Goal: Task Accomplishment & Management: Complete application form

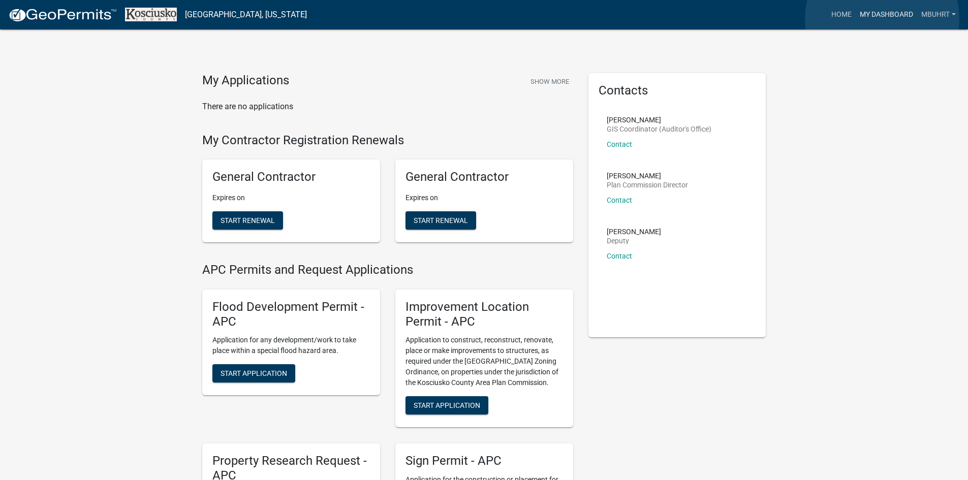
click at [882, 19] on link "My Dashboard" at bounding box center [887, 14] width 62 height 19
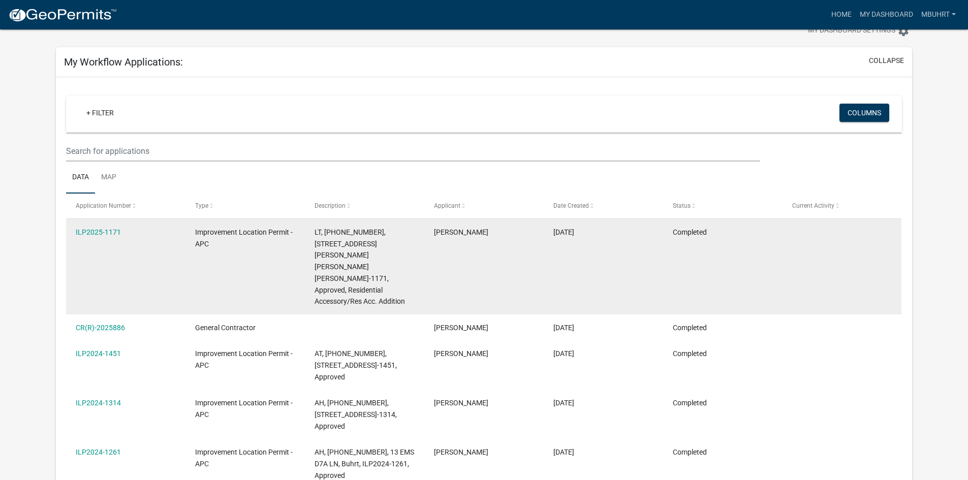
scroll to position [51, 0]
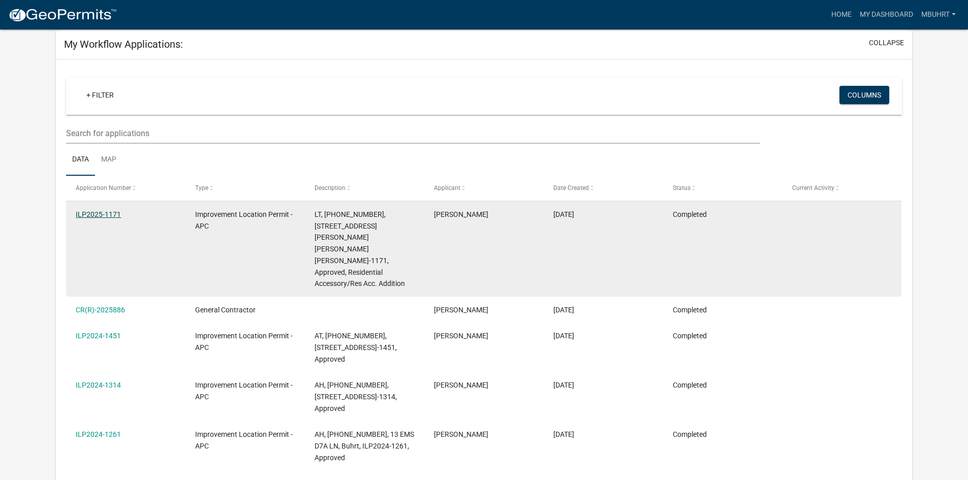
click at [98, 214] on link "ILP2025-1171" at bounding box center [98, 214] width 45 height 8
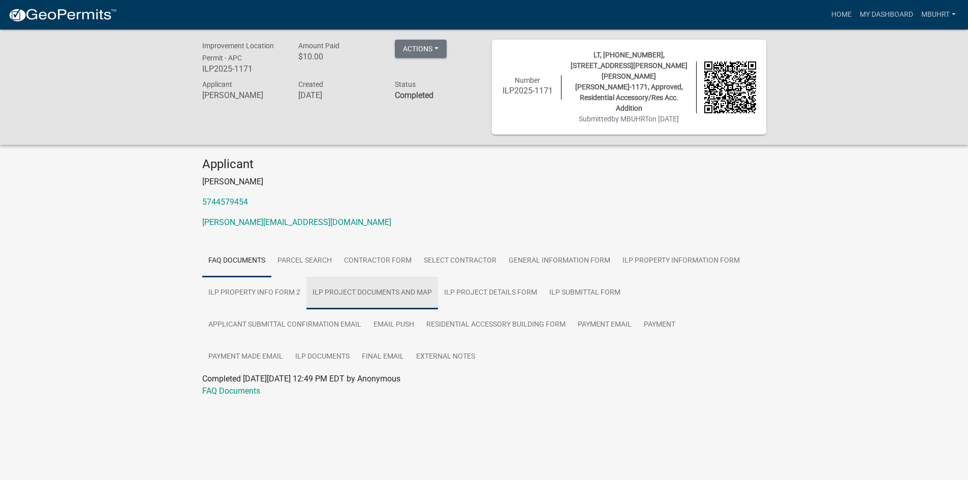
click at [378, 277] on link "ILP Project Documents and Map" at bounding box center [373, 293] width 132 height 33
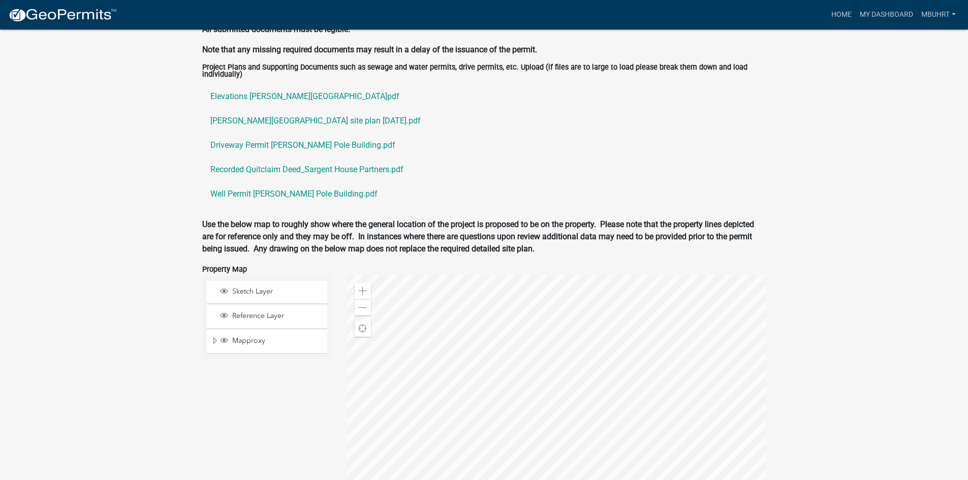
scroll to position [1289, 0]
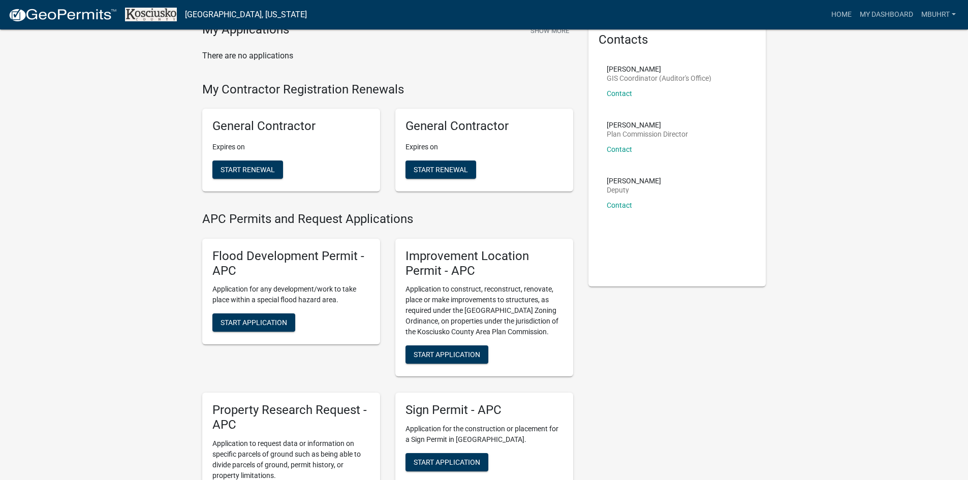
scroll to position [102, 0]
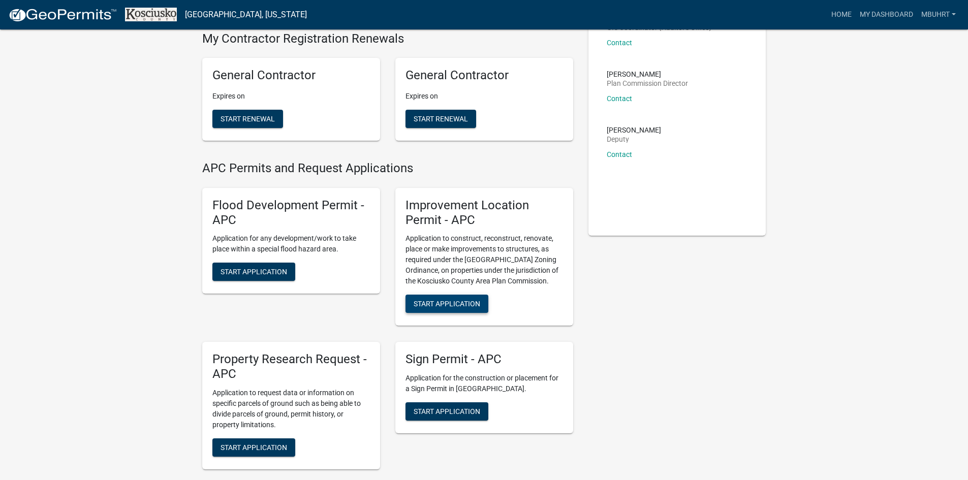
click at [442, 304] on span "Start Application" at bounding box center [447, 304] width 67 height 8
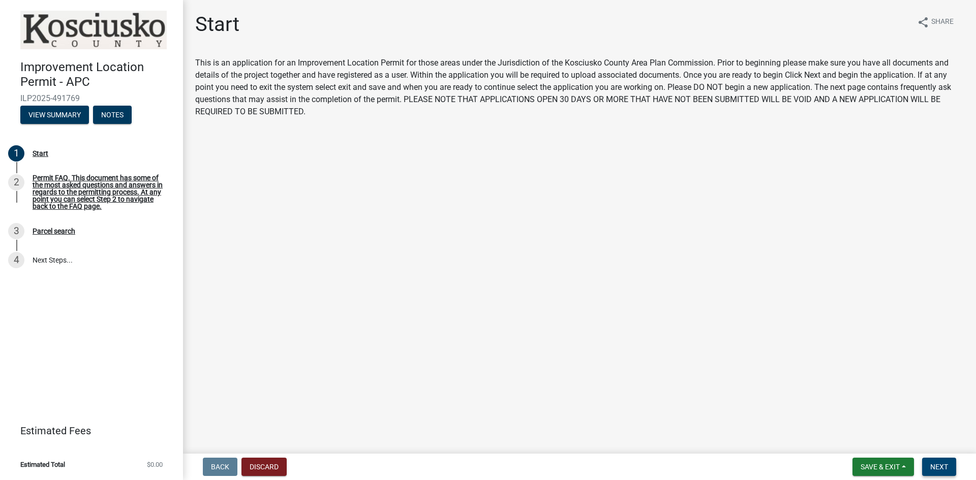
click at [950, 470] on button "Next" at bounding box center [939, 467] width 34 height 18
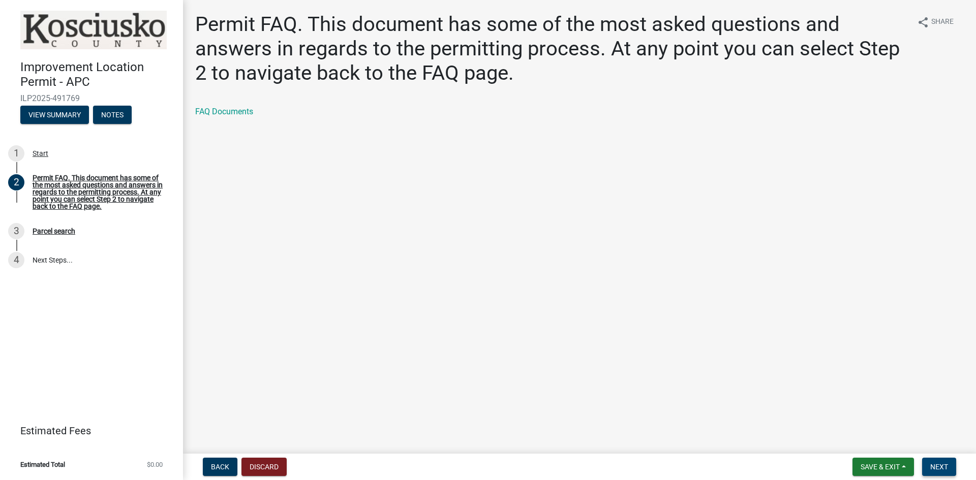
click at [934, 470] on span "Next" at bounding box center [939, 467] width 18 height 8
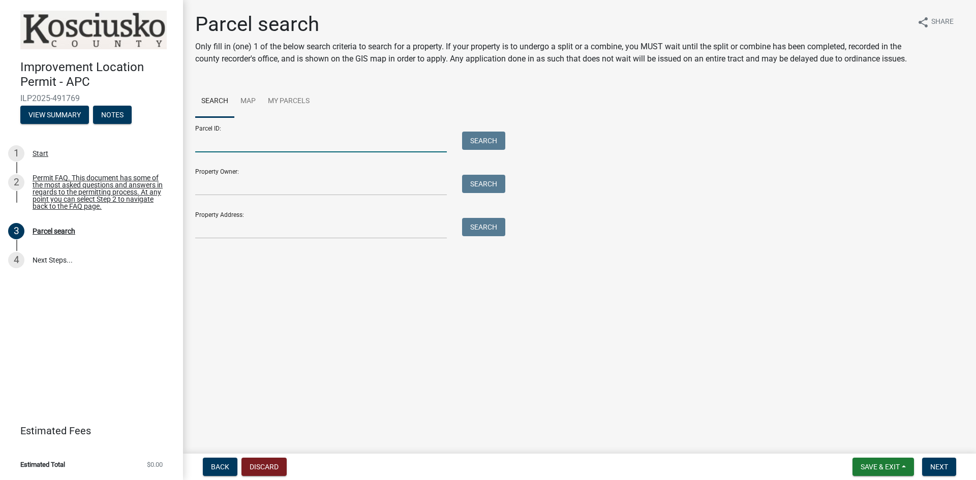
click at [289, 148] on input "Parcel ID:" at bounding box center [321, 142] width 252 height 21
type input "[PHONE_NUMBER]"
click at [476, 150] on button "Search" at bounding box center [483, 141] width 43 height 18
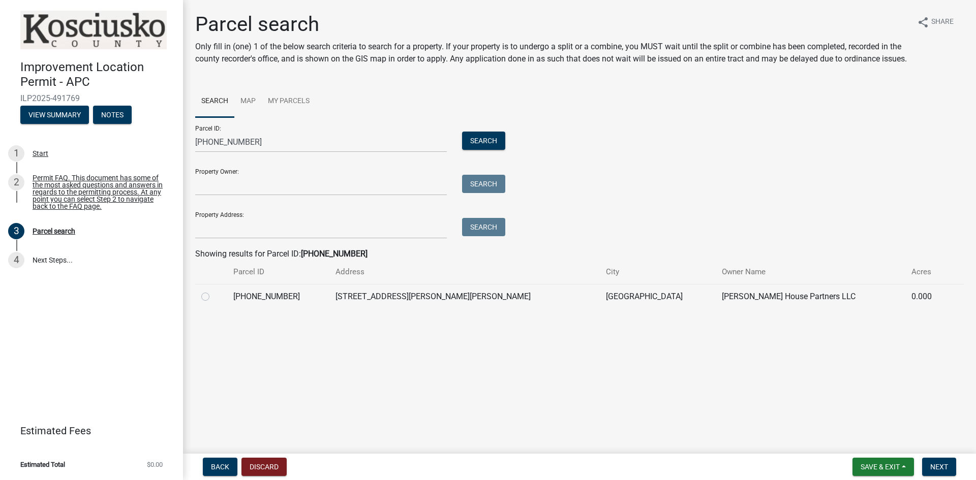
click at [213, 291] on label at bounding box center [213, 291] width 0 height 0
click at [213, 297] on input "radio" at bounding box center [216, 294] width 7 height 7
radio input "true"
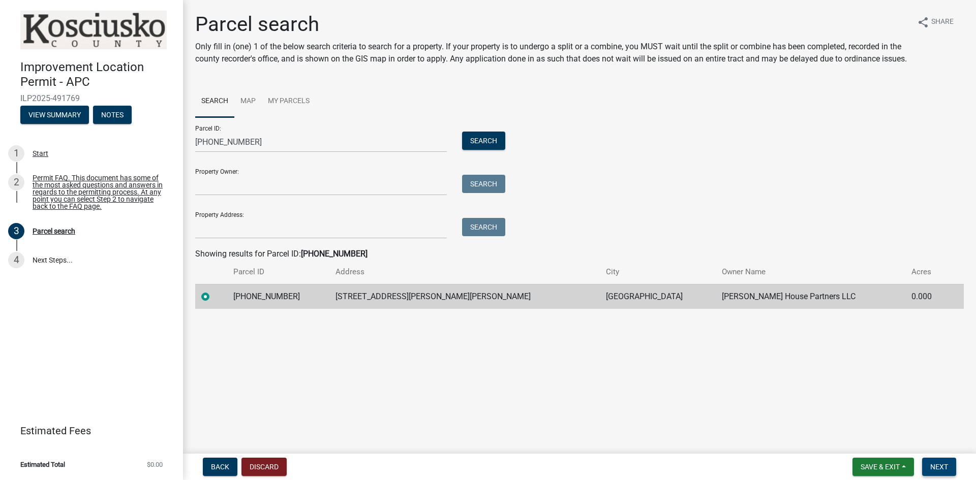
click at [939, 469] on span "Next" at bounding box center [939, 467] width 18 height 8
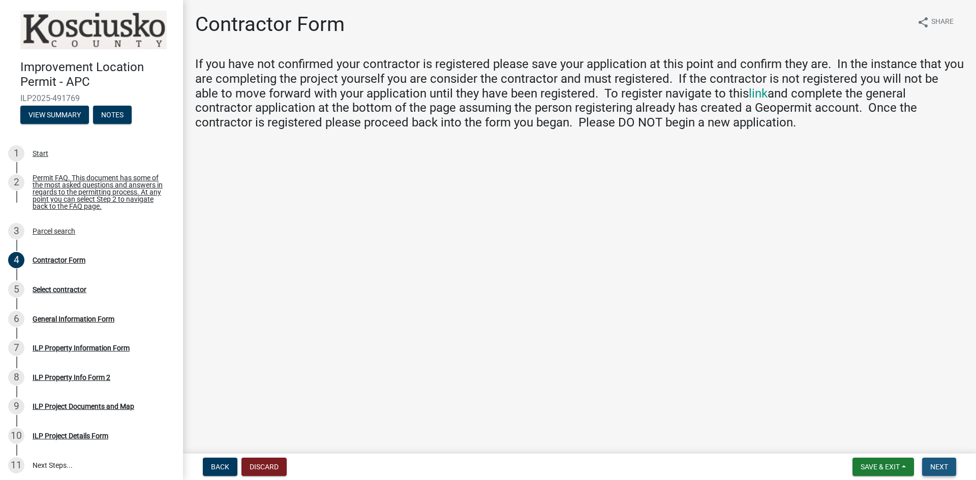
click at [932, 469] on span "Next" at bounding box center [939, 467] width 18 height 8
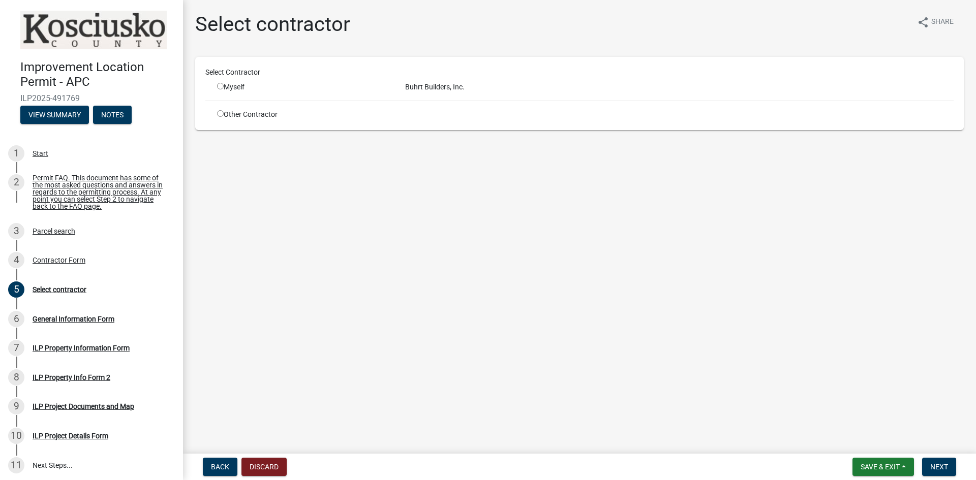
click at [218, 84] on input "radio" at bounding box center [220, 86] width 7 height 7
radio input "true"
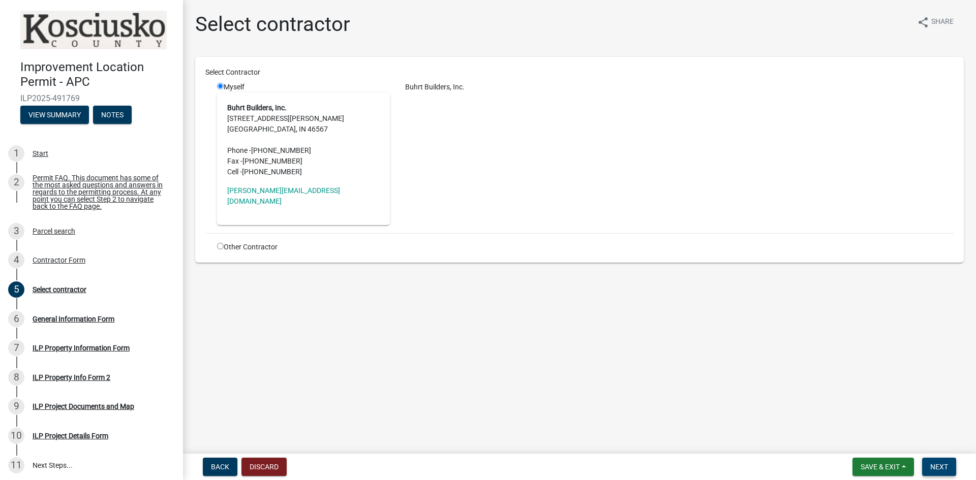
click at [942, 470] on span "Next" at bounding box center [939, 467] width 18 height 8
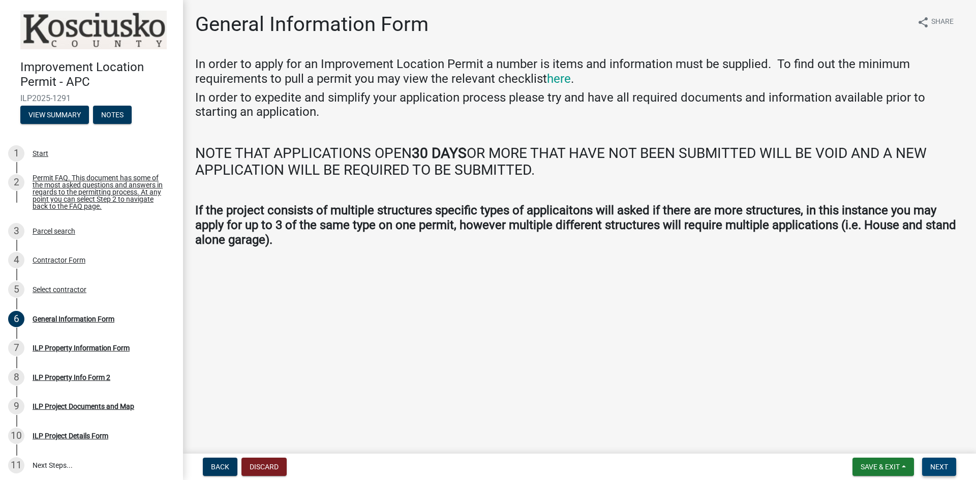
click at [942, 461] on button "Next" at bounding box center [939, 467] width 34 height 18
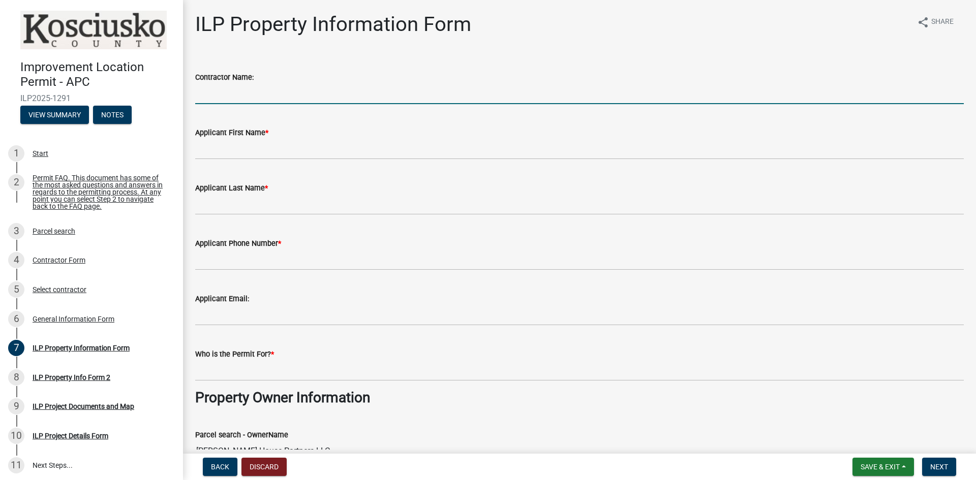
click at [284, 90] on input "Contractor Name:" at bounding box center [579, 93] width 769 height 21
type input "[PERSON_NAME]"
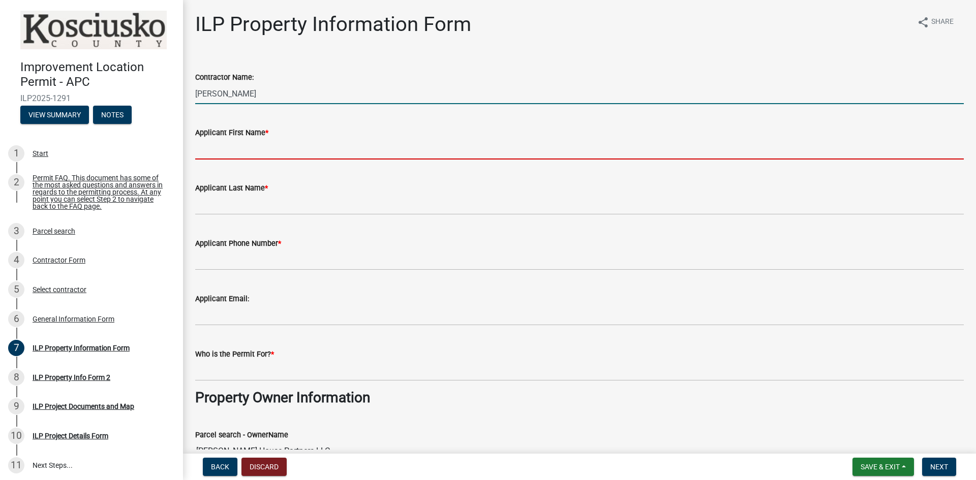
click at [284, 145] on input "Applicant First Name *" at bounding box center [579, 149] width 769 height 21
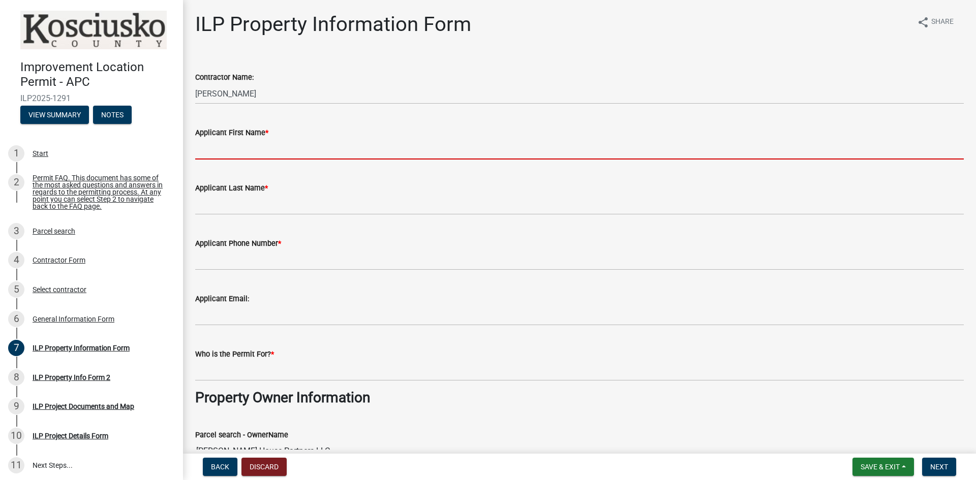
type input "[PERSON_NAME]"
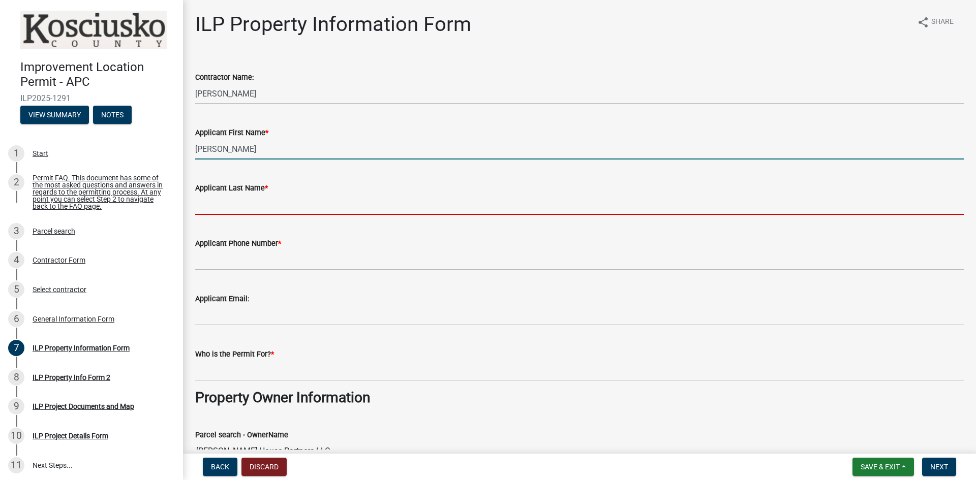
click at [264, 203] on input "Applicant Last Name *" at bounding box center [579, 204] width 769 height 21
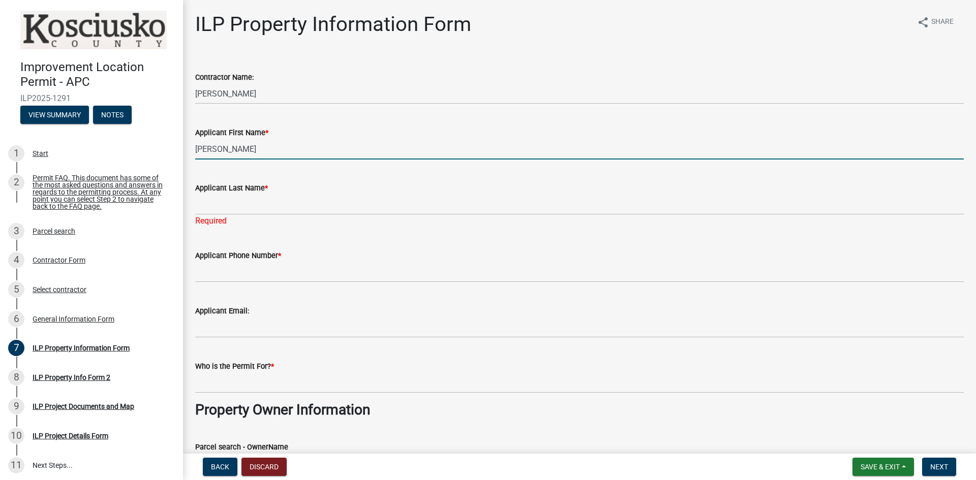
click at [238, 151] on input "[PERSON_NAME]" at bounding box center [579, 149] width 769 height 21
drag, startPoint x: 238, startPoint y: 151, endPoint x: 196, endPoint y: 153, distance: 42.2
click at [196, 153] on input "[PERSON_NAME]" at bounding box center [579, 149] width 769 height 21
type input "R"
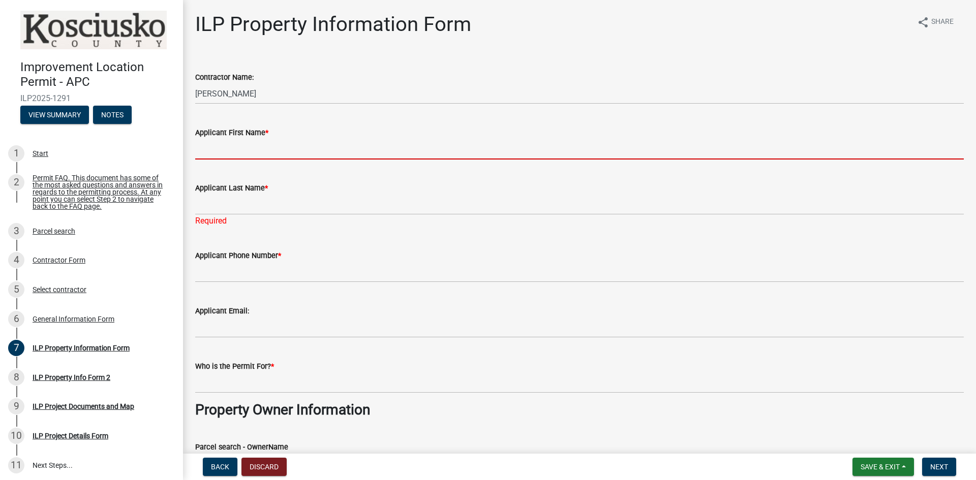
click at [196, 153] on input "Applicant First Name *" at bounding box center [579, 149] width 769 height 21
type input "[PERSON_NAME]"
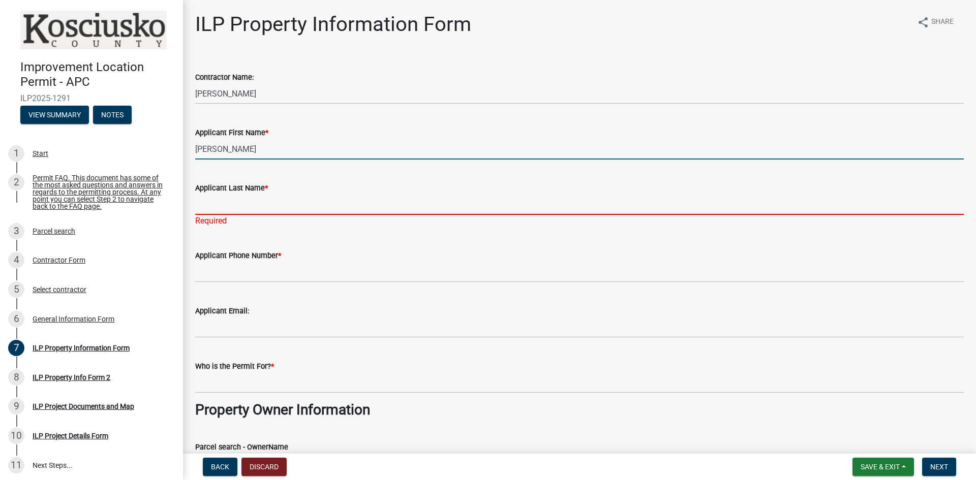
click at [258, 199] on input "Applicant Last Name *" at bounding box center [579, 204] width 769 height 21
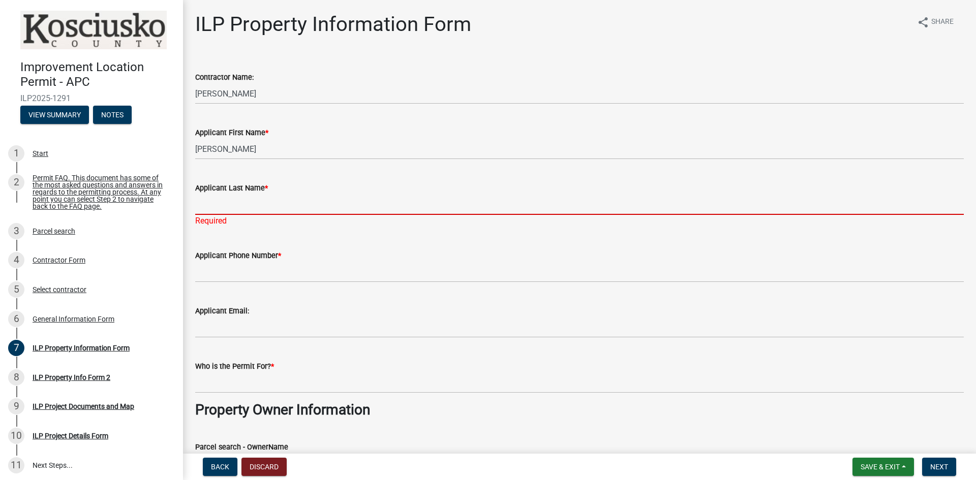
type input "Buhrt"
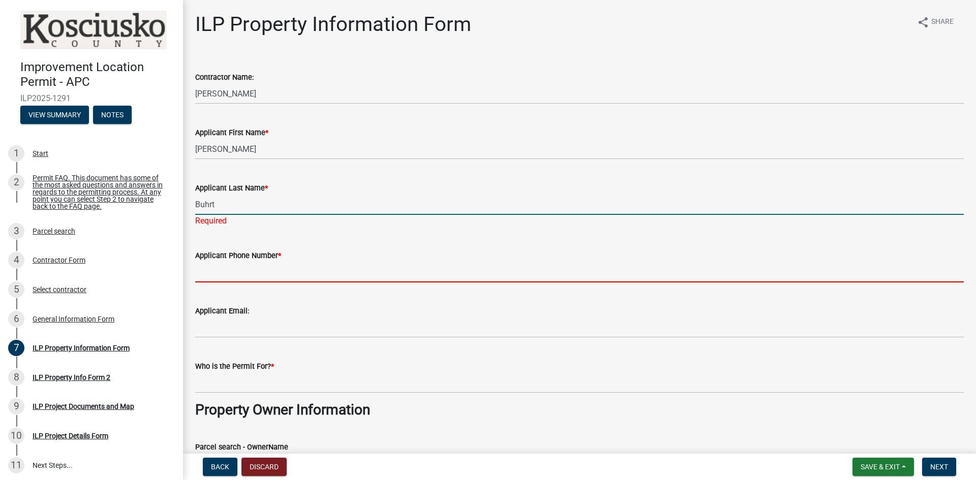
click at [268, 271] on wm-data-entity-input "Applicant Phone Number *" at bounding box center [579, 262] width 769 height 55
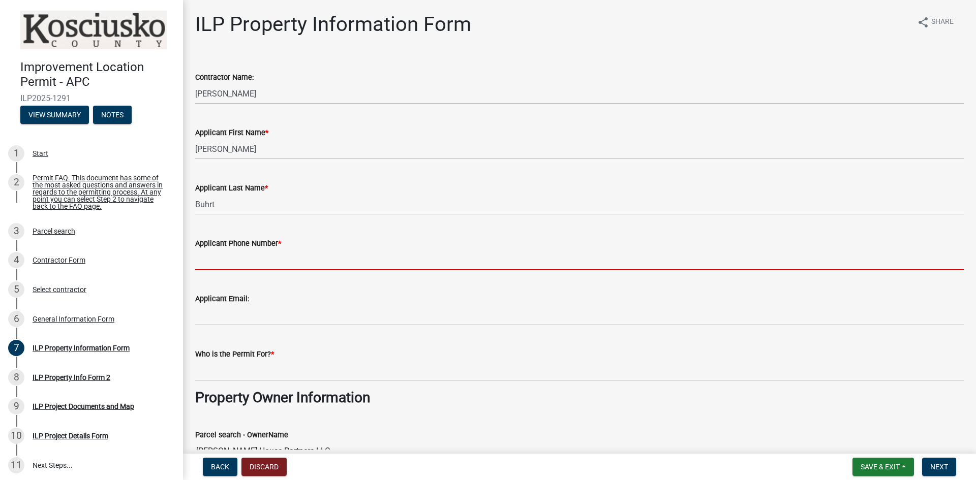
type input "[PHONE_NUMBER]"
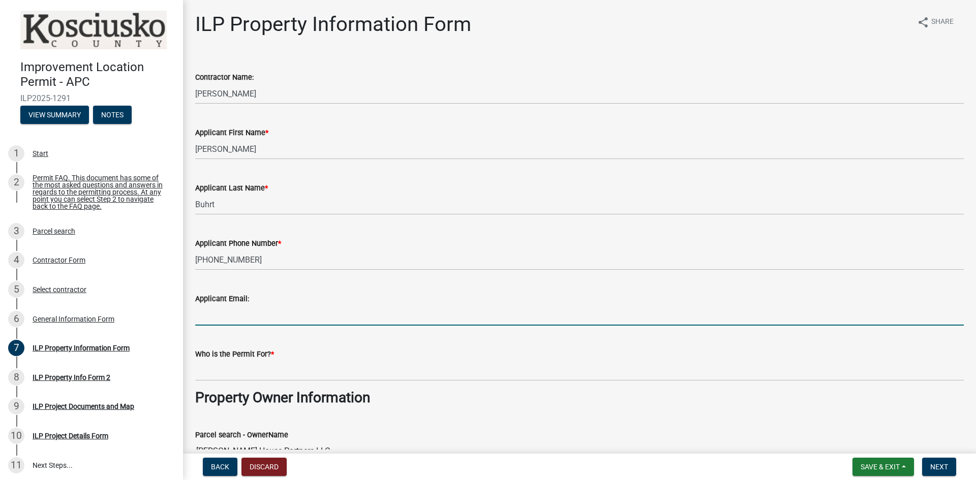
drag, startPoint x: 276, startPoint y: 315, endPoint x: 276, endPoint y: 321, distance: 6.1
click at [276, 316] on input "Applicant Email:" at bounding box center [579, 315] width 769 height 21
type input "[PERSON_NAME][EMAIL_ADDRESS][DOMAIN_NAME]"
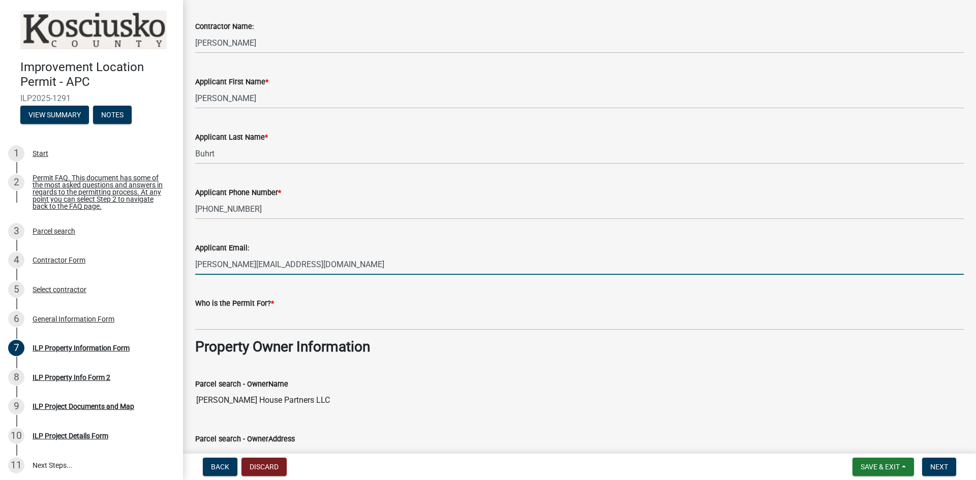
scroll to position [102, 0]
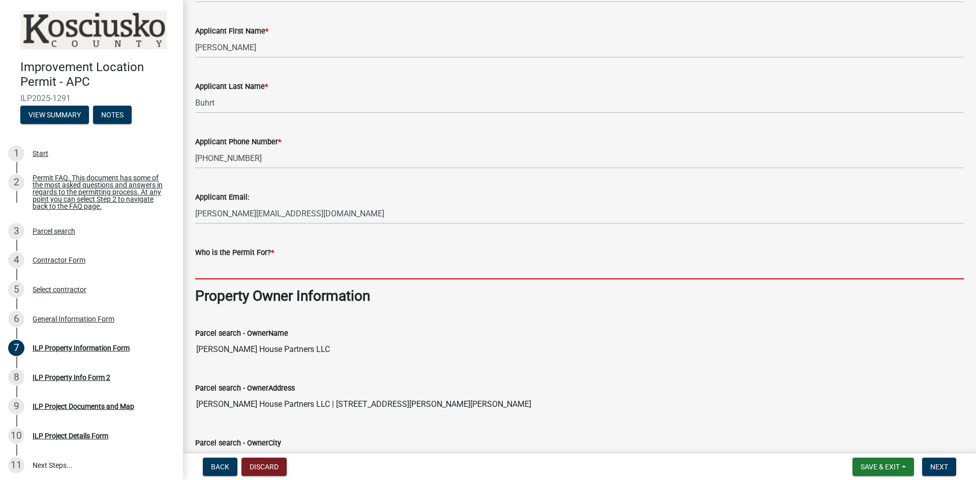
click at [314, 268] on input "Who is the Permit For? *" at bounding box center [579, 269] width 769 height 21
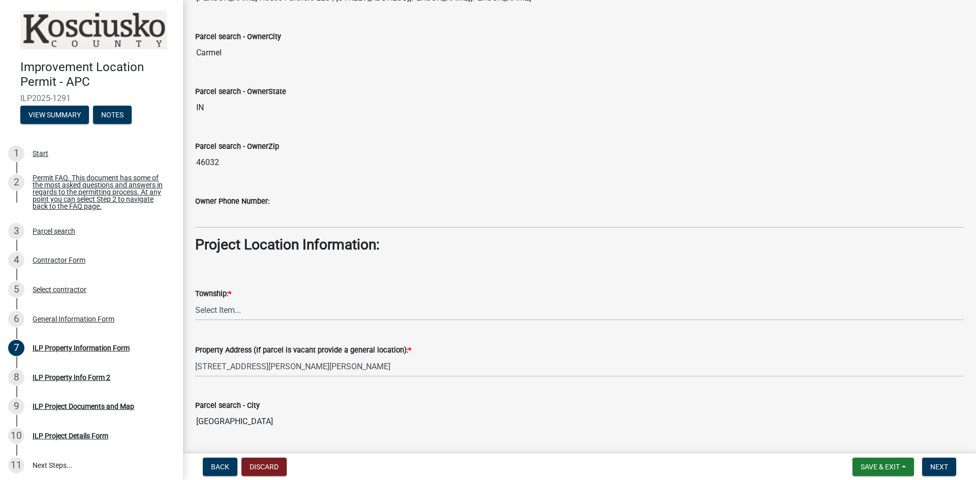
scroll to position [559, 0]
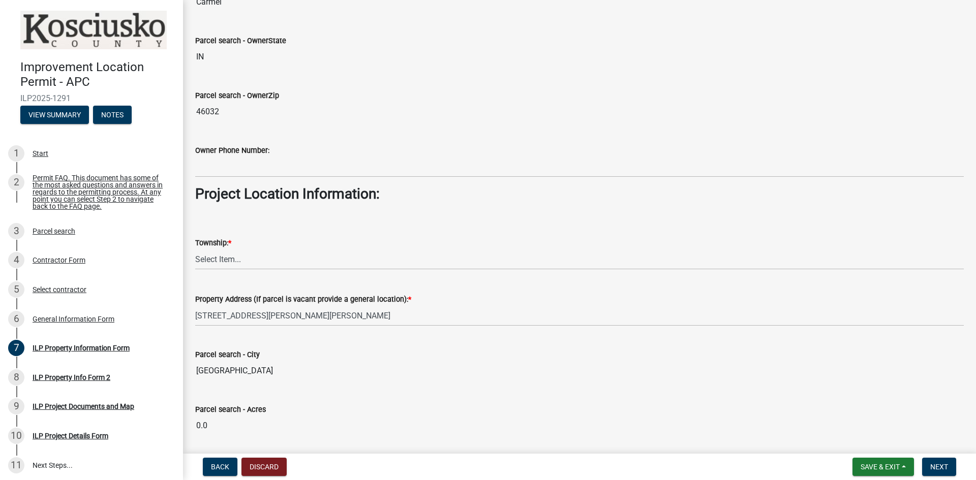
type input "Randall Tobias/ Sargent House Partners LLC."
click at [245, 258] on select "Select Item... Benton - Elkhart Co Clay Etna Franklin Harrison Jackson Jefferso…" at bounding box center [579, 259] width 769 height 21
click at [195, 249] on select "Select Item... Benton - Elkhart Co Clay Etna Franklin Harrison Jackson Jefferso…" at bounding box center [579, 259] width 769 height 21
select select "57368d26-defc-477e-a8be-5a23ab554a17"
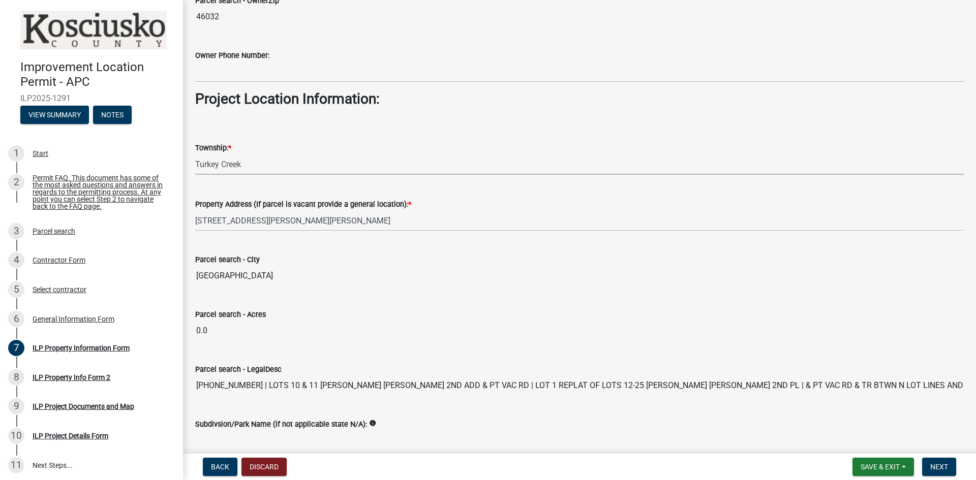
scroll to position [759, 0]
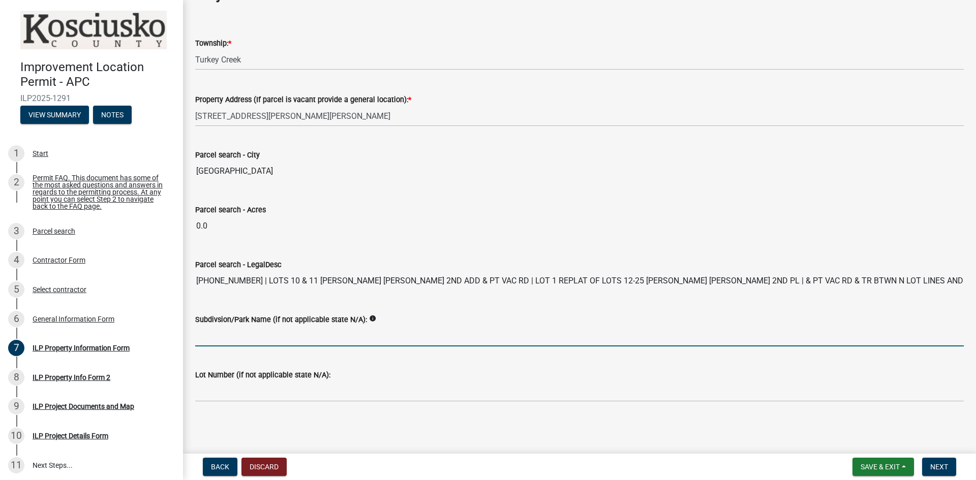
click at [363, 340] on input "Subdivsion/Park Name (if not applicable state N/A):" at bounding box center [579, 336] width 769 height 21
type input "[PERSON_NAME] 2nd plat of Wawasee"
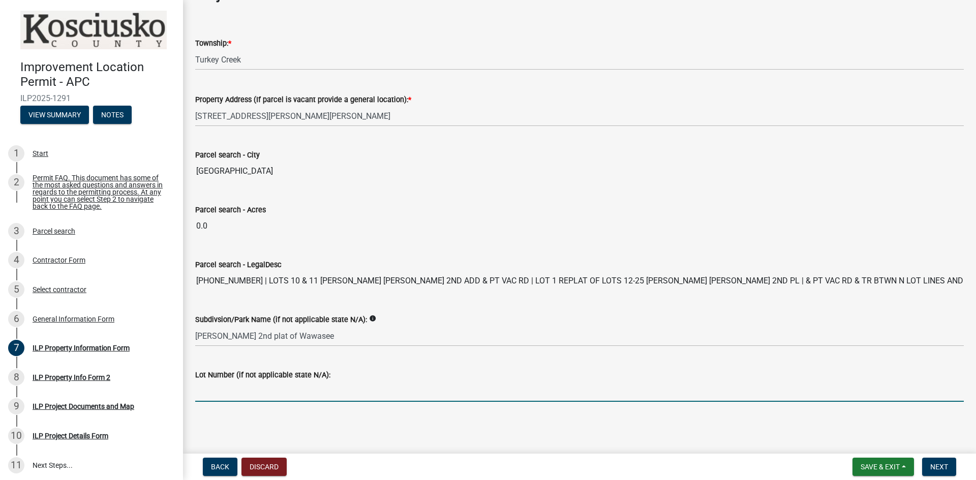
click at [246, 391] on input "Lot Number (if not applicable state N/A):" at bounding box center [579, 391] width 769 height 21
type input "10,11&"
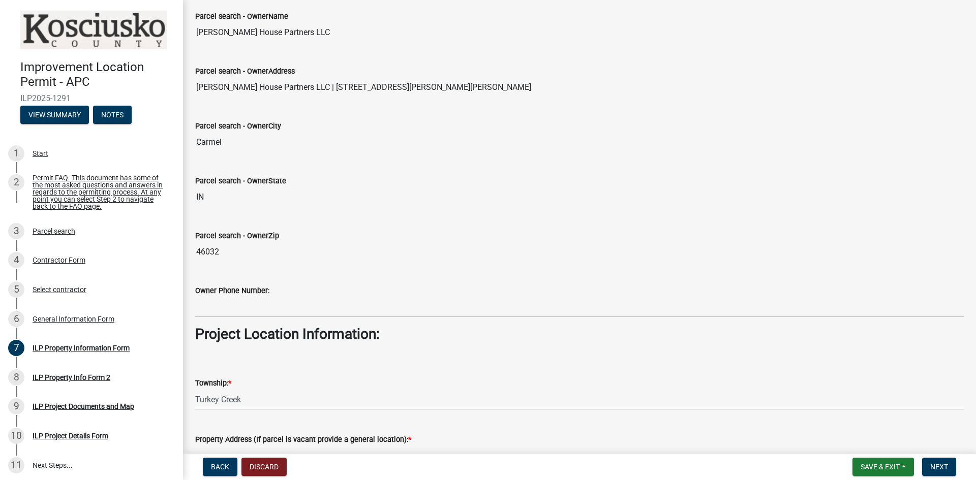
scroll to position [403, 0]
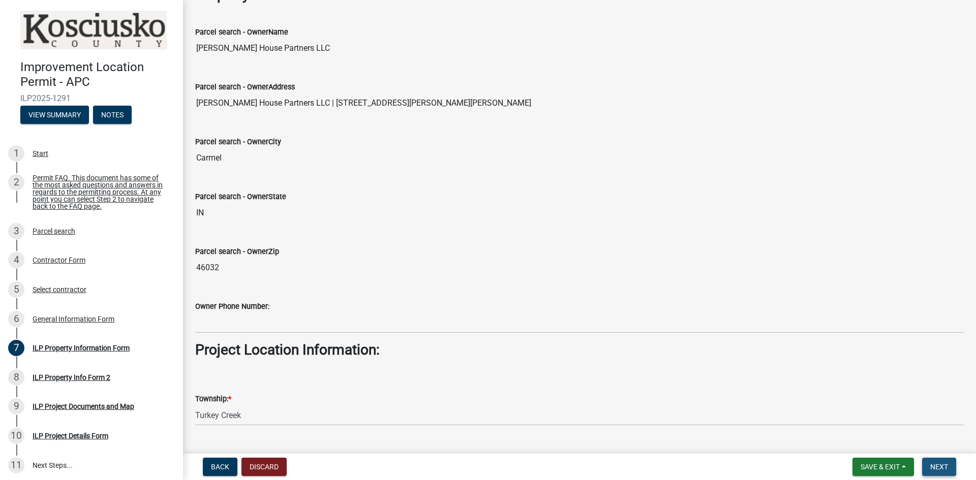
click at [948, 469] on span "Next" at bounding box center [939, 467] width 18 height 8
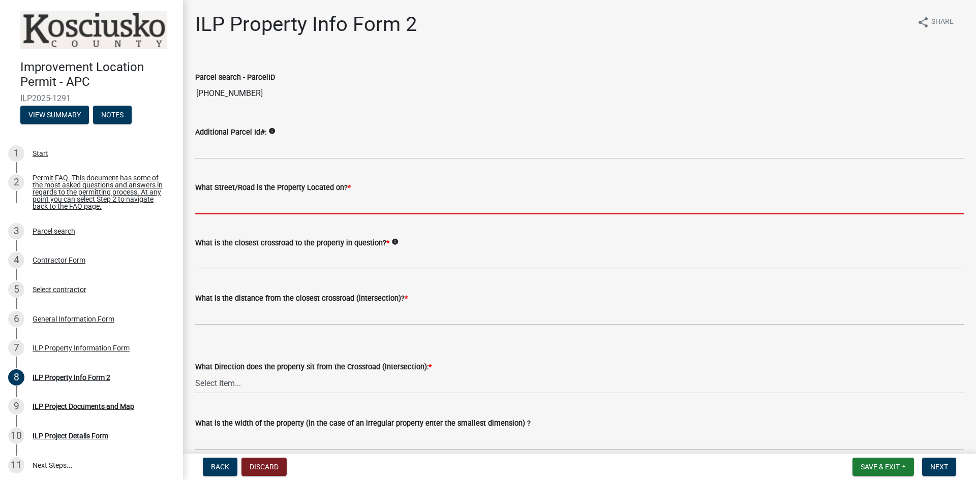
click at [364, 203] on input "What Street/Road is the Property Located on? *" at bounding box center [579, 204] width 769 height 21
type input "[PERSON_NAME] [PERSON_NAME]"
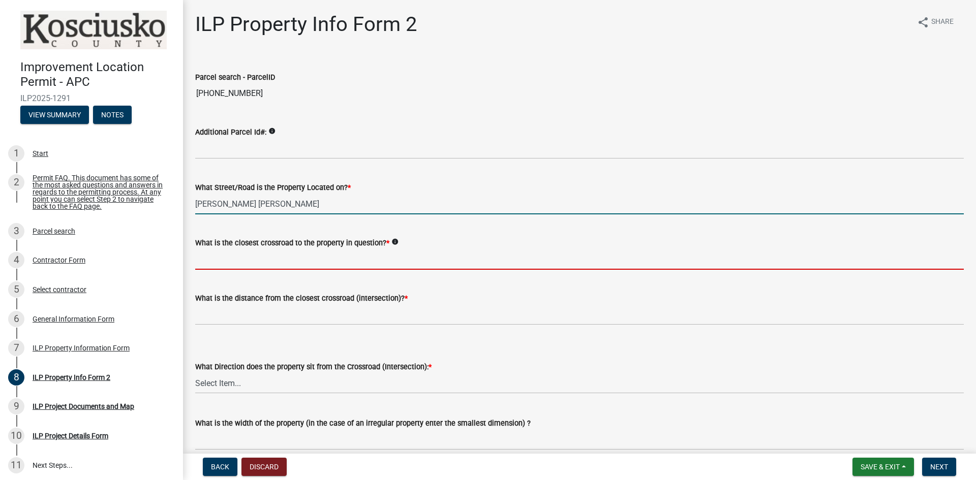
click at [280, 260] on input "What is the closest crossroad to the property in question? *" at bounding box center [579, 259] width 769 height 21
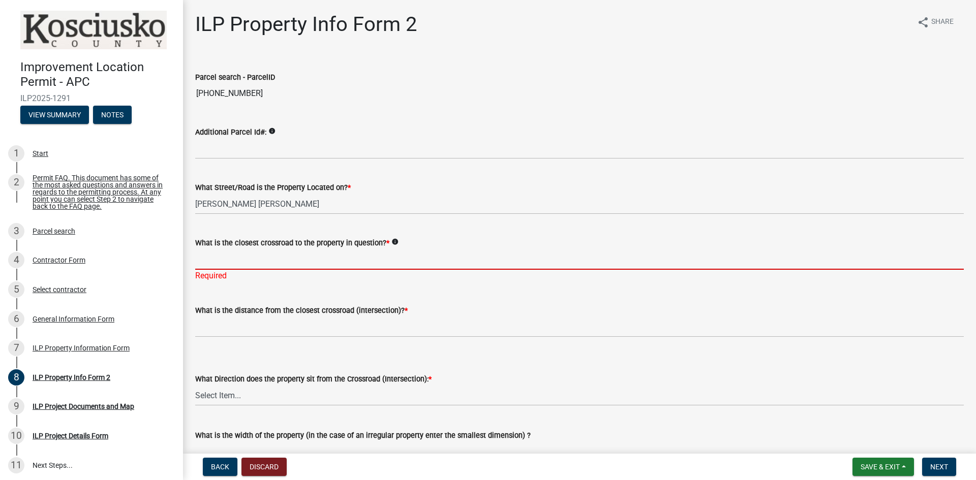
click at [243, 258] on input "What is the closest crossroad to the property in question? *" at bounding box center [579, 259] width 769 height 21
type input "[PERSON_NAME] Rd"
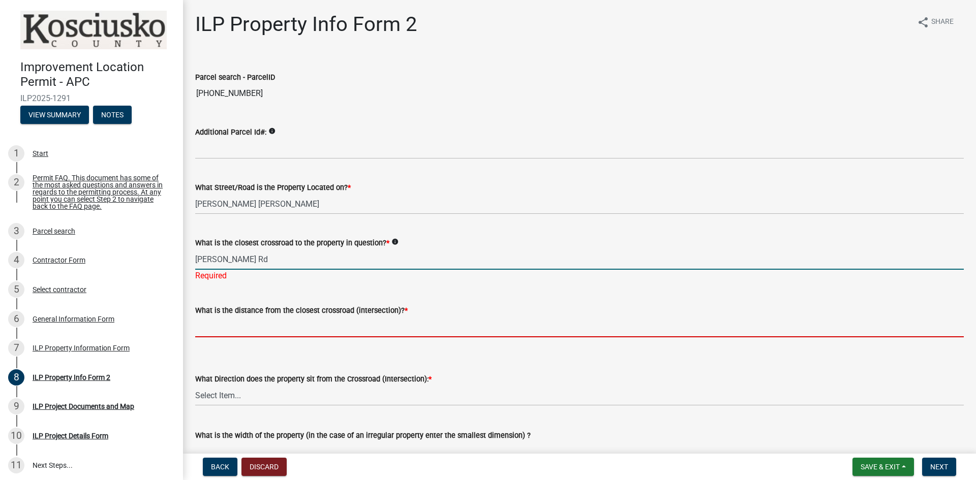
click at [271, 332] on wm-data-entity-input "What is the distance from the closest crossroad (intersection)? *" at bounding box center [579, 318] width 769 height 56
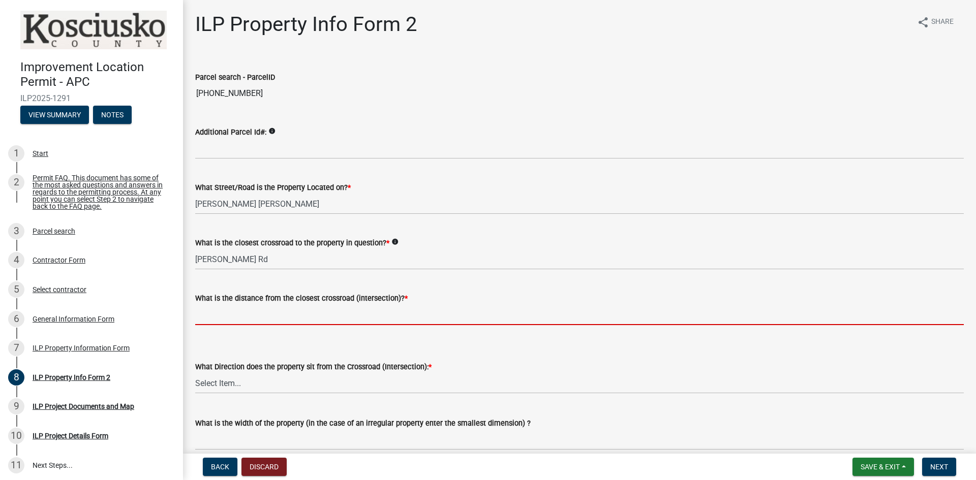
type input "2800"
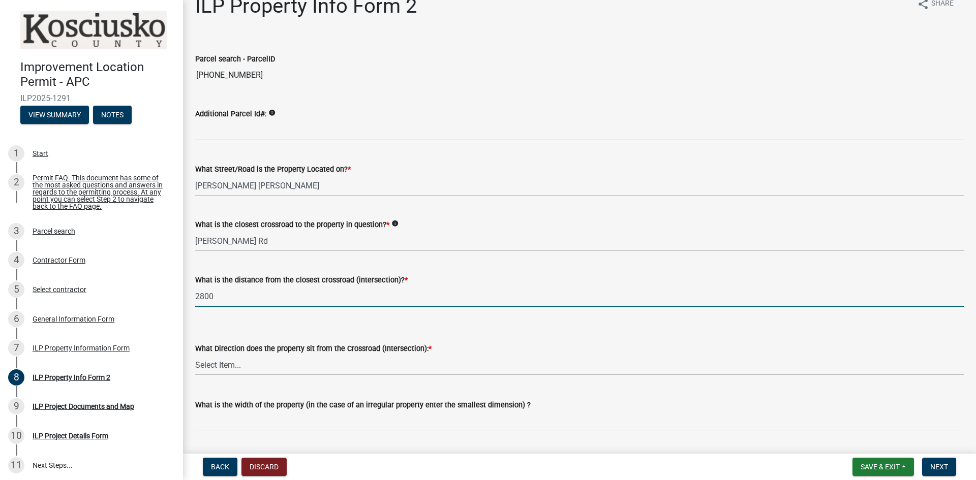
scroll to position [51, 0]
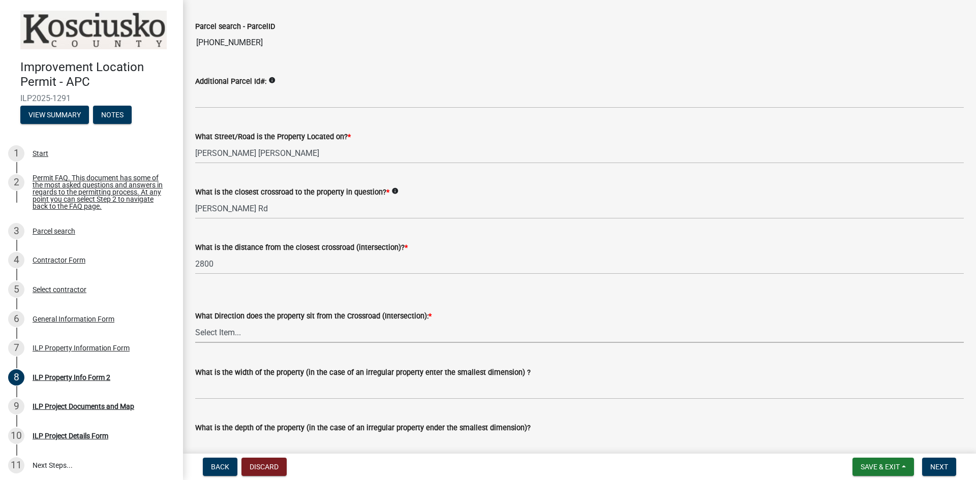
click at [274, 332] on select "Select Item... N NE NW S SE SW E W" at bounding box center [579, 332] width 769 height 21
click at [195, 322] on select "Select Item... N NE NW S SE SW E W" at bounding box center [579, 332] width 769 height 21
click at [259, 333] on select "Select Item... N NE NW S SE SW E W" at bounding box center [579, 332] width 769 height 21
click at [195, 322] on select "Select Item... N NE NW S SE SW E W" at bounding box center [579, 332] width 769 height 21
select select "6e91c93c-81b9-4f5f-83ef-fc19143fff9c"
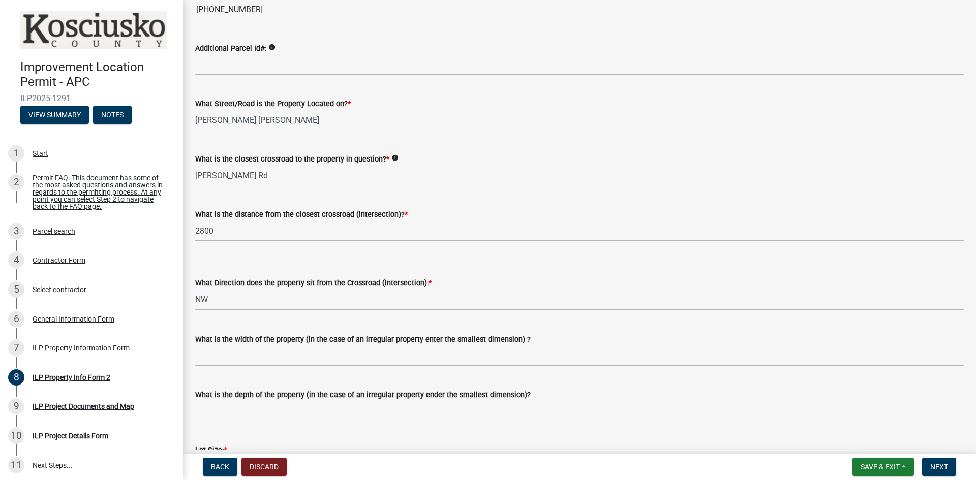
scroll to position [102, 0]
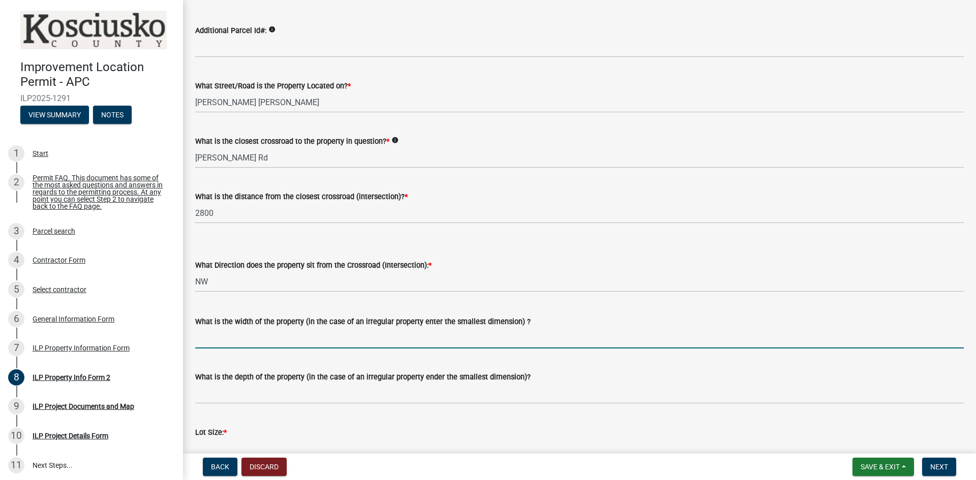
click at [268, 332] on input "What is the width of the property (in the case of an irregular property enter t…" at bounding box center [579, 338] width 769 height 21
type input "170"
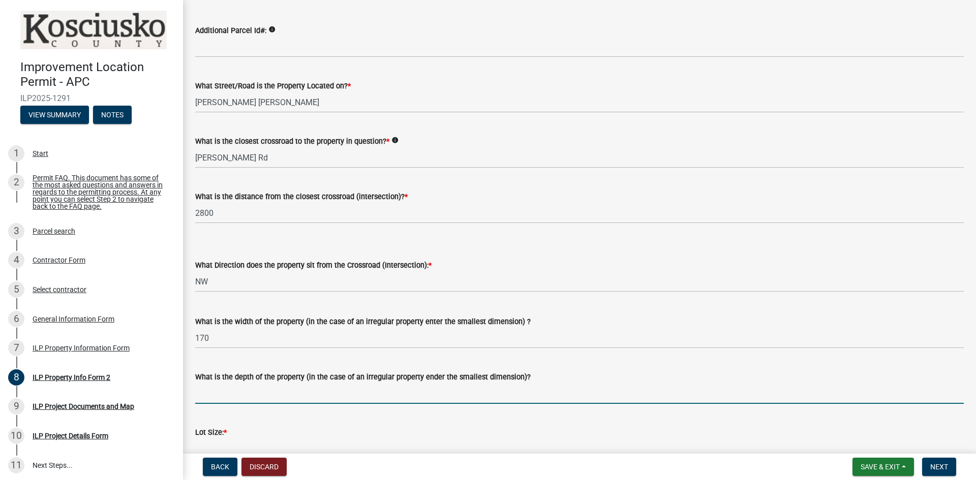
click at [420, 394] on input "What is the depth of the property (in the case of an irregular property ender t…" at bounding box center [579, 393] width 769 height 21
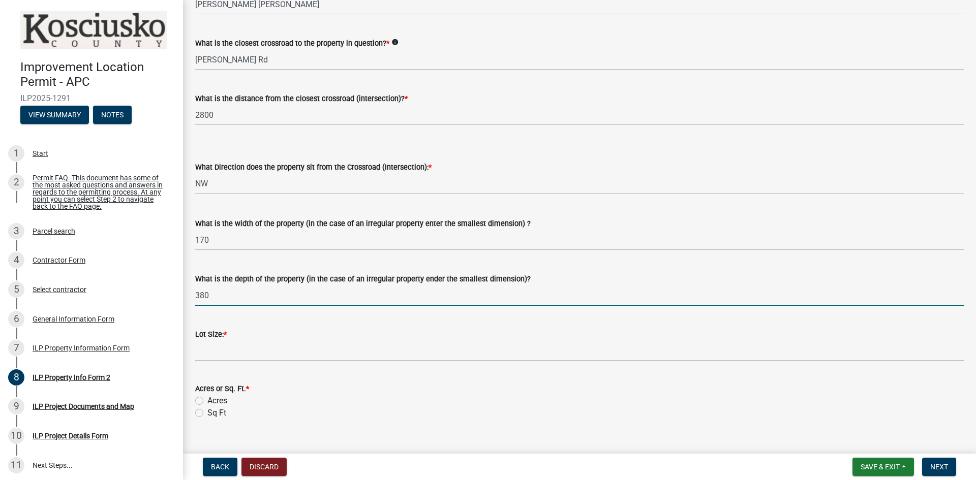
scroll to position [305, 0]
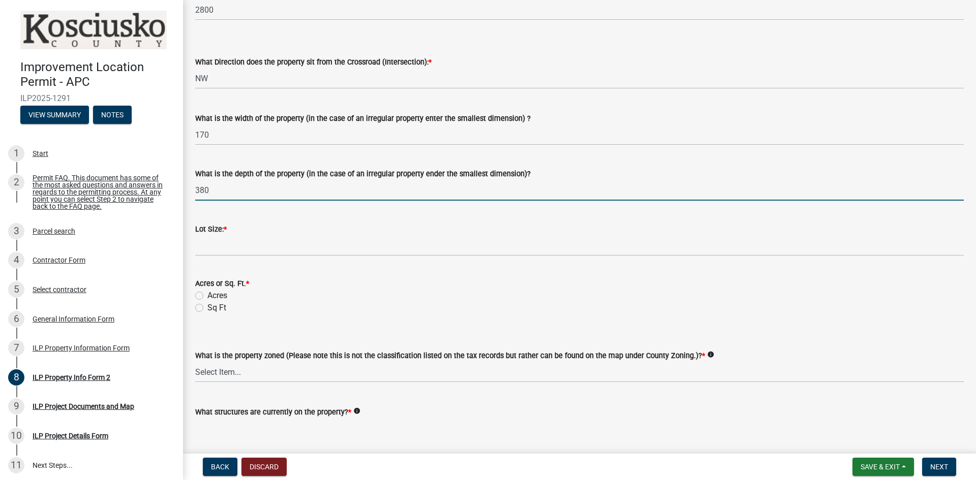
type input "380"
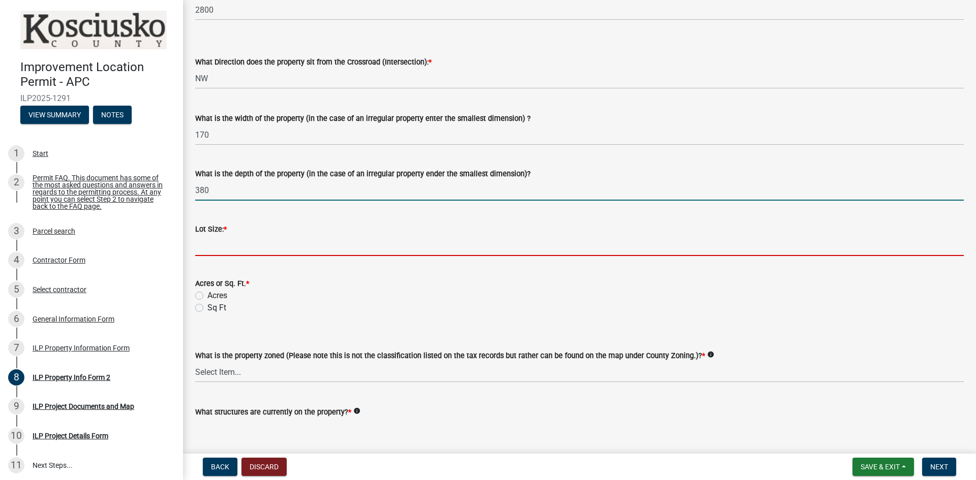
click at [249, 241] on input "text" at bounding box center [579, 245] width 769 height 21
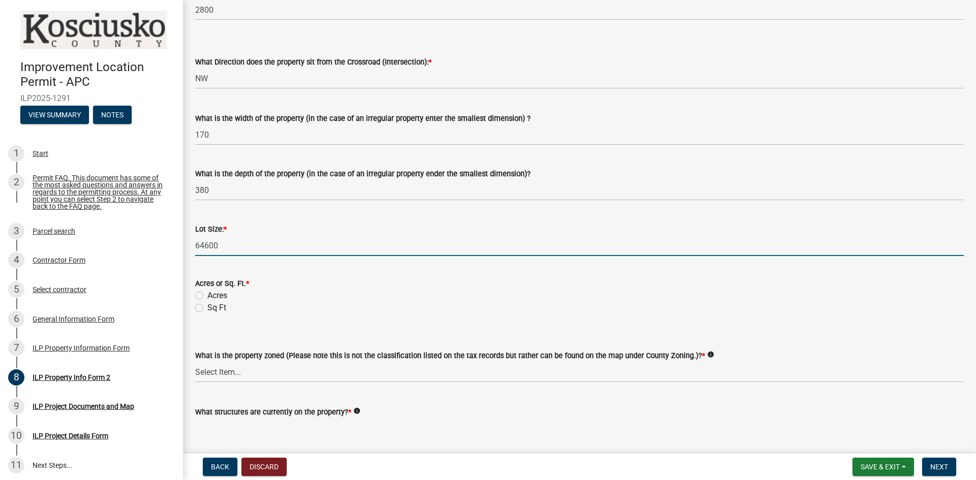
type input "64600"
click at [207, 308] on label "Sq Ft" at bounding box center [216, 308] width 19 height 12
click at [207, 308] on input "Sq Ft" at bounding box center [210, 305] width 7 height 7
radio input "true"
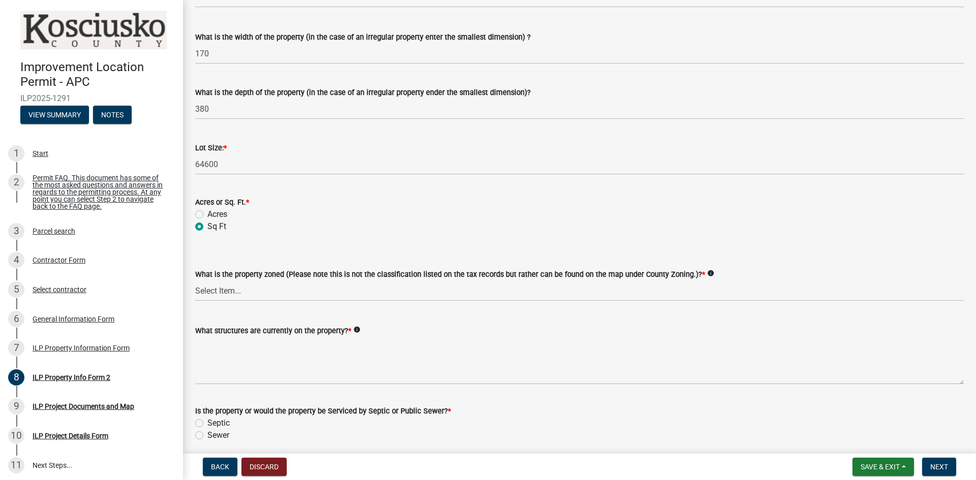
scroll to position [407, 0]
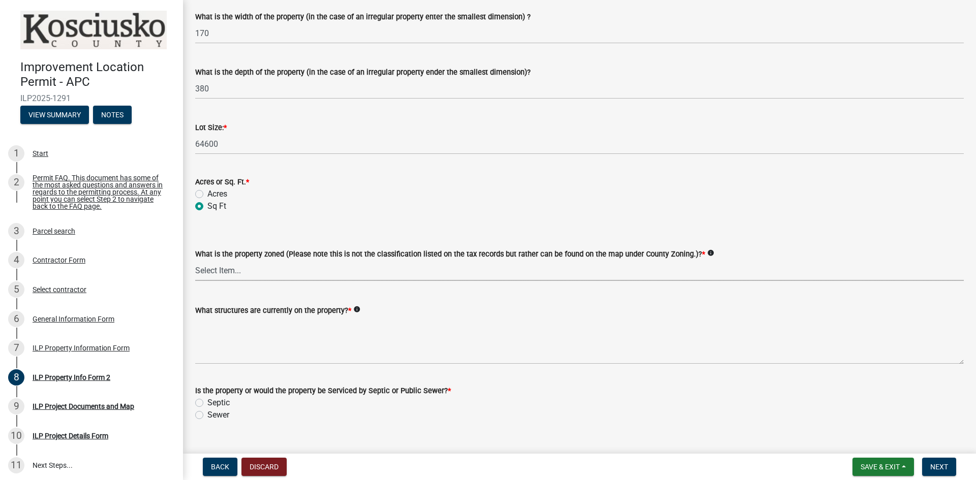
click at [317, 266] on select "Select Item... Agricultural Agricultural 2 Commercial Environmental Industrial …" at bounding box center [579, 270] width 769 height 21
click at [195, 260] on select "Select Item... Agricultural Agricultural 2 Commercial Environmental Industrial …" at bounding box center [579, 270] width 769 height 21
select select "1146270b-2111-4e23-bf7f-74ce85cf7041"
click at [422, 202] on div "Sq Ft" at bounding box center [579, 206] width 769 height 12
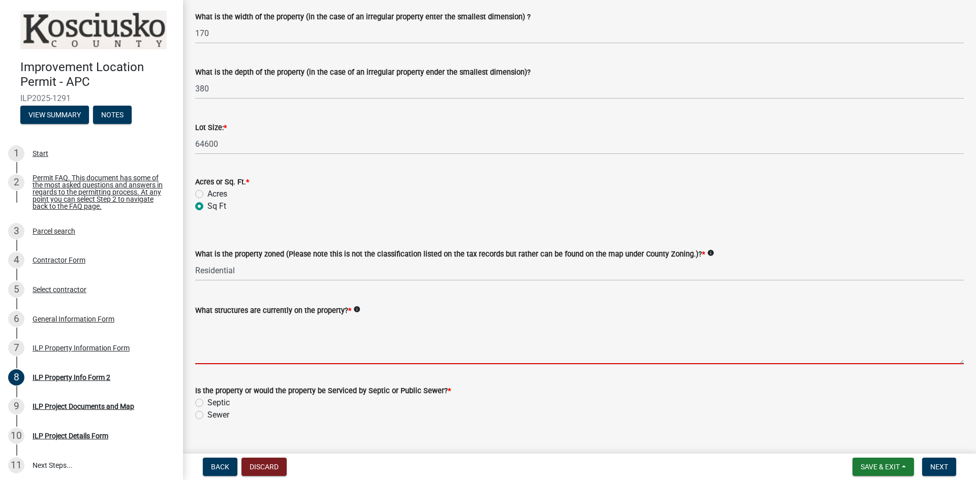
click at [325, 333] on textarea "What structures are currently on the property? *" at bounding box center [579, 341] width 769 height 48
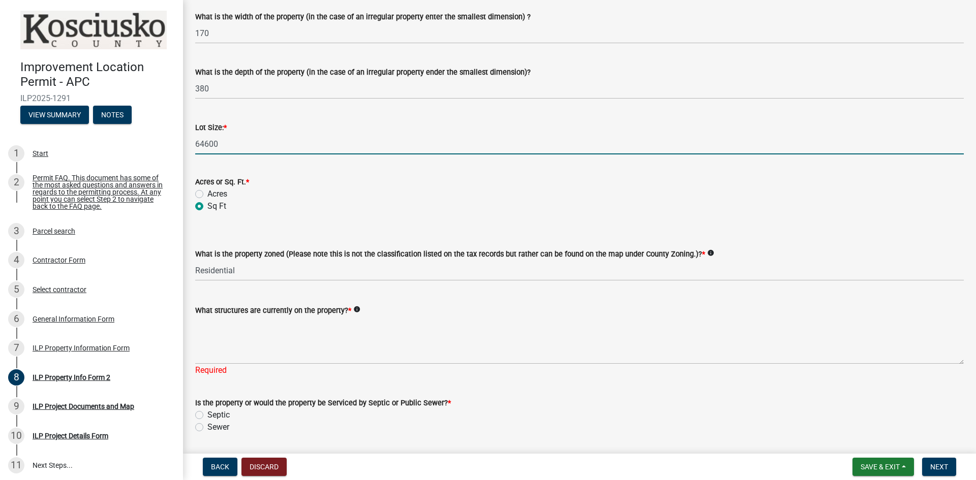
drag, startPoint x: 235, startPoint y: 139, endPoint x: 187, endPoint y: 152, distance: 50.7
click at [187, 148] on div "ILP Property Info Form 2 share Share Parcel search - ParcelID 007-038-041 Addit…" at bounding box center [579, 29] width 793 height 846
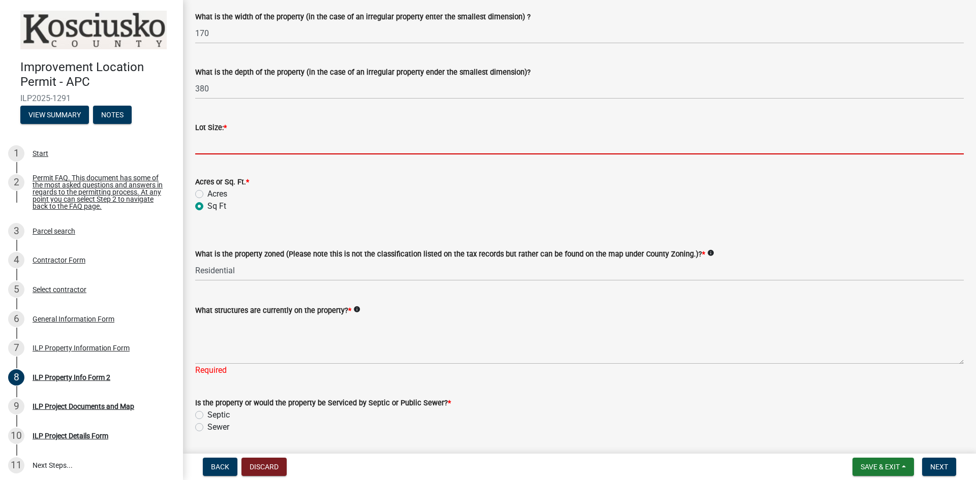
paste input "1.77"
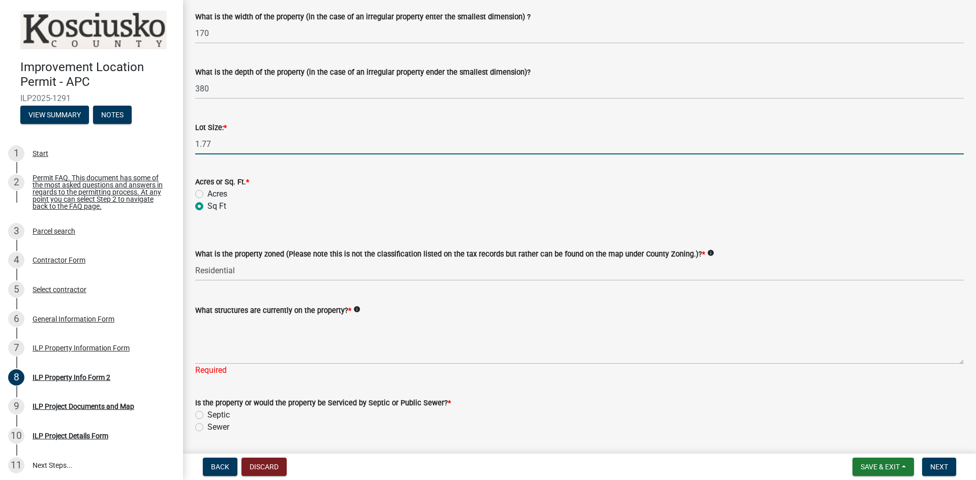
type input "1.77"
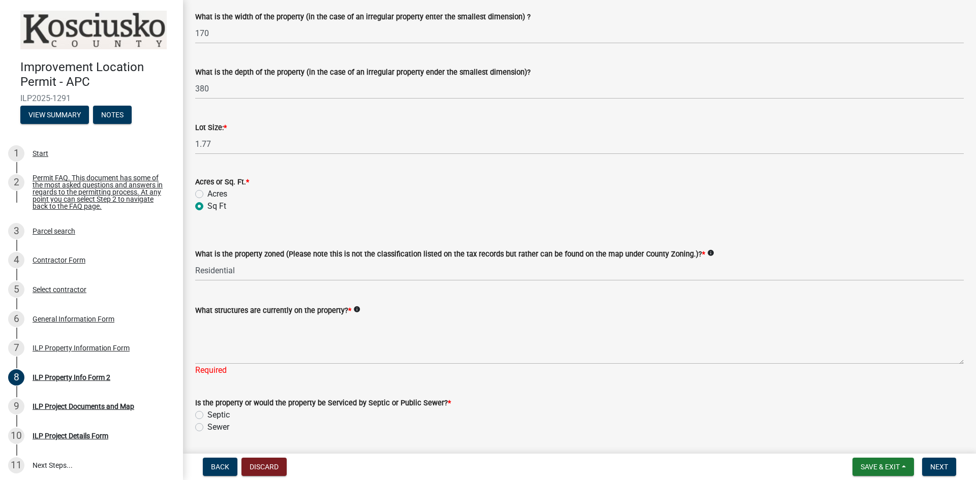
click at [203, 193] on div "Acres" at bounding box center [579, 194] width 769 height 12
click at [207, 191] on label "Acres" at bounding box center [217, 194] width 20 height 12
click at [207, 191] on input "Acres" at bounding box center [210, 191] width 7 height 7
radio input "true"
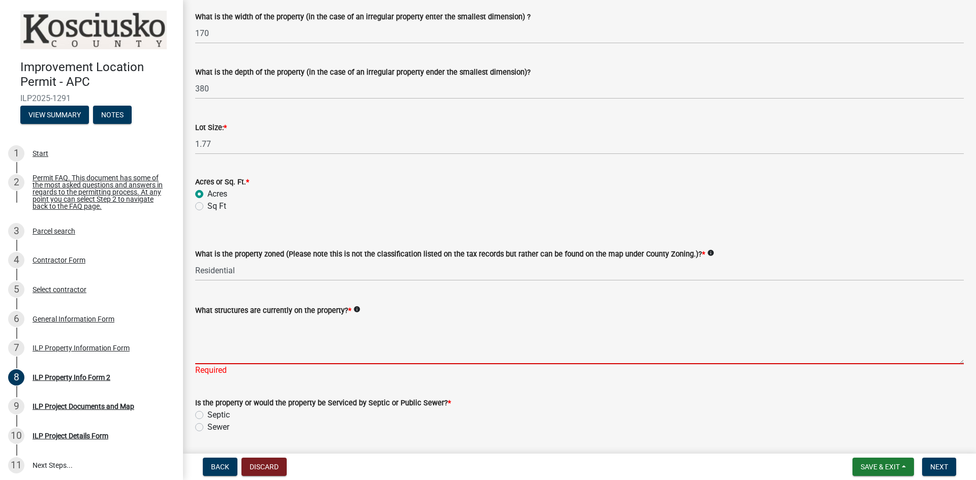
click at [284, 347] on textarea "What structures are currently on the property? *" at bounding box center [579, 341] width 769 height 48
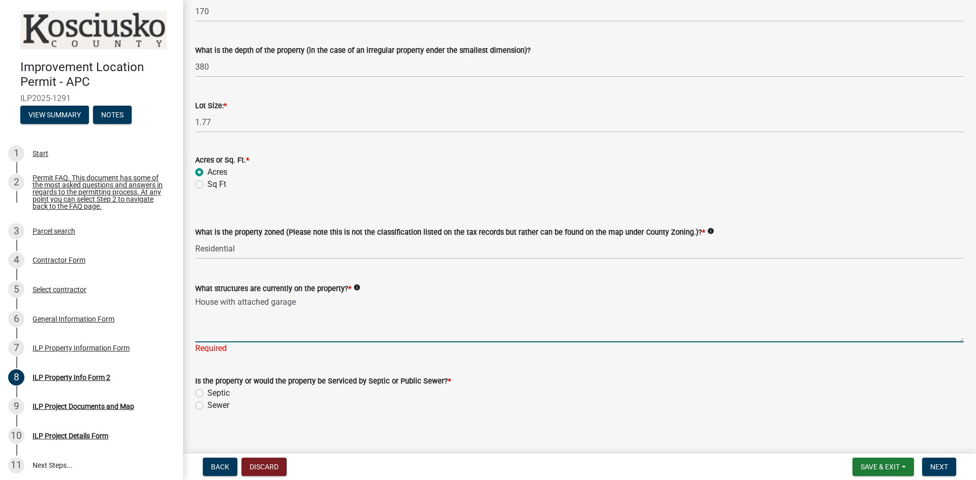
scroll to position [439, 0]
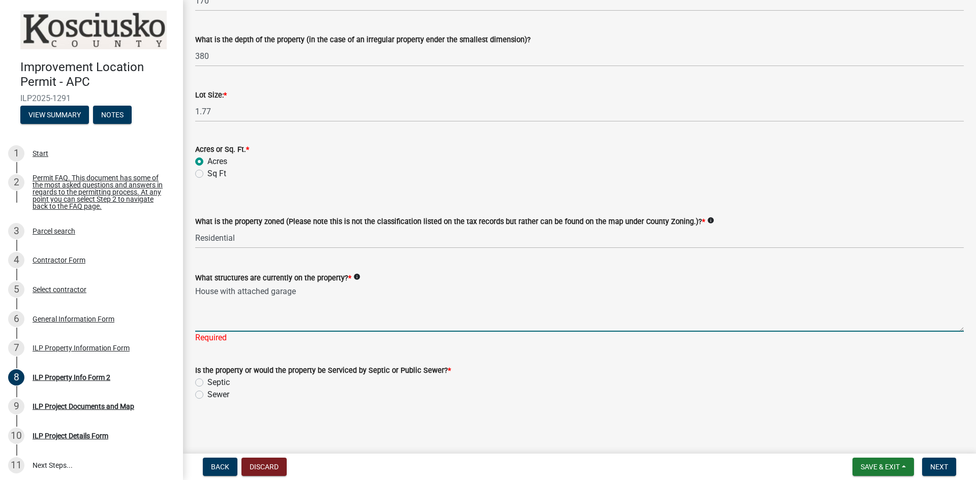
type textarea "House with attached garage"
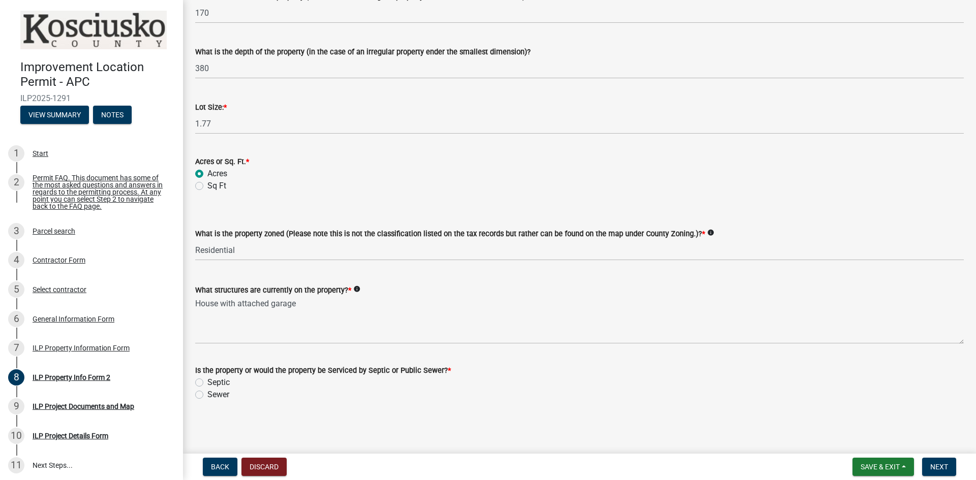
click at [207, 393] on label "Sewer" at bounding box center [218, 395] width 22 height 12
click at [207, 393] on input "Sewer" at bounding box center [210, 392] width 7 height 7
radio input "true"
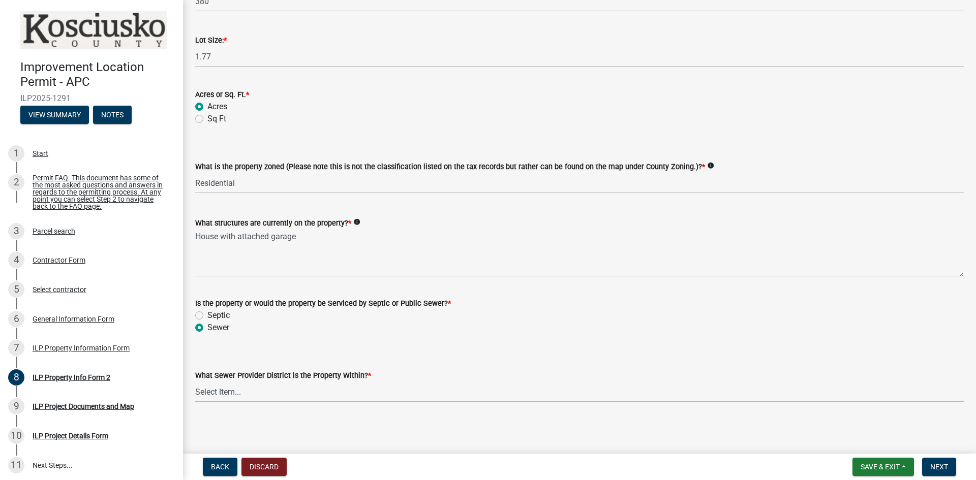
scroll to position [496, 0]
click at [250, 385] on select "Select Item... City of Warsaw City of Nappanee Lakeland Regional Sewer District…" at bounding box center [579, 390] width 769 height 21
click at [195, 380] on select "Select Item... City of Warsaw City of Nappanee Lakeland Regional Sewer District…" at bounding box center [579, 390] width 769 height 21
select select "72b819f2-1442-4da6-a709-59c83ab470a2"
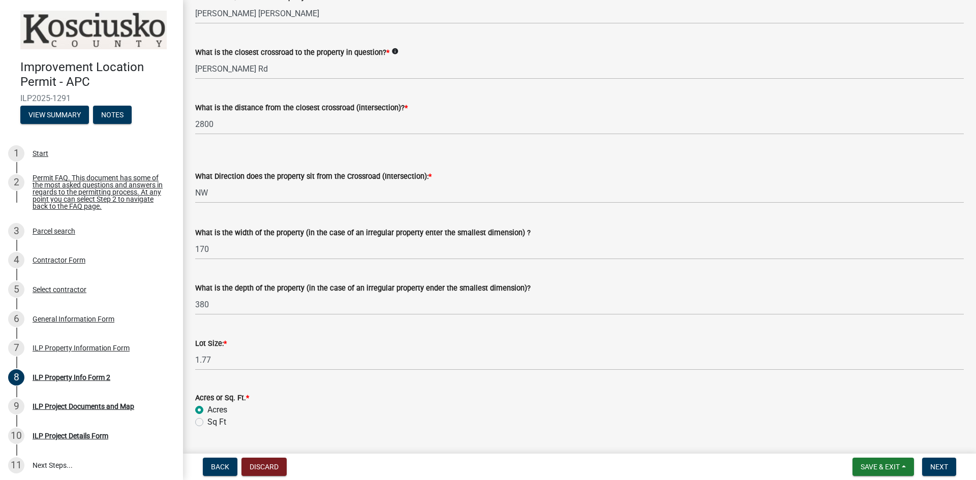
scroll to position [0, 0]
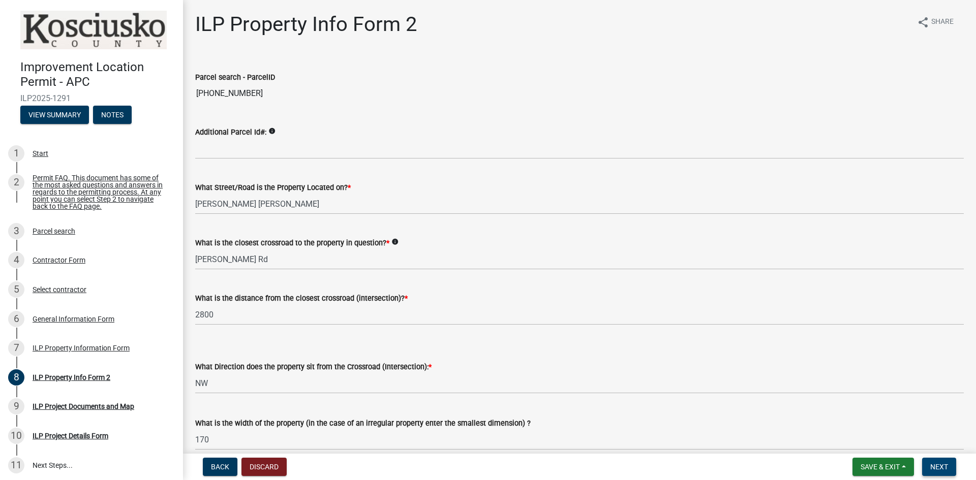
click at [932, 472] on button "Next" at bounding box center [939, 467] width 34 height 18
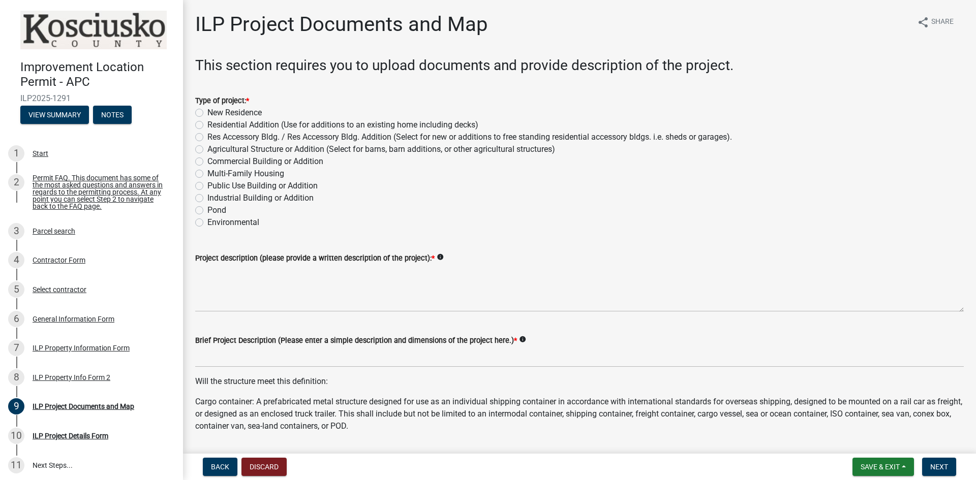
click at [207, 136] on label "Res Accessory Bldg. / Res Accessory Bldg. Addition (Select for new or additions…" at bounding box center [469, 137] width 525 height 12
click at [207, 136] on input "Res Accessory Bldg. / Res Accessory Bldg. Addition (Select for new or additions…" at bounding box center [210, 134] width 7 height 7
radio input "true"
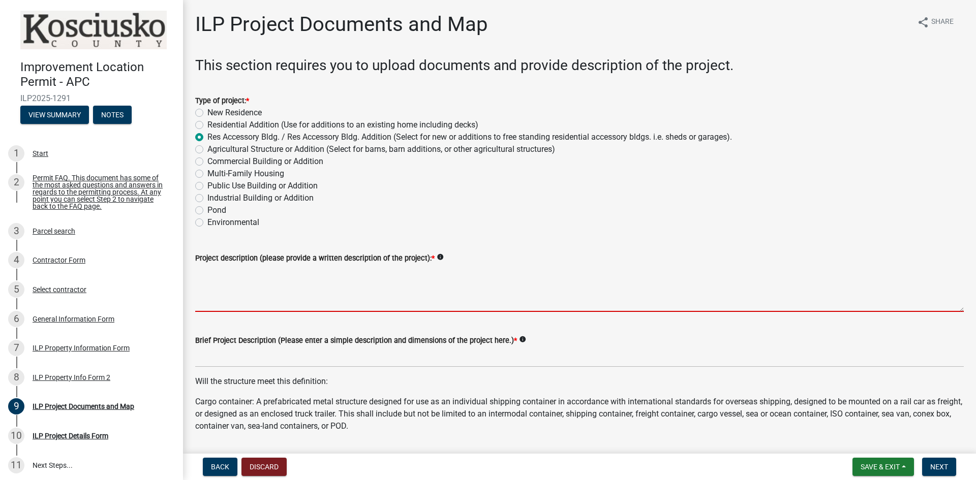
click at [270, 283] on textarea "Project description (please provide a written description of the project): *" at bounding box center [579, 288] width 769 height 48
paste textarea "68x52 pole building"
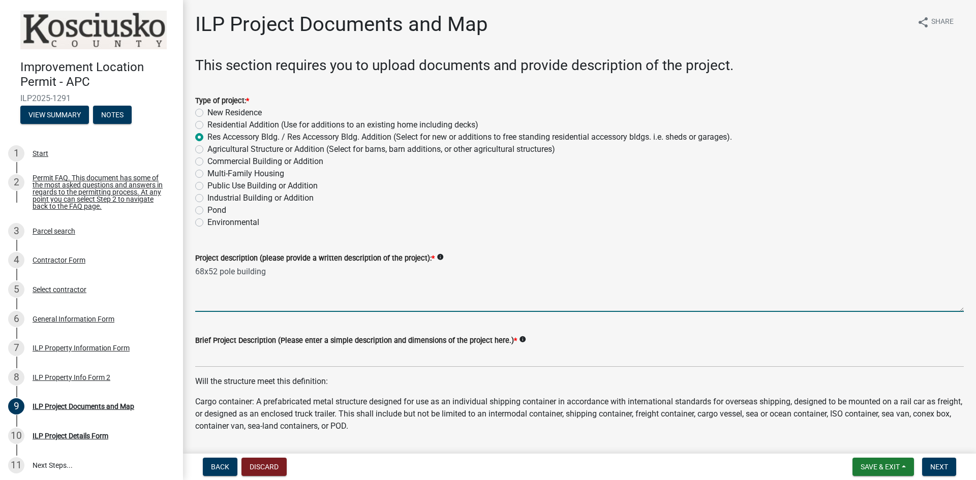
type textarea "68x52 pole building"
drag, startPoint x: 249, startPoint y: 274, endPoint x: 189, endPoint y: 274, distance: 60.0
click at [189, 274] on div "Project description (please provide a written description of the project): * in…" at bounding box center [580, 275] width 784 height 74
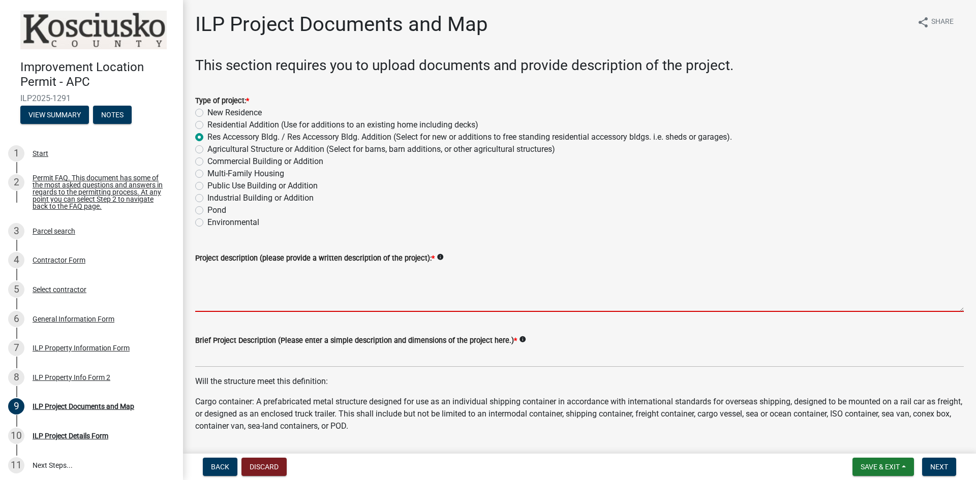
drag, startPoint x: 216, startPoint y: 276, endPoint x: 206, endPoint y: 277, distance: 9.2
click at [206, 277] on textarea "Project description (please provide a written description of the project): *" at bounding box center [579, 288] width 769 height 48
paste textarea "Building a 68'x52' pole building. Building will be used for storage. Building w…"
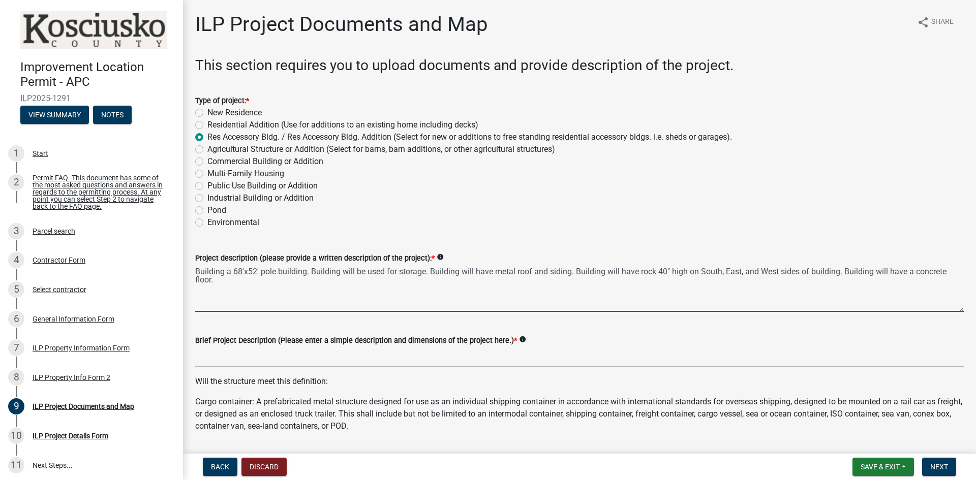
type textarea "Building a 68'x52' pole building. Building will be used for storage. Building w…"
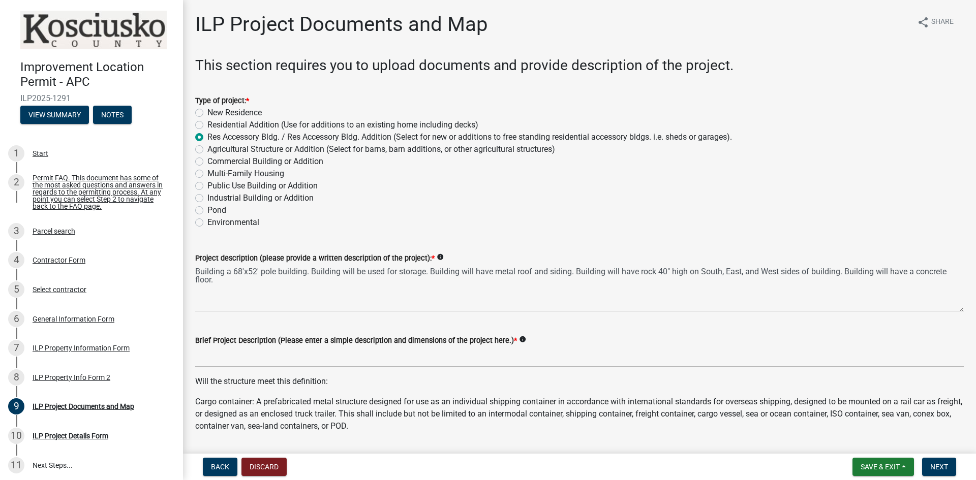
drag, startPoint x: 195, startPoint y: 268, endPoint x: 308, endPoint y: 277, distance: 113.7
click at [308, 277] on div "Project description (please provide a written description of the project): * in…" at bounding box center [580, 275] width 784 height 74
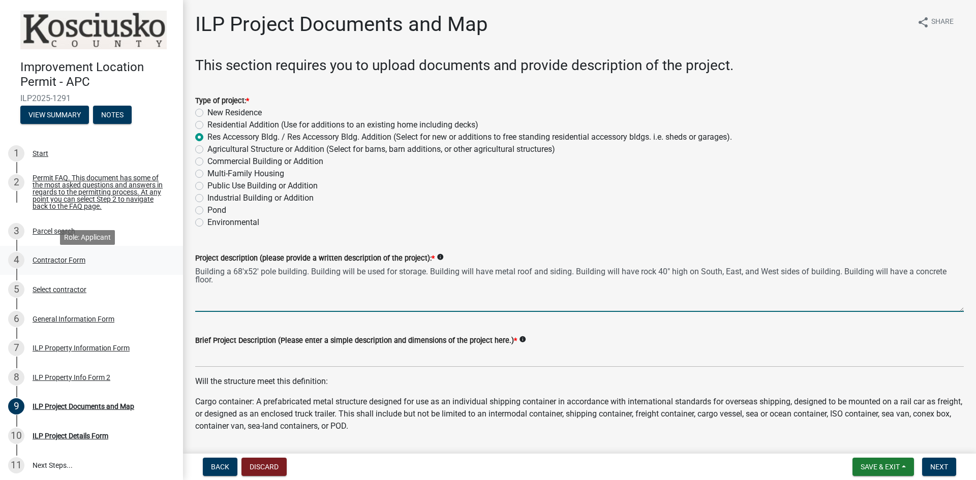
drag, startPoint x: 286, startPoint y: 274, endPoint x: 169, endPoint y: 273, distance: 116.9
click at [169, 273] on div "Improvement Location Permit - APC ILP2025-1291 View Summary Notes 1 Start 2 Per…" at bounding box center [488, 240] width 976 height 480
click at [259, 346] on div "Brief Project Description (Please enter a simple description and dimensions of …" at bounding box center [579, 340] width 769 height 12
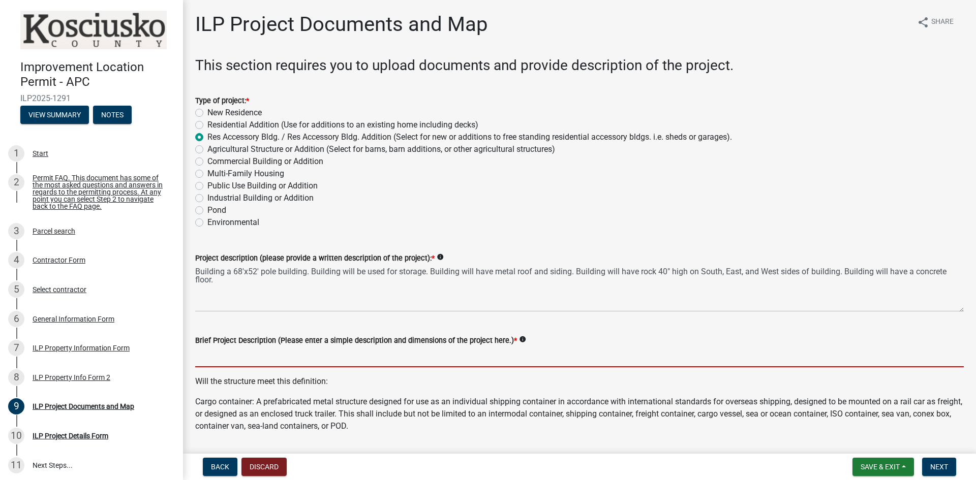
click at [256, 349] on input "Brief Project Description (Please enter a simple description and dimensions of …" at bounding box center [579, 357] width 769 height 21
paste input "Building a 68'x52' pole building."
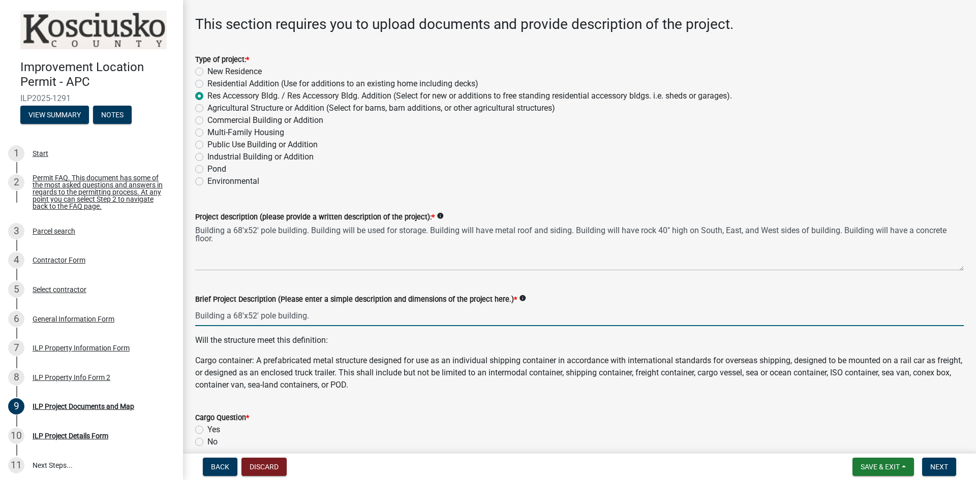
scroll to position [203, 0]
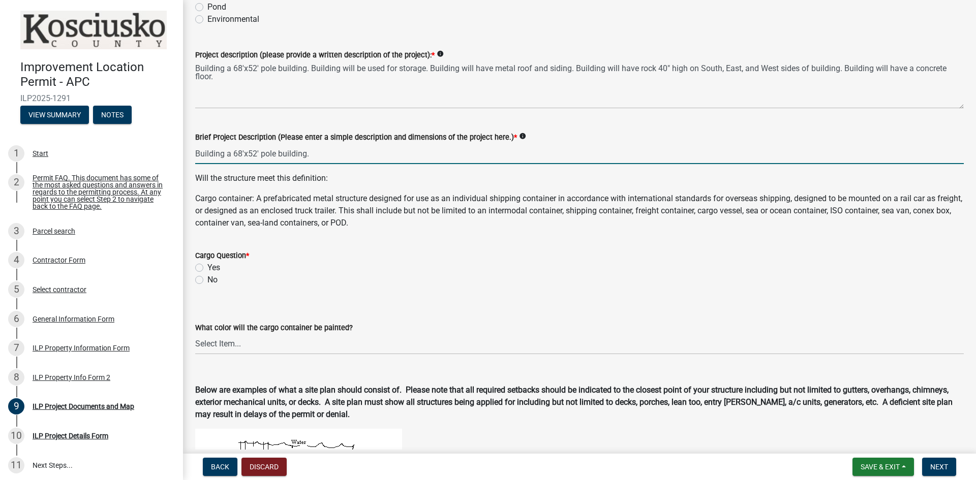
click at [197, 280] on div "Cargo Question * Yes No" at bounding box center [579, 268] width 769 height 37
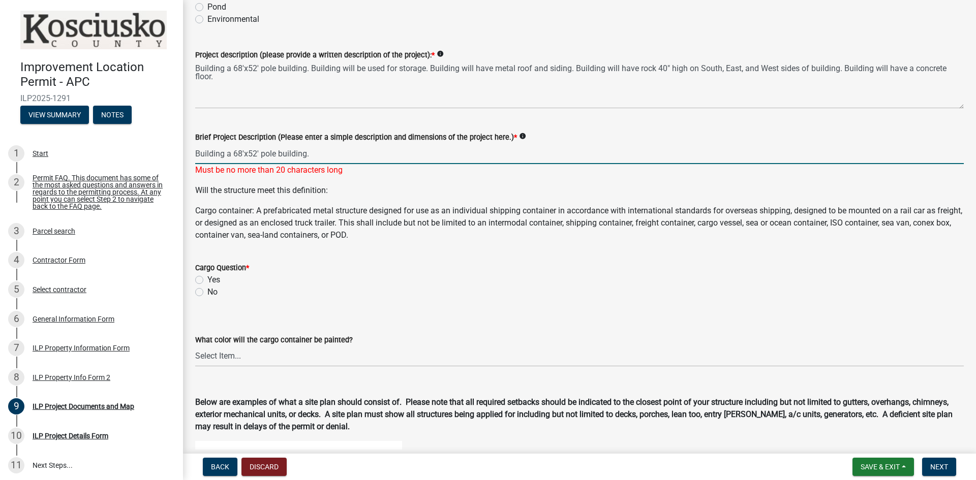
click at [311, 154] on input "Building a 68'x52' pole building." at bounding box center [579, 153] width 769 height 21
click at [231, 154] on input "Building a 68'x52' pole building" at bounding box center [579, 153] width 769 height 21
type input "Build 68'x52' pole building"
click at [355, 178] on wm-data-entity-input "Brief Project Description (Please enter a simple description and dimensions of …" at bounding box center [579, 151] width 769 height 68
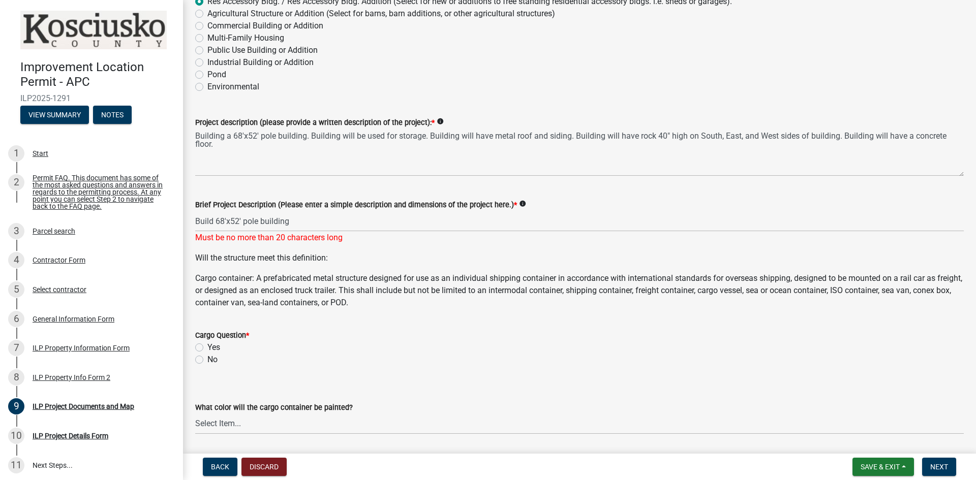
scroll to position [254, 0]
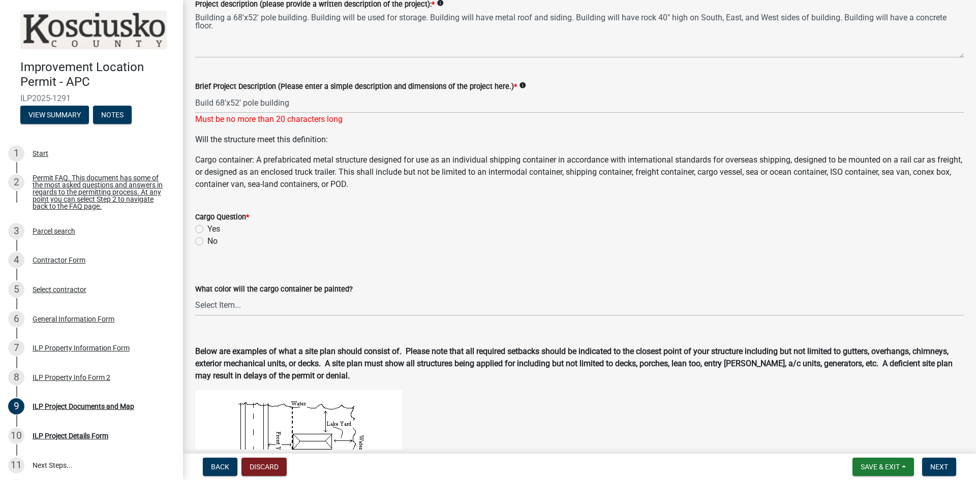
click at [207, 241] on label "No" at bounding box center [212, 241] width 10 height 12
click at [207, 241] on input "No" at bounding box center [210, 238] width 7 height 7
radio input "true"
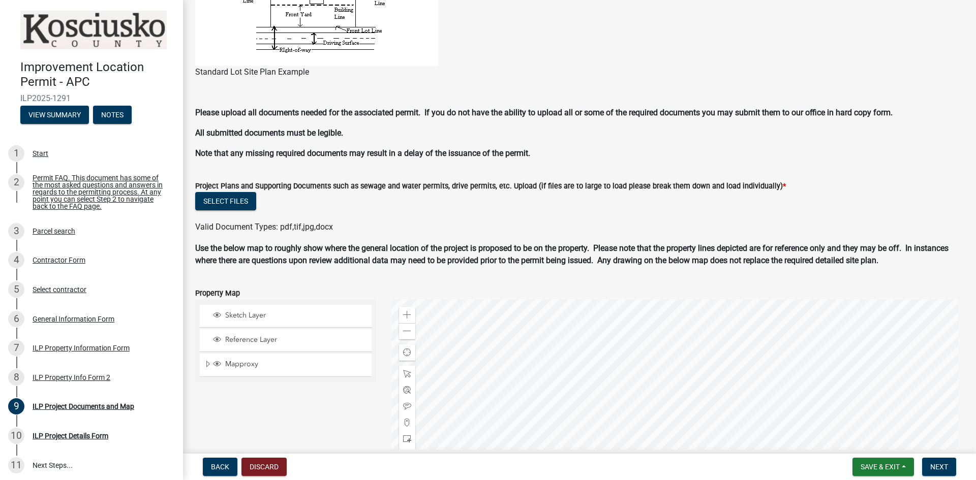
scroll to position [882, 0]
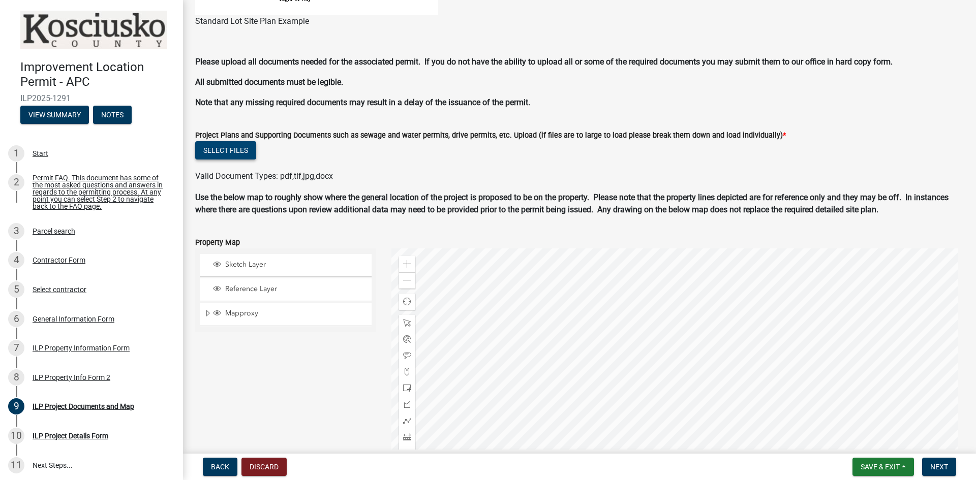
click at [236, 148] on button "Select files" at bounding box center [225, 150] width 61 height 18
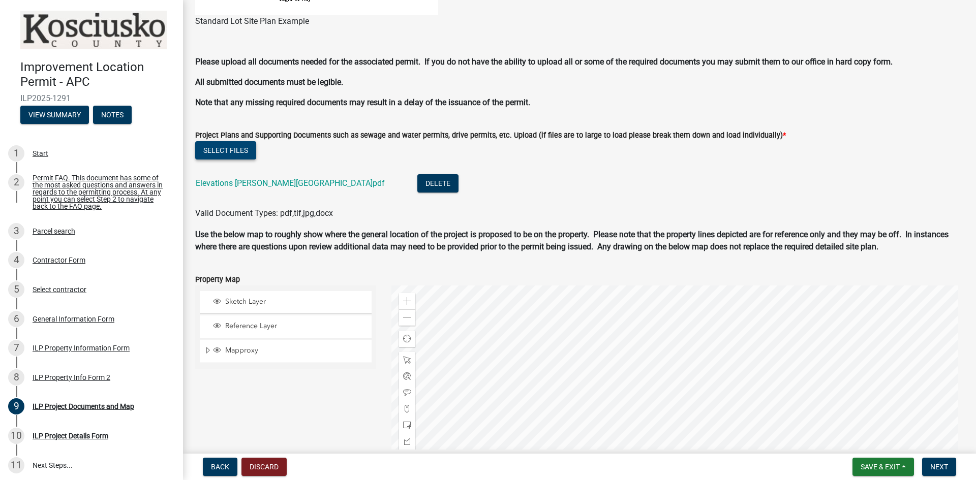
click at [227, 152] on button "Select files" at bounding box center [225, 150] width 61 height 18
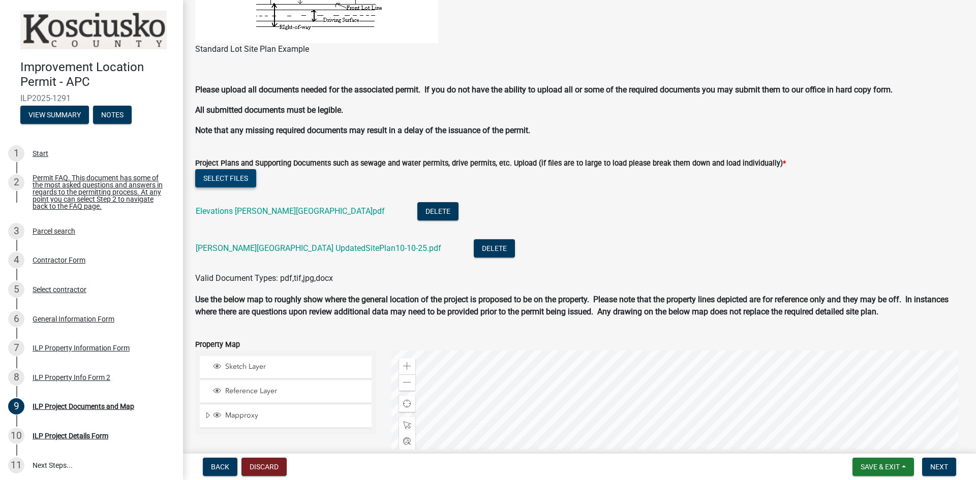
scroll to position [832, 0]
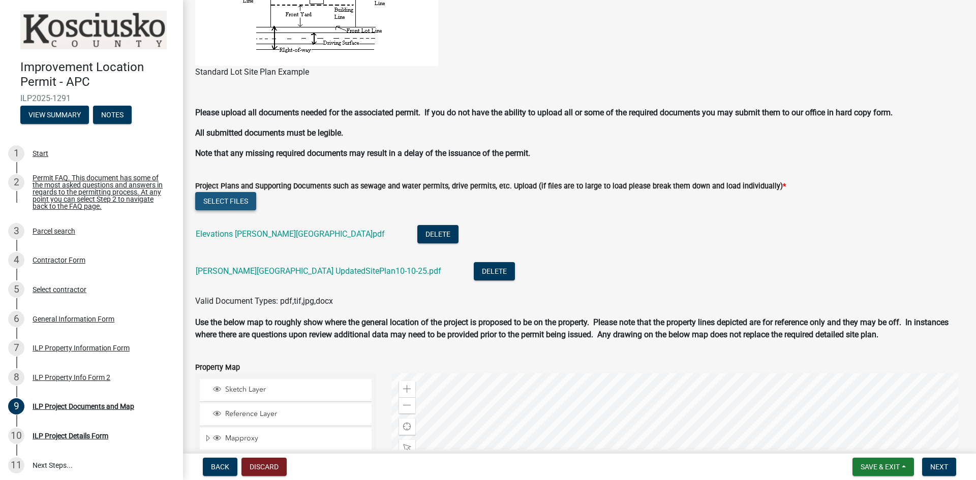
click at [231, 198] on button "Select files" at bounding box center [225, 201] width 61 height 18
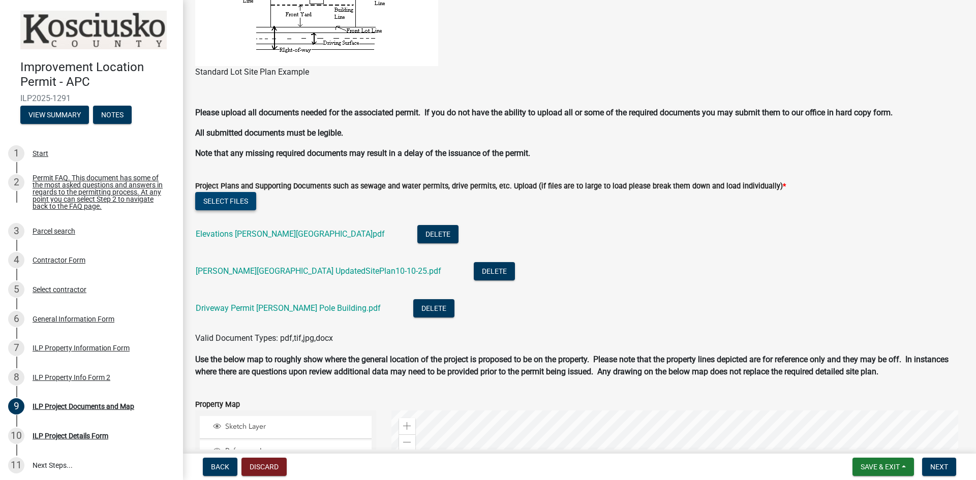
click at [242, 204] on button "Select files" at bounding box center [225, 201] width 61 height 18
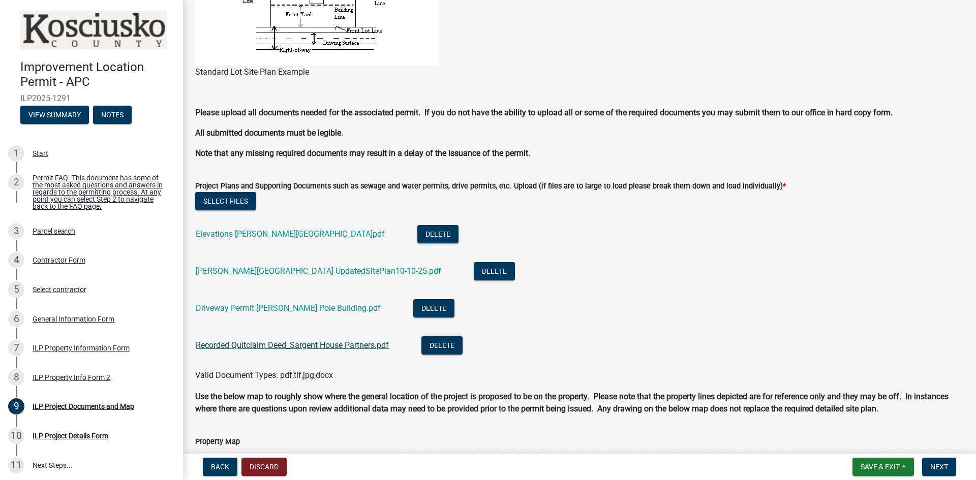
click at [341, 343] on link "Recorded Quitclaim Deed_Sargent House Partners.pdf" at bounding box center [292, 346] width 193 height 10
click at [252, 206] on button "Select files" at bounding box center [225, 201] width 61 height 18
click at [236, 203] on button "Select files" at bounding box center [225, 201] width 61 height 18
click at [237, 201] on button "Select files" at bounding box center [225, 201] width 61 height 18
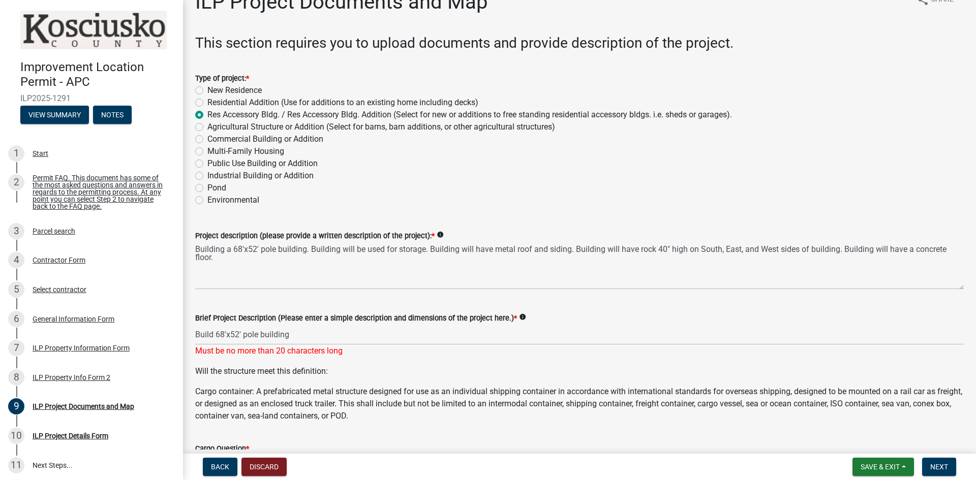
scroll to position [0, 0]
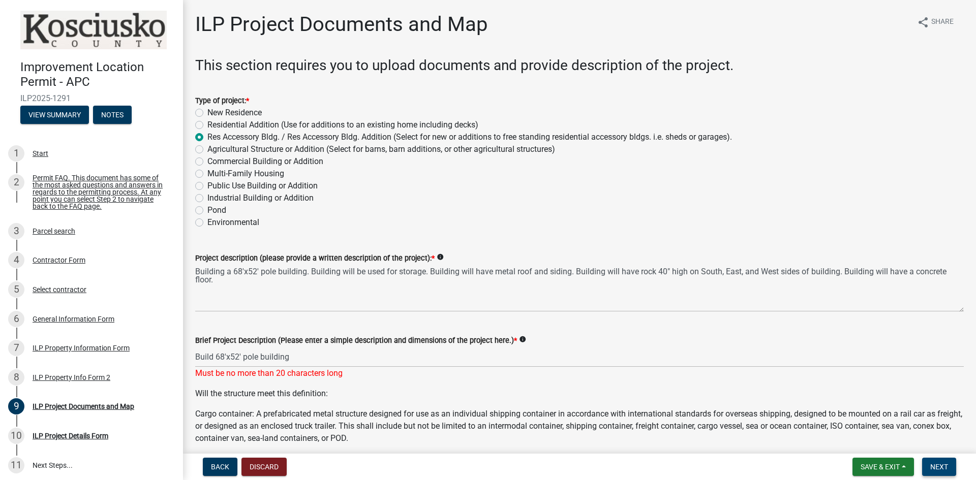
click at [931, 464] on span "Next" at bounding box center [939, 467] width 18 height 8
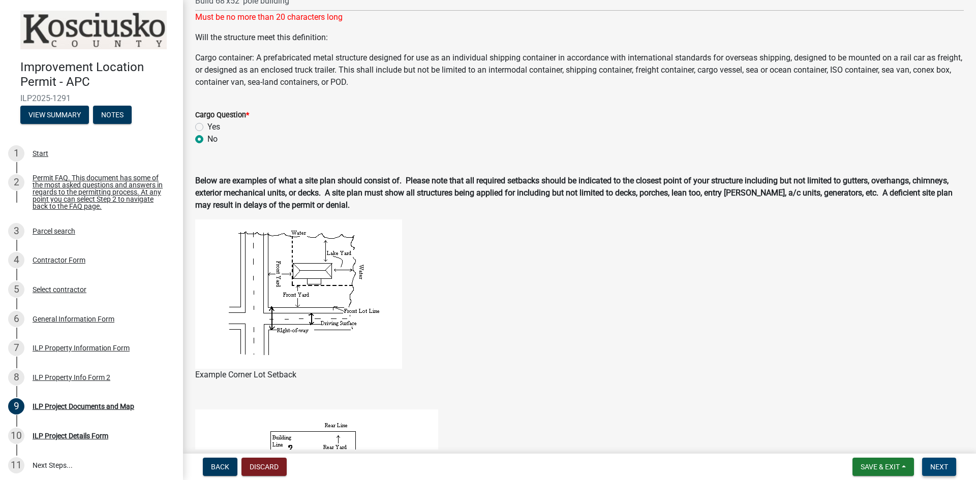
scroll to position [102, 0]
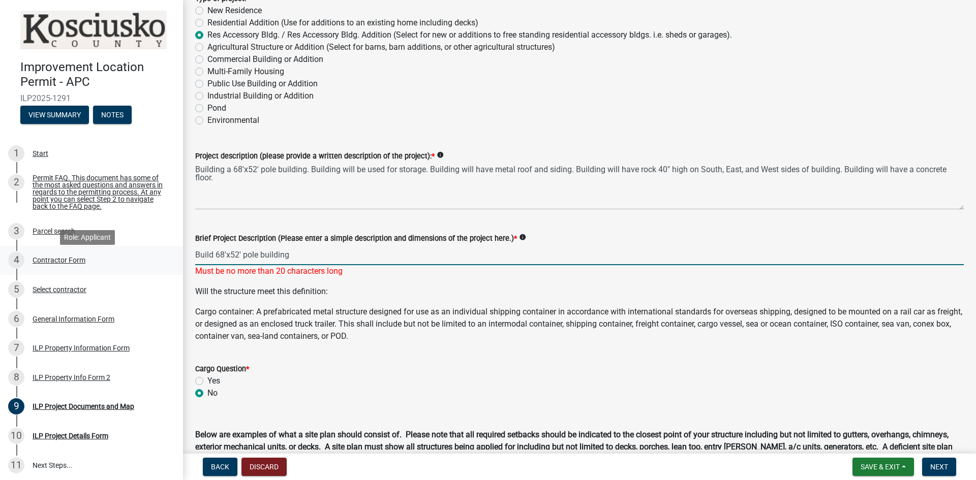
drag, startPoint x: 270, startPoint y: 255, endPoint x: 165, endPoint y: 261, distance: 105.4
click at [165, 261] on div "Improvement Location Permit - APC ILP2025-1291 View Summary Notes 1 Start 2 Per…" at bounding box center [488, 240] width 976 height 480
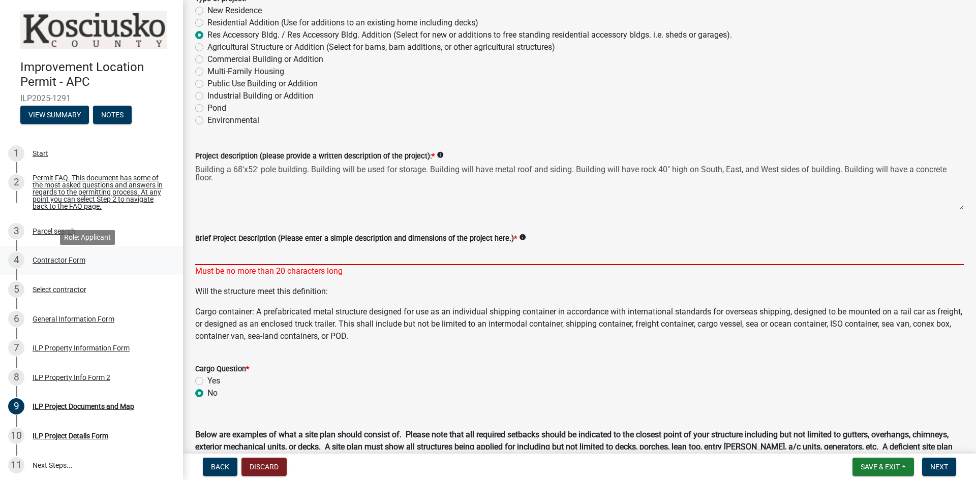
type input "\"
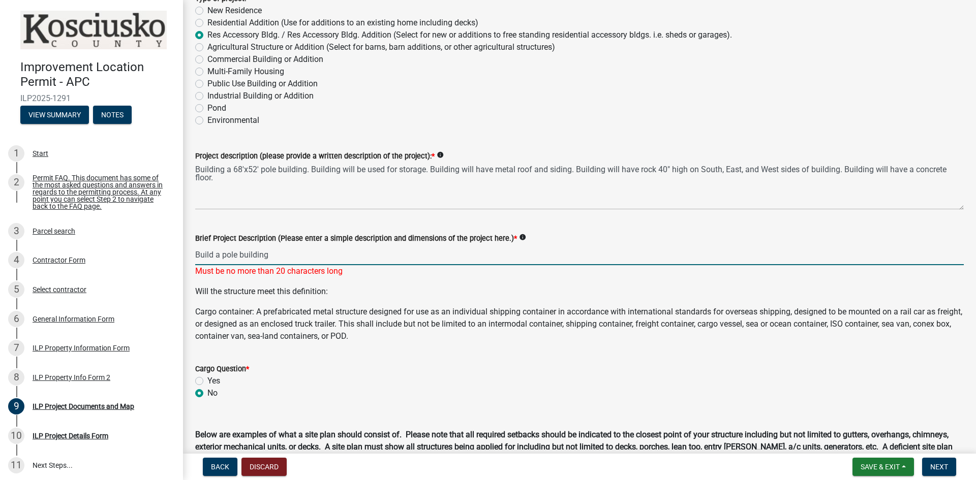
type input "Build a pole building"
click at [561, 292] on p "Will the structure meet this definition:" at bounding box center [579, 292] width 769 height 12
click at [537, 247] on input "Build a pole building" at bounding box center [579, 255] width 769 height 21
click at [534, 234] on div "Brief Project Description (Please enter a simple description and dimensions of …" at bounding box center [579, 238] width 769 height 12
drag, startPoint x: 280, startPoint y: 255, endPoint x: 156, endPoint y: 269, distance: 124.9
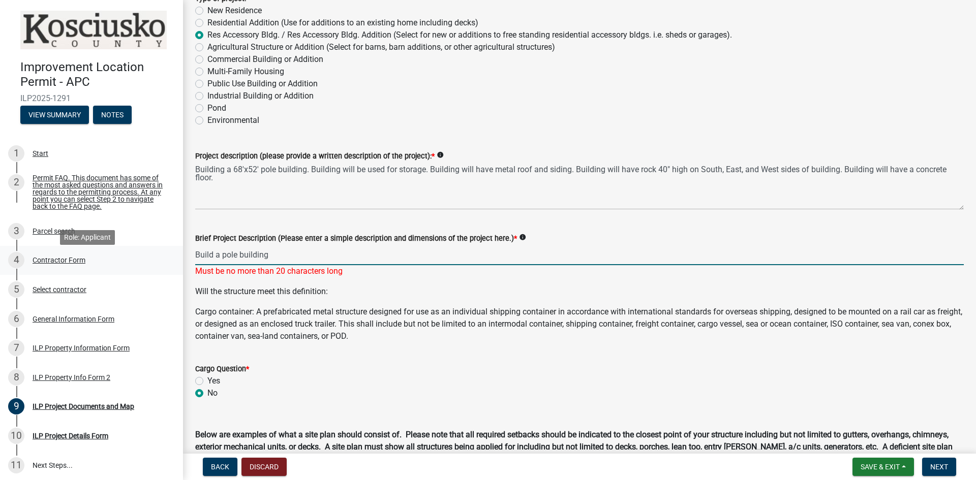
click at [156, 269] on div "Improvement Location Permit - APC ILP2025-1291 View Summary Notes 1 Start 2 Per…" at bounding box center [488, 240] width 976 height 480
type input "Pole Building"
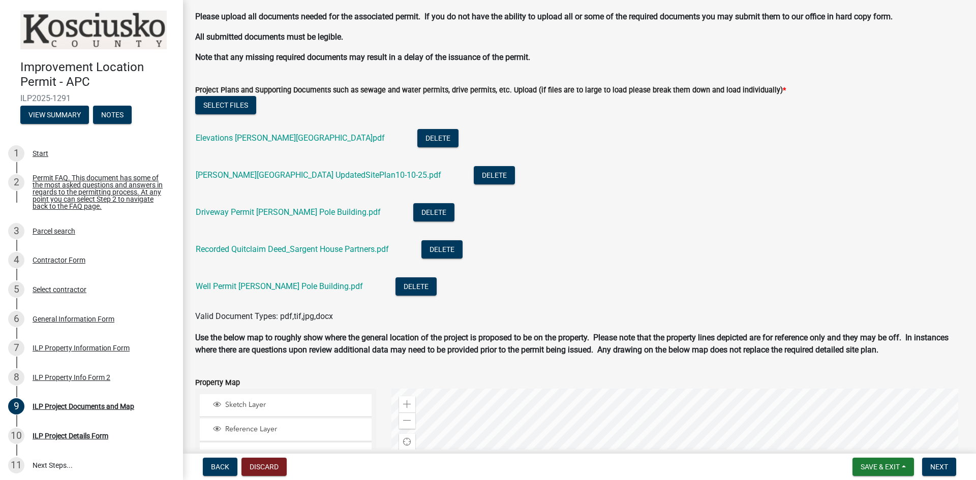
scroll to position [1157, 0]
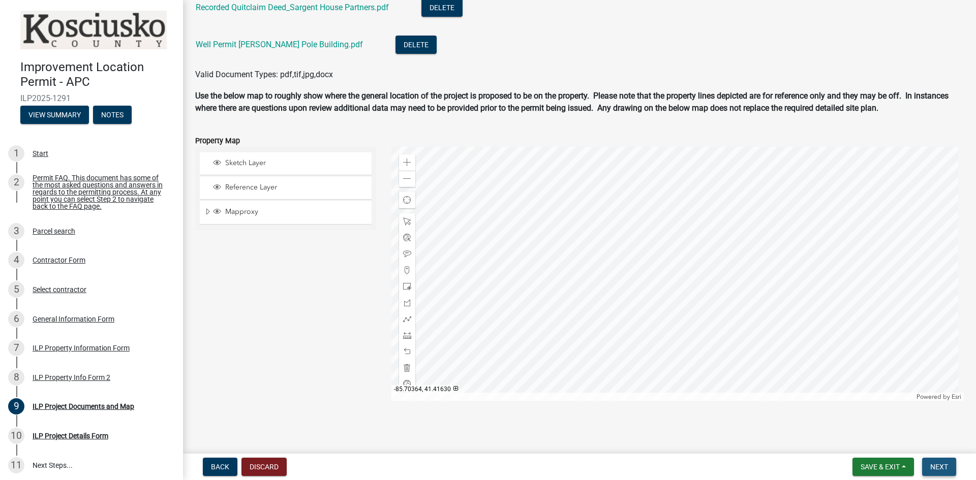
click at [929, 470] on button "Next" at bounding box center [939, 467] width 34 height 18
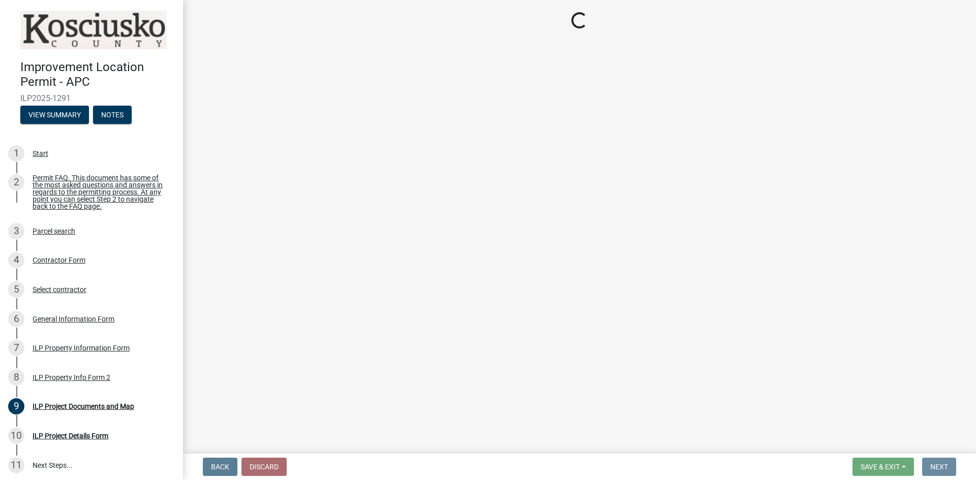
scroll to position [0, 0]
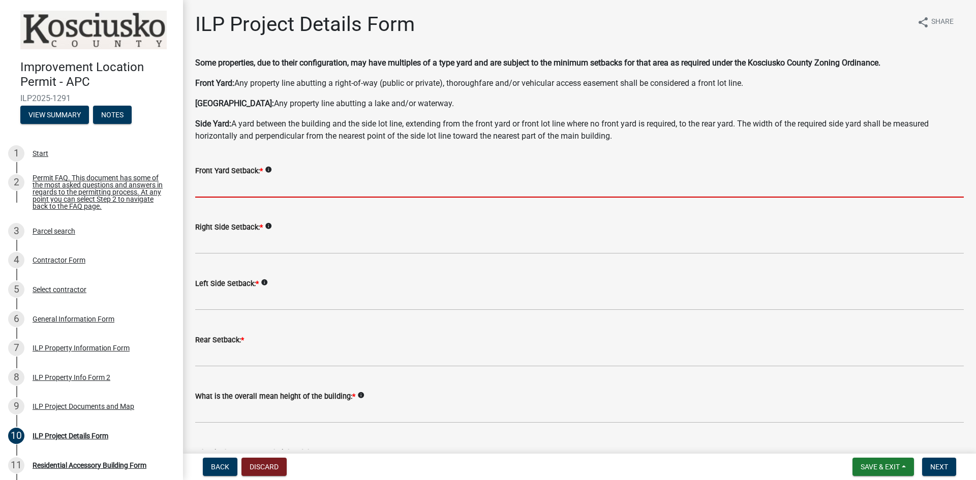
click at [347, 189] on input "text" at bounding box center [579, 187] width 769 height 21
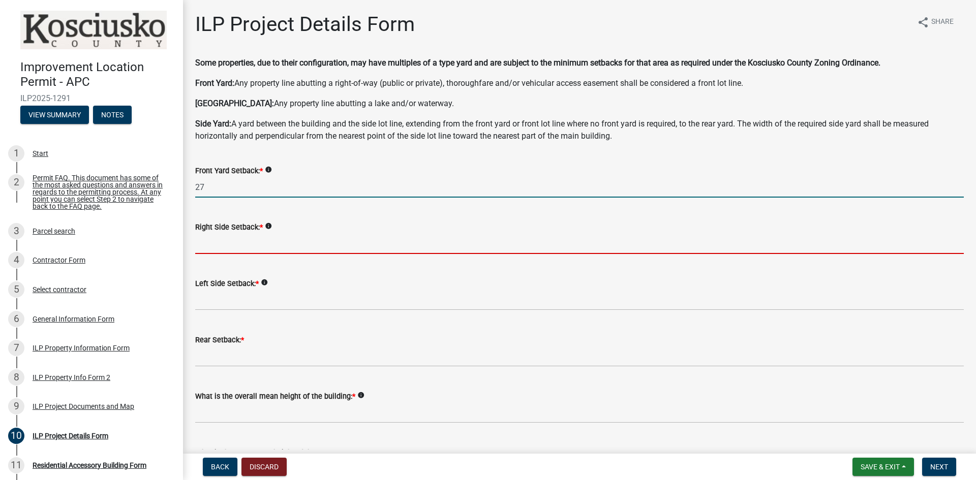
type input "27.0"
click at [375, 240] on input "text" at bounding box center [579, 243] width 769 height 21
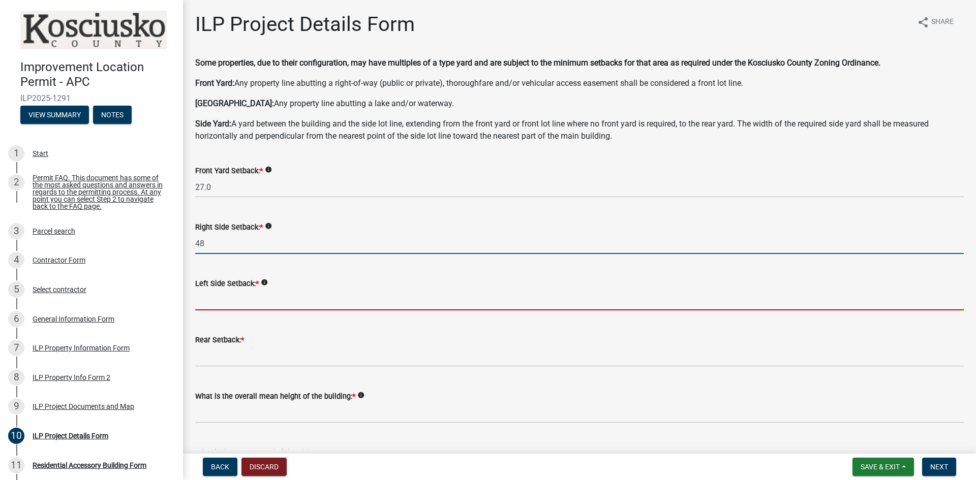
type input "48.0"
click at [387, 307] on input "text" at bounding box center [579, 300] width 769 height 21
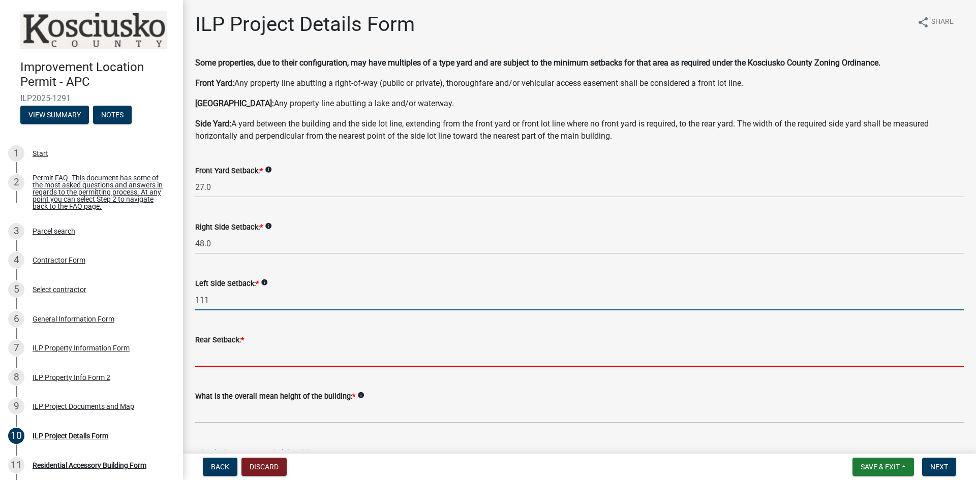
type input "111.0"
click at [417, 359] on input "text" at bounding box center [579, 356] width 769 height 21
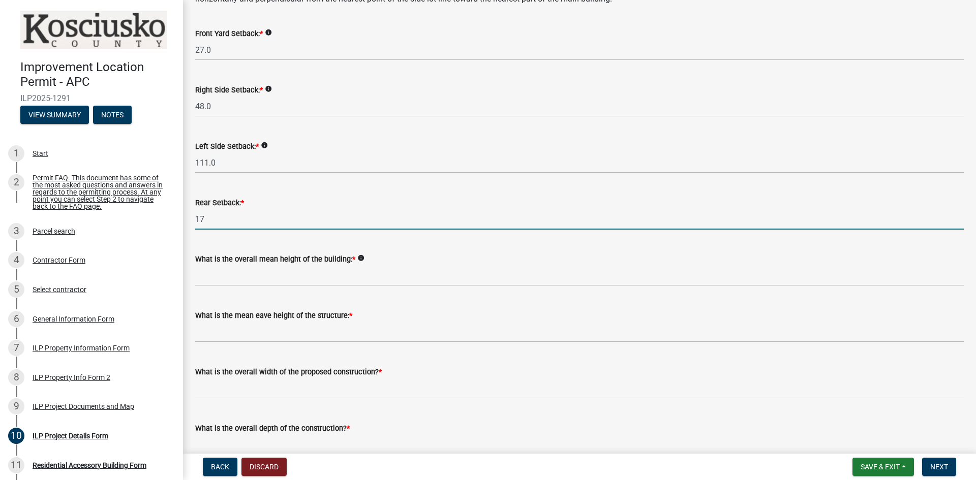
scroll to position [152, 0]
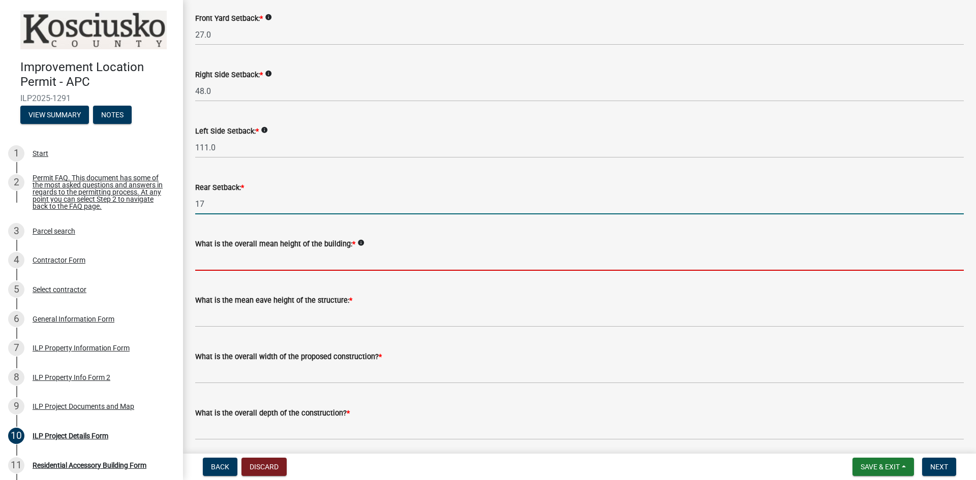
type input "17.0"
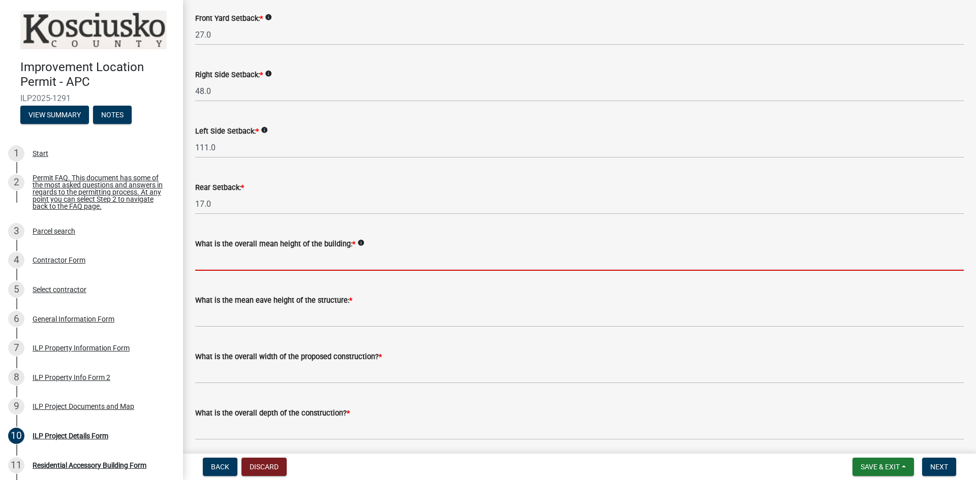
click at [395, 262] on input "text" at bounding box center [579, 260] width 769 height 21
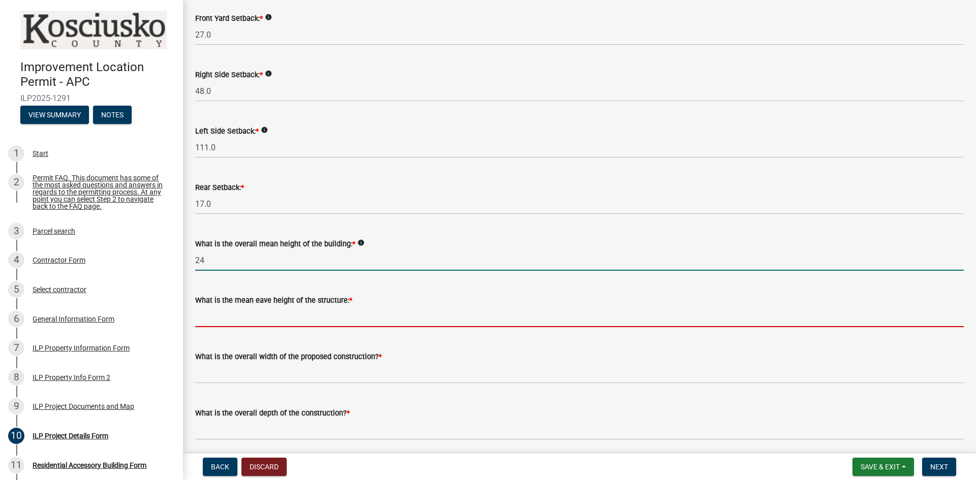
type input "24.0"
click at [420, 313] on input "text" at bounding box center [579, 317] width 769 height 21
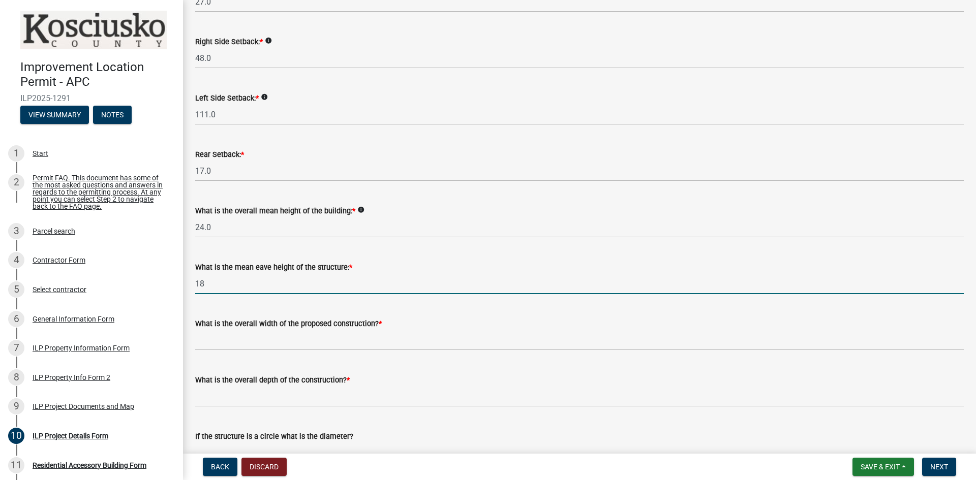
scroll to position [203, 0]
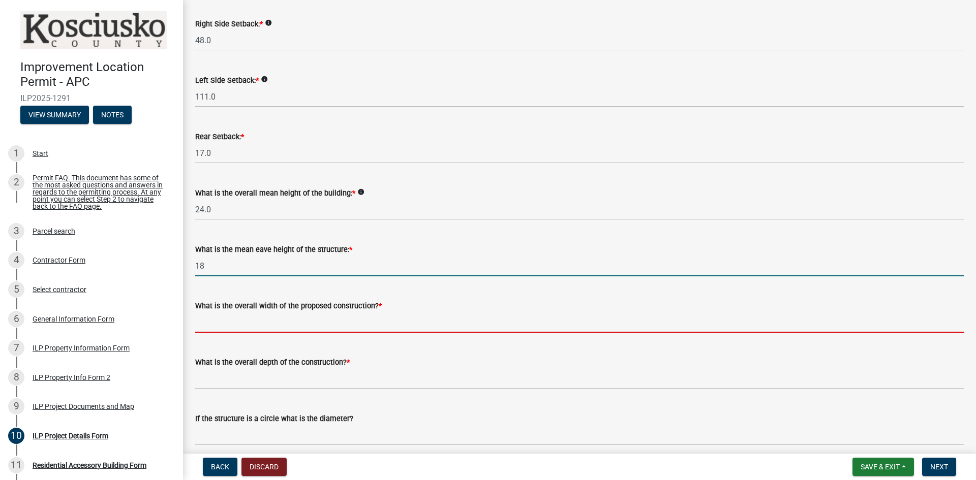
type input "18.0"
click at [420, 313] on input "text" at bounding box center [579, 322] width 769 height 21
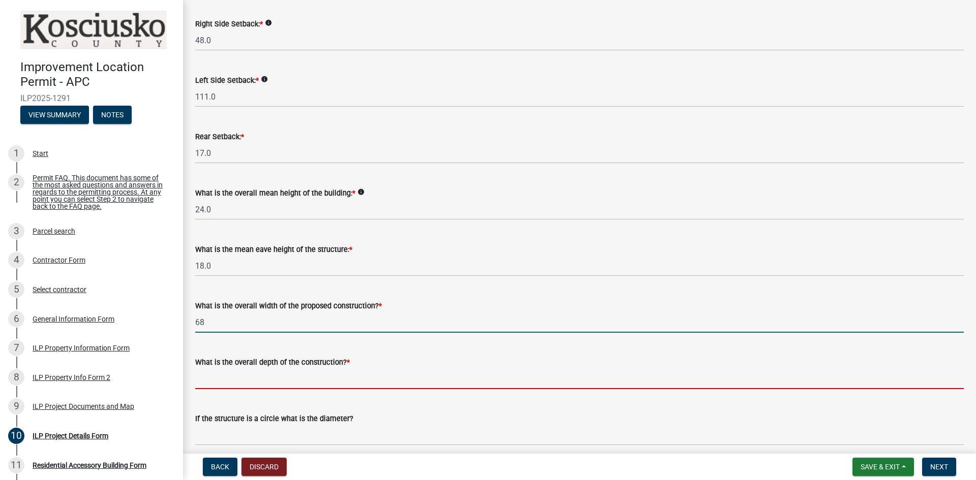
type input "68.00"
click at [433, 377] on input "text" at bounding box center [579, 379] width 769 height 21
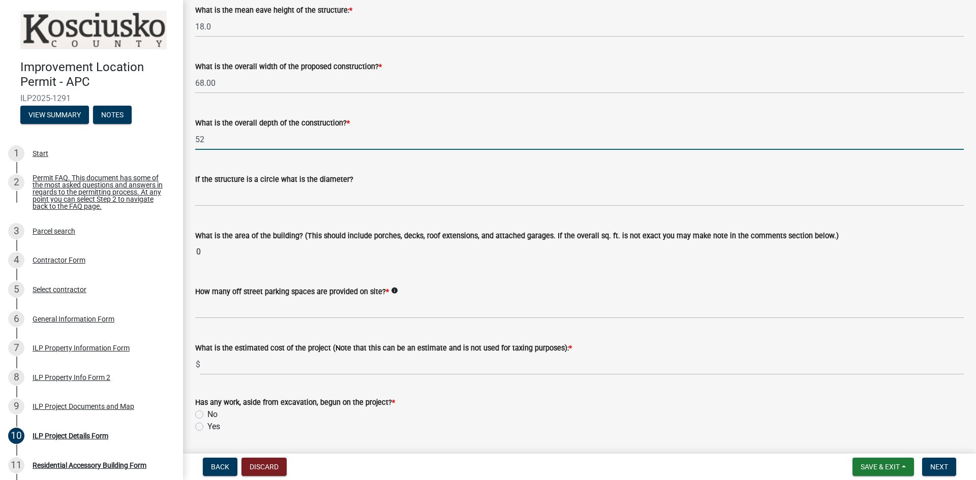
scroll to position [559, 0]
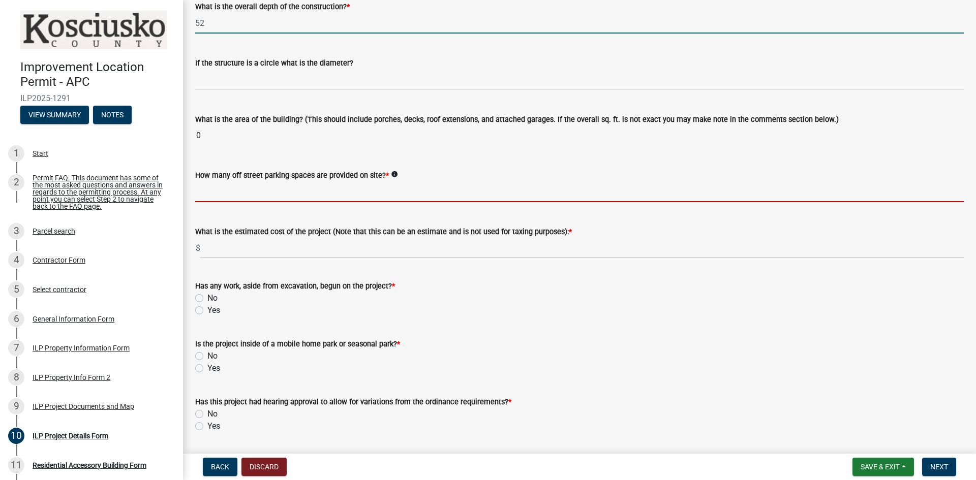
type input "52.00"
click at [325, 189] on wm-data-entity-input-list "Some properties, due to their configuration, may have multiples of a type yard …" at bounding box center [579, 26] width 769 height 1057
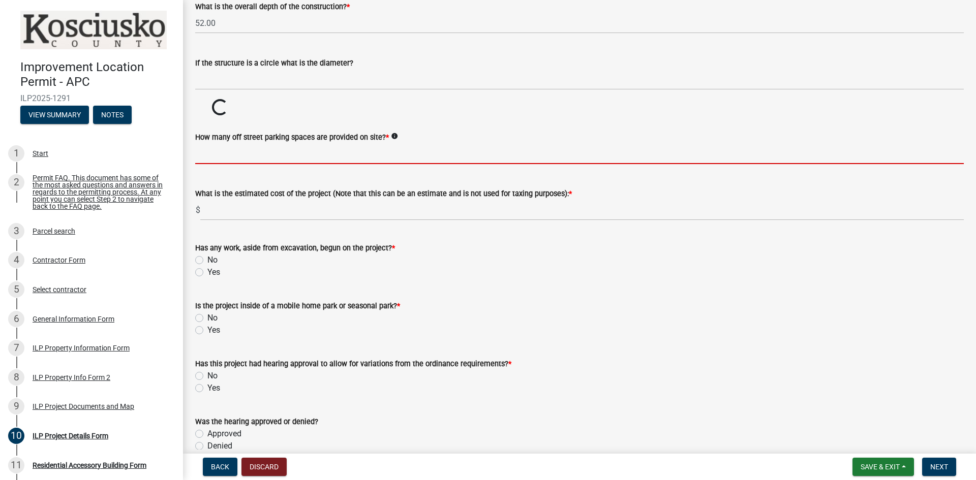
type input "5"
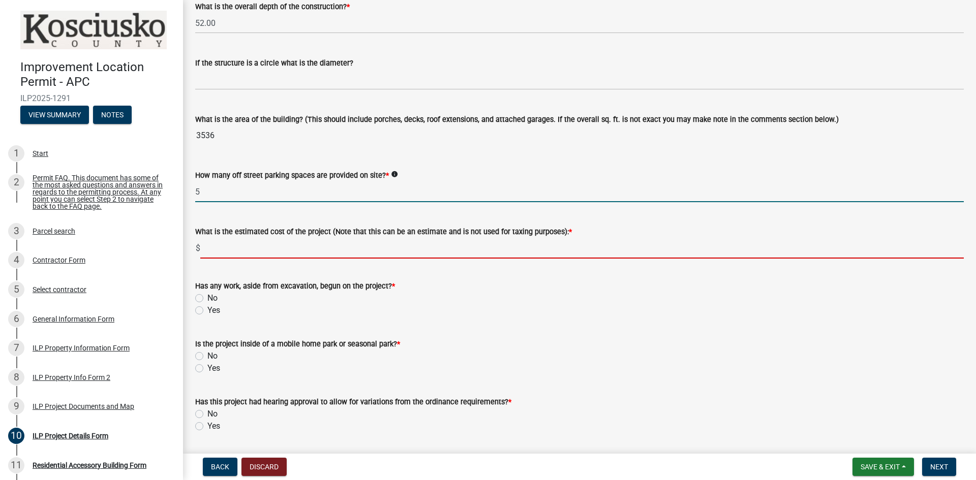
click at [333, 246] on input "text" at bounding box center [581, 248] width 763 height 21
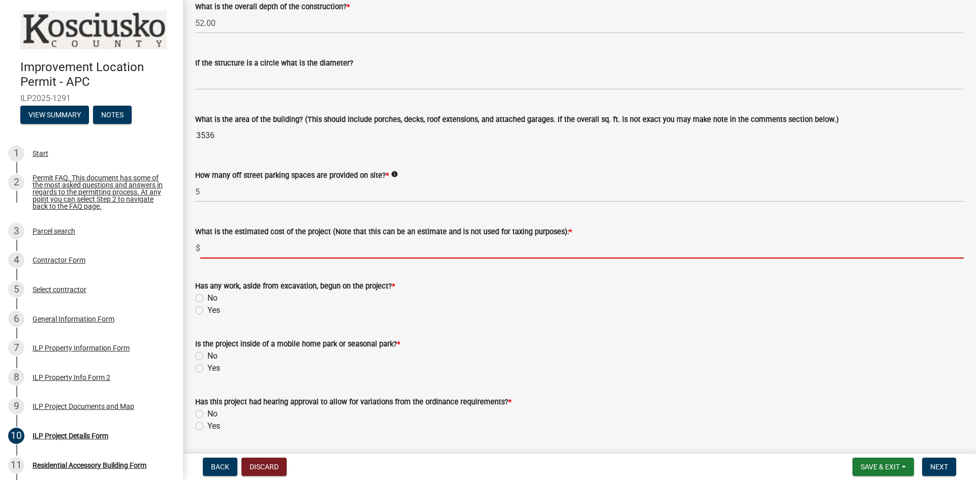
type input "4"
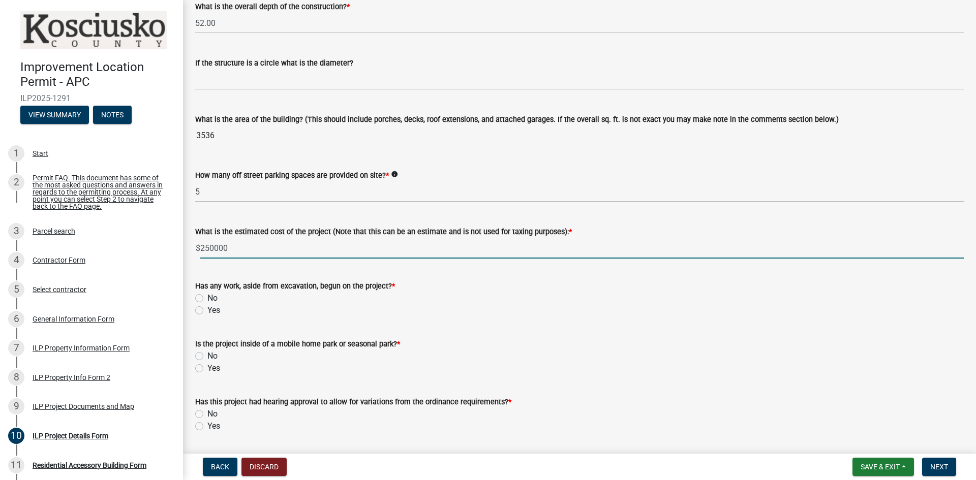
type input "250000"
click at [207, 297] on label "No" at bounding box center [212, 298] width 10 height 12
click at [207, 297] on input "No" at bounding box center [210, 295] width 7 height 7
radio input "true"
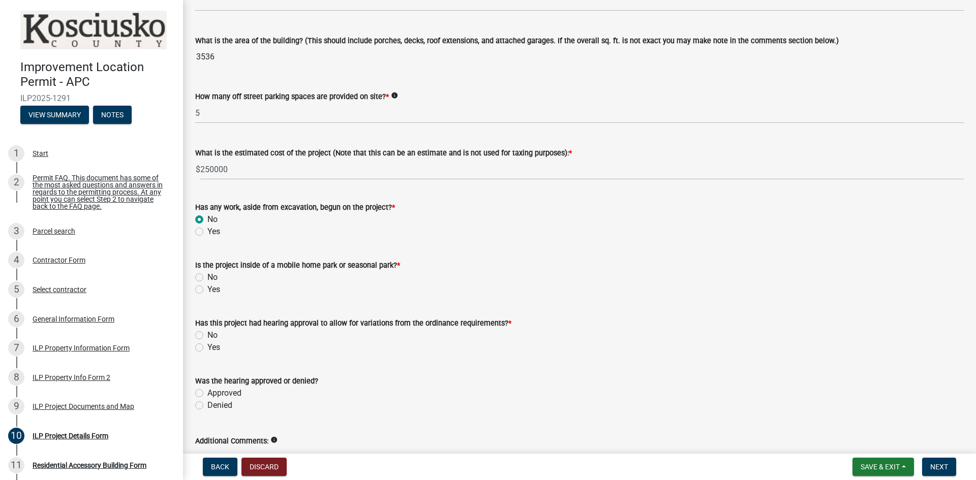
scroll to position [661, 0]
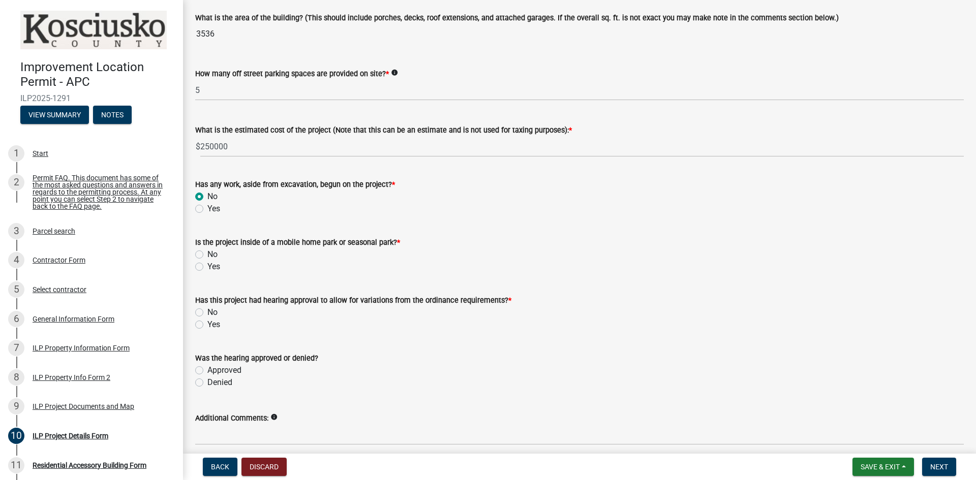
click at [207, 255] on label "No" at bounding box center [212, 255] width 10 height 12
click at [207, 255] on input "No" at bounding box center [210, 252] width 7 height 7
radio input "true"
click at [207, 324] on label "Yes" at bounding box center [213, 325] width 13 height 12
click at [207, 324] on input "Yes" at bounding box center [210, 322] width 7 height 7
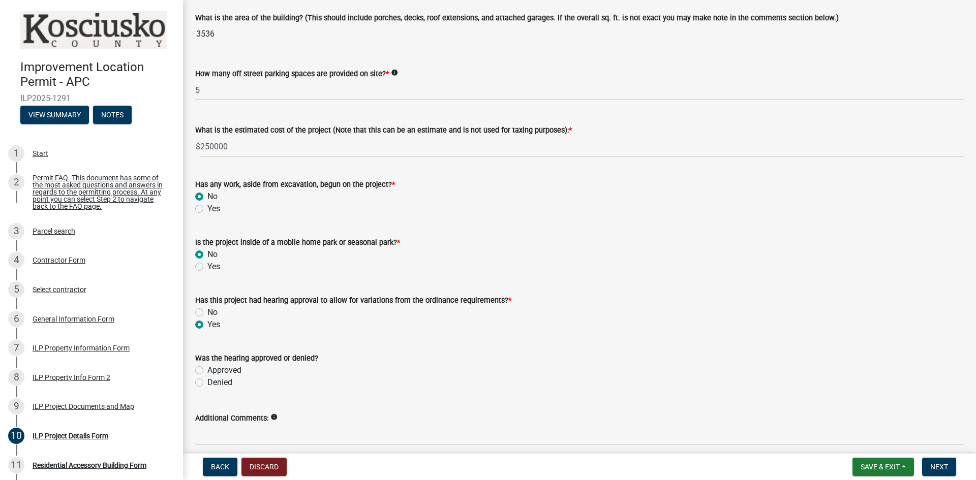
radio input "true"
click at [249, 392] on div at bounding box center [241, 385] width 93 height 21
select select "10"
select select "2025"
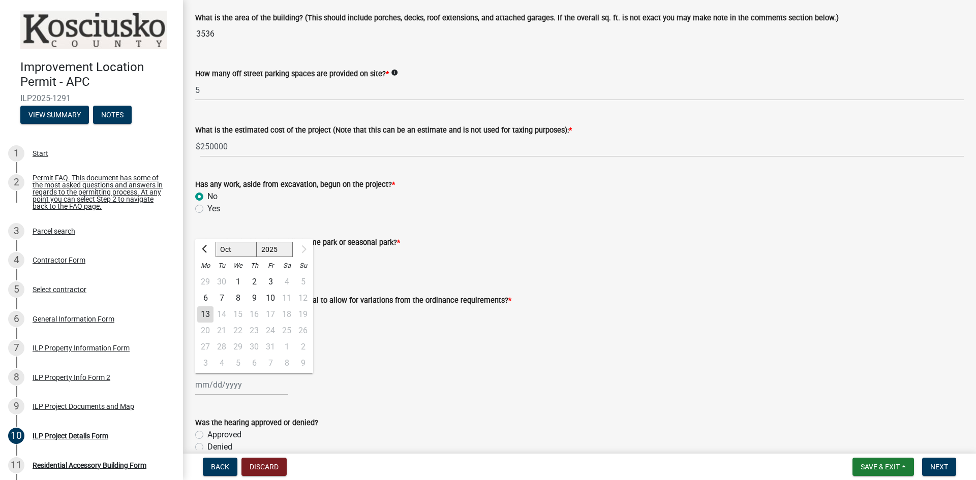
click at [206, 316] on div "13" at bounding box center [205, 315] width 16 height 16
type input "[DATE]"
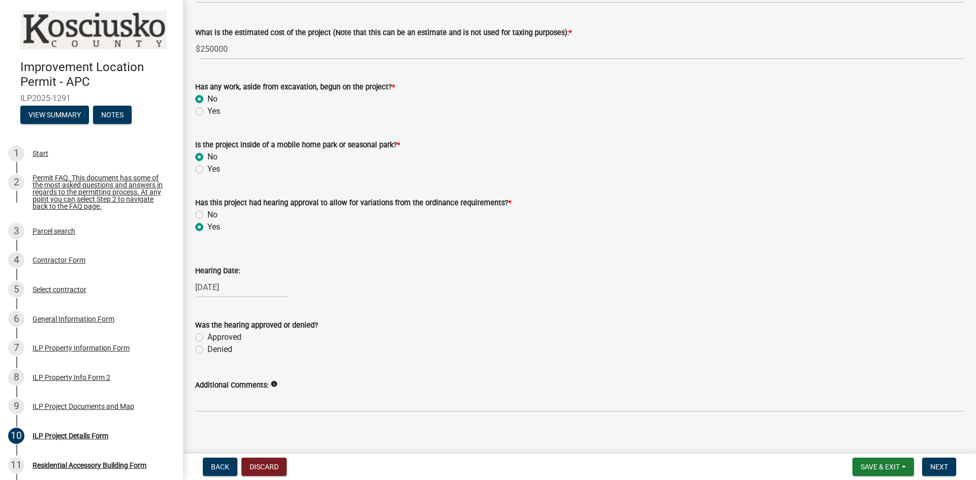
scroll to position [769, 0]
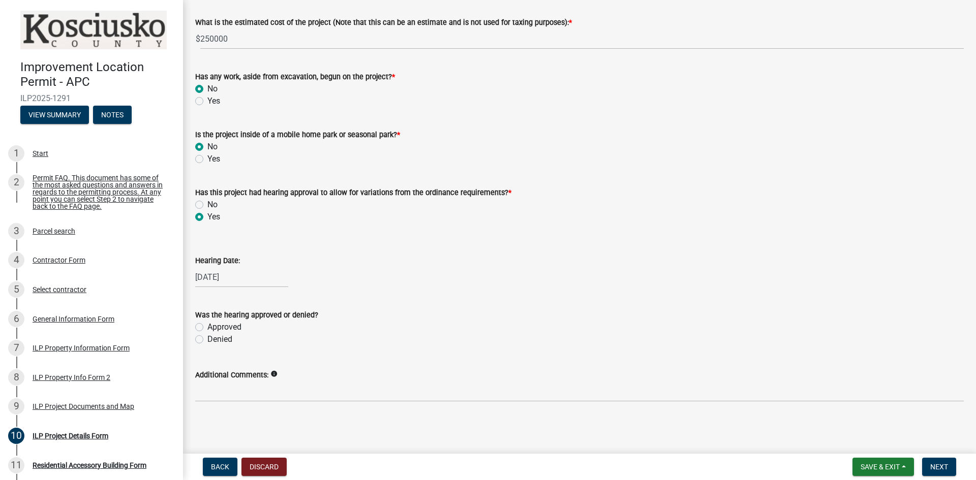
click at [207, 326] on label "Approved" at bounding box center [224, 327] width 34 height 12
click at [207, 326] on input "Approved" at bounding box center [210, 324] width 7 height 7
radio input "true"
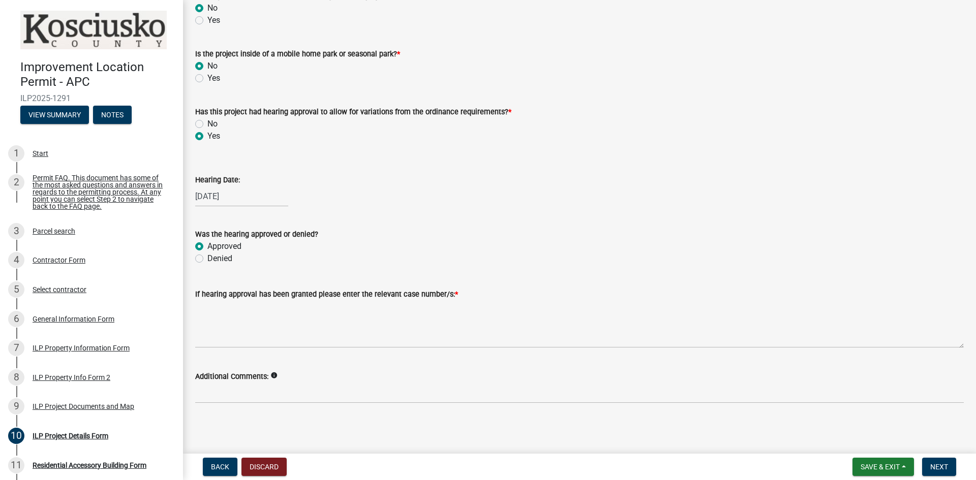
scroll to position [851, 0]
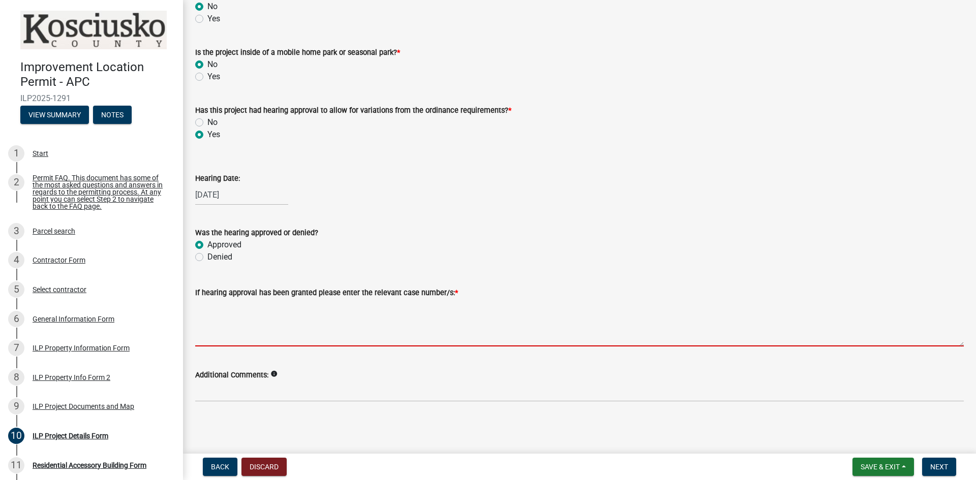
click at [362, 310] on textarea "If hearing approval has been granted please enter the relevant case number/s: *" at bounding box center [579, 323] width 769 height 48
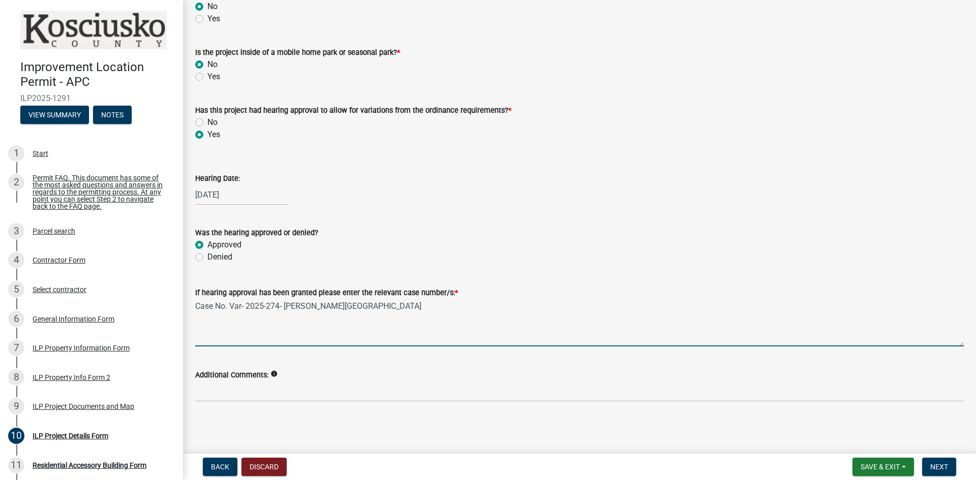
type textarea "Case No. Var- 2025-274- Sargent House"
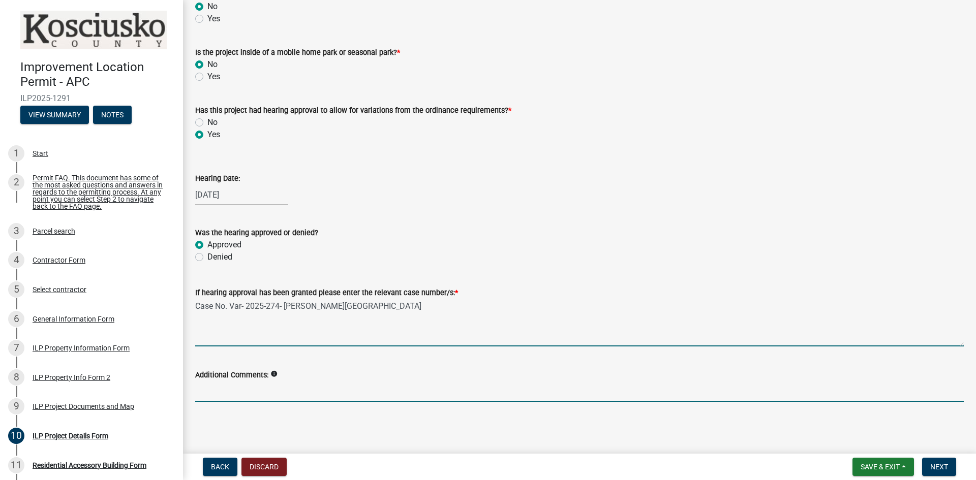
click at [305, 390] on input "Additional Comments:" at bounding box center [579, 391] width 769 height 21
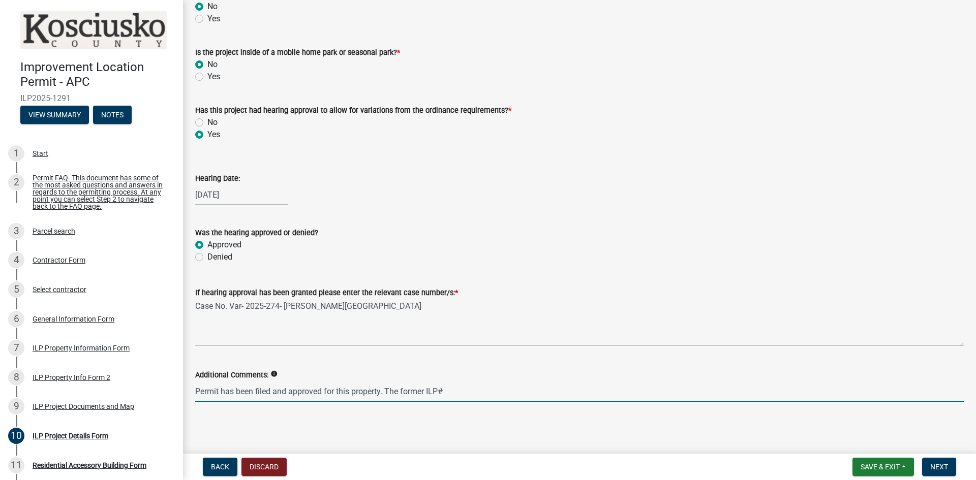
click at [454, 391] on input "Permit has been filed and approved for this property. The former ILP#" at bounding box center [579, 391] width 769 height 21
type input "Permit has been filed and approved for this property. The former ILP#- IPL2025-…"
click at [950, 471] on button "Next" at bounding box center [939, 467] width 34 height 18
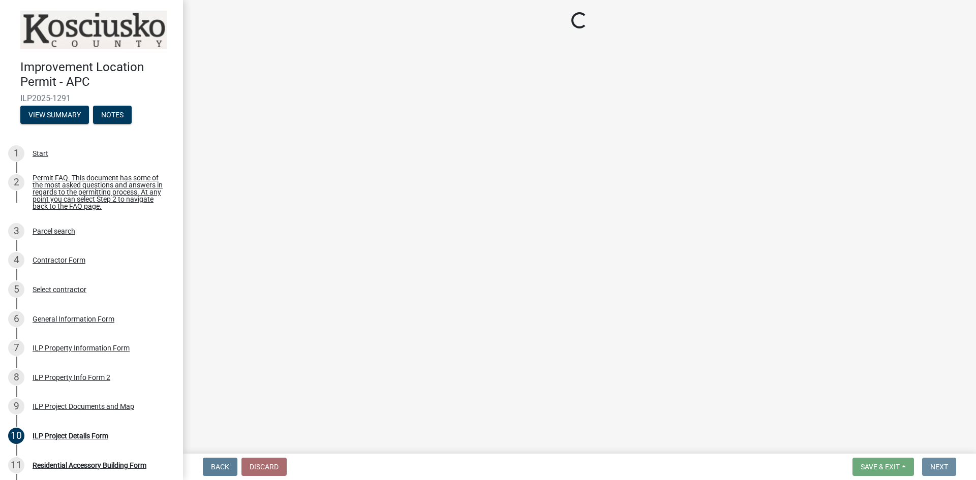
scroll to position [0, 0]
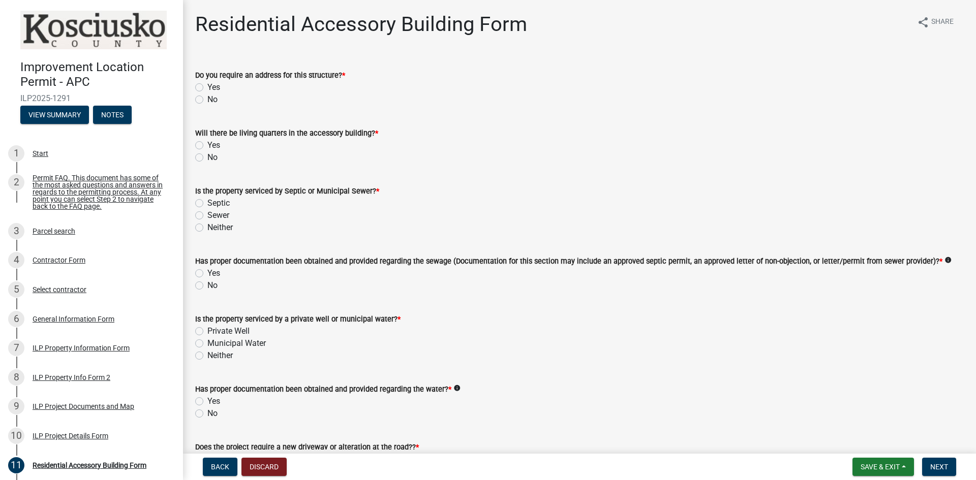
click at [195, 99] on div "Do you require an address for this structure? * Yes No" at bounding box center [580, 81] width 784 height 49
click at [199, 96] on div "No" at bounding box center [579, 100] width 769 height 12
click at [207, 99] on label "No" at bounding box center [212, 100] width 10 height 12
click at [207, 99] on input "No" at bounding box center [210, 97] width 7 height 7
radio input "true"
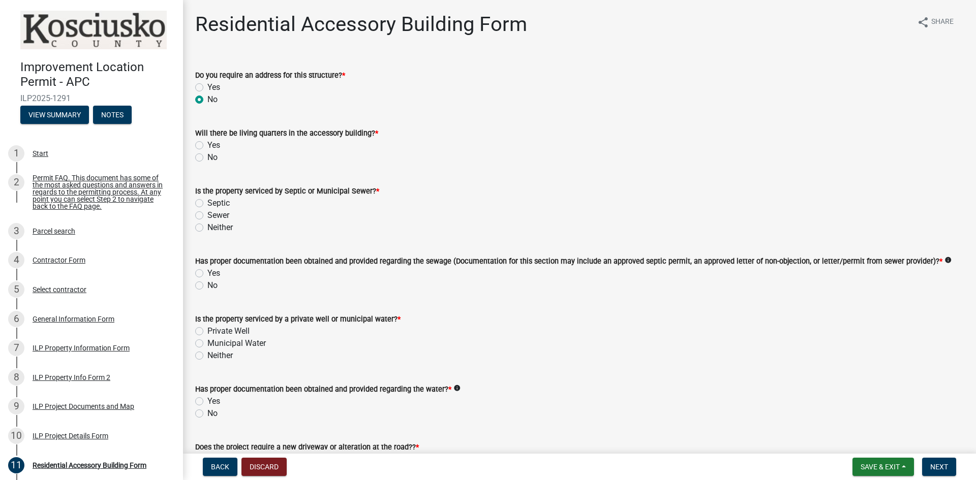
click at [207, 157] on label "No" at bounding box center [212, 157] width 10 height 12
click at [207, 157] on input "No" at bounding box center [210, 154] width 7 height 7
radio input "true"
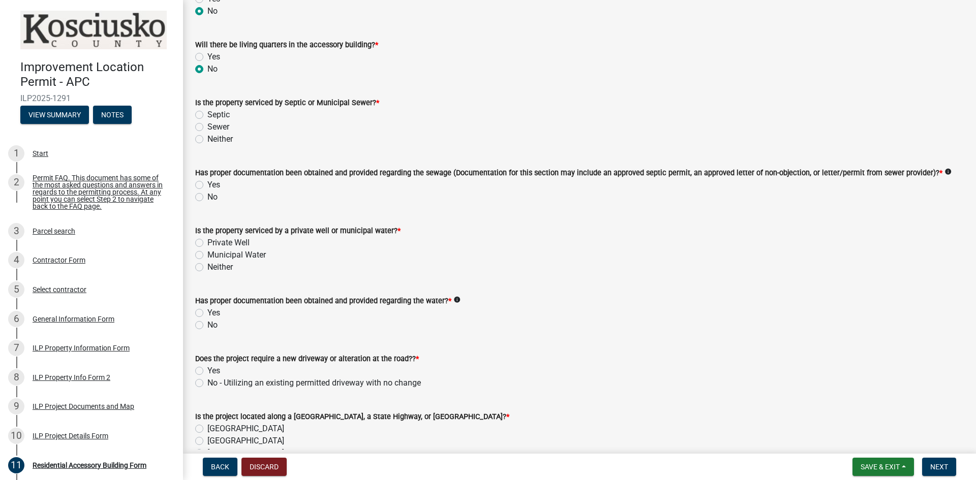
scroll to position [102, 0]
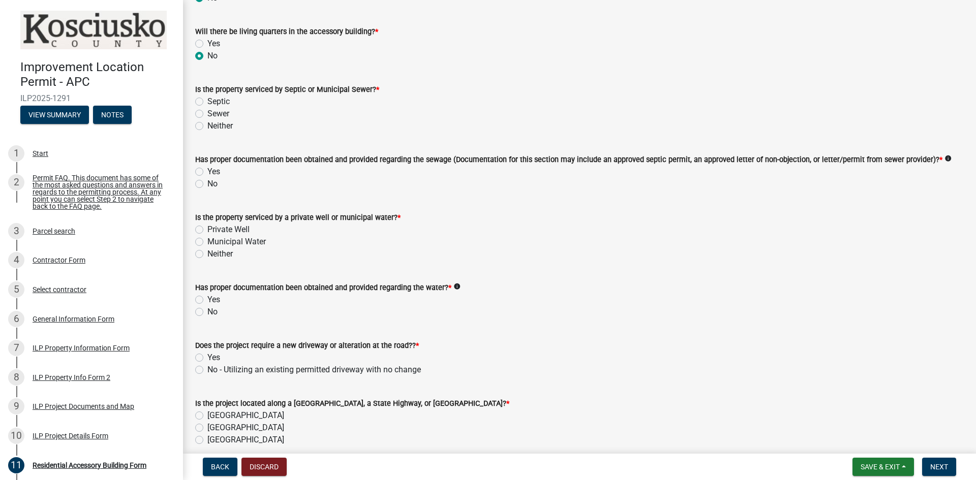
click at [207, 112] on label "Sewer" at bounding box center [218, 114] width 22 height 12
click at [207, 112] on input "Sewer" at bounding box center [210, 111] width 7 height 7
radio input "true"
click at [207, 172] on label "Yes" at bounding box center [213, 172] width 13 height 12
click at [207, 172] on input "Yes" at bounding box center [210, 169] width 7 height 7
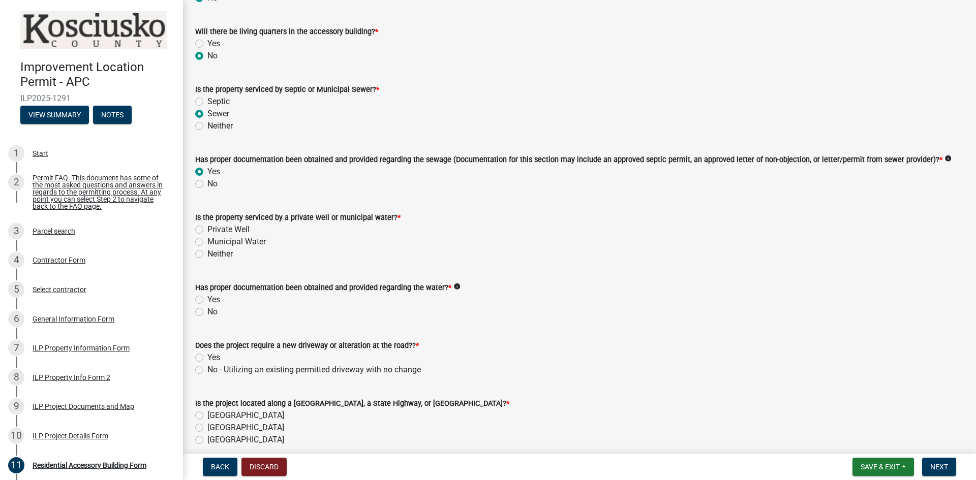
radio input "true"
click at [207, 232] on label "Private Well" at bounding box center [228, 230] width 42 height 12
click at [207, 230] on input "Private Well" at bounding box center [210, 227] width 7 height 7
radio input "true"
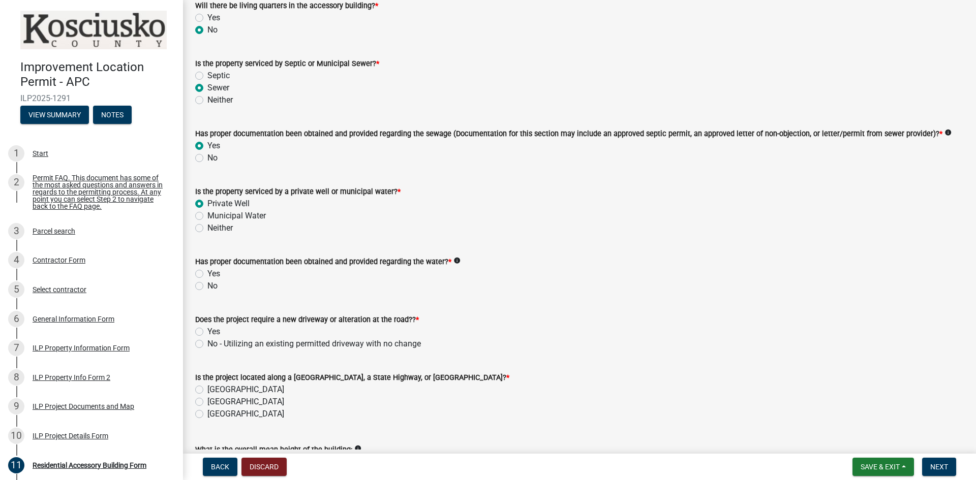
scroll to position [152, 0]
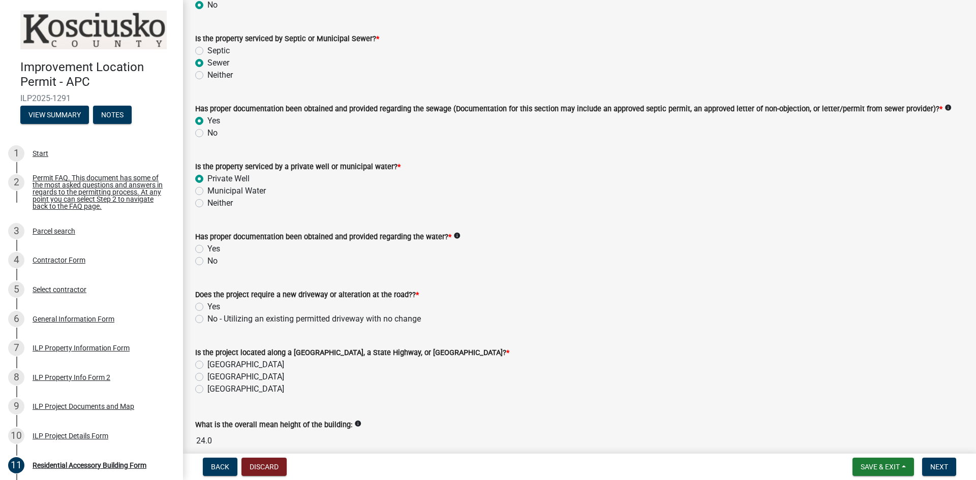
click at [207, 250] on label "Yes" at bounding box center [213, 249] width 13 height 12
click at [207, 250] on input "Yes" at bounding box center [210, 246] width 7 height 7
radio input "true"
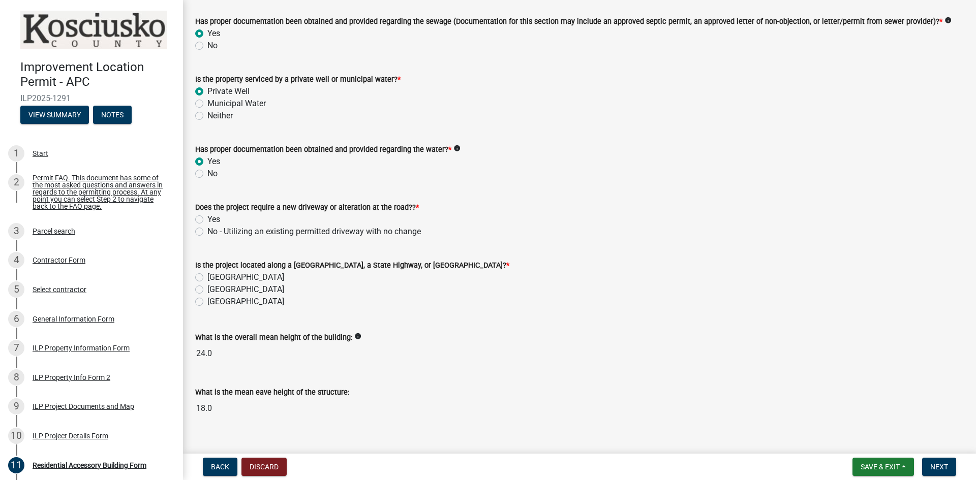
scroll to position [257, 0]
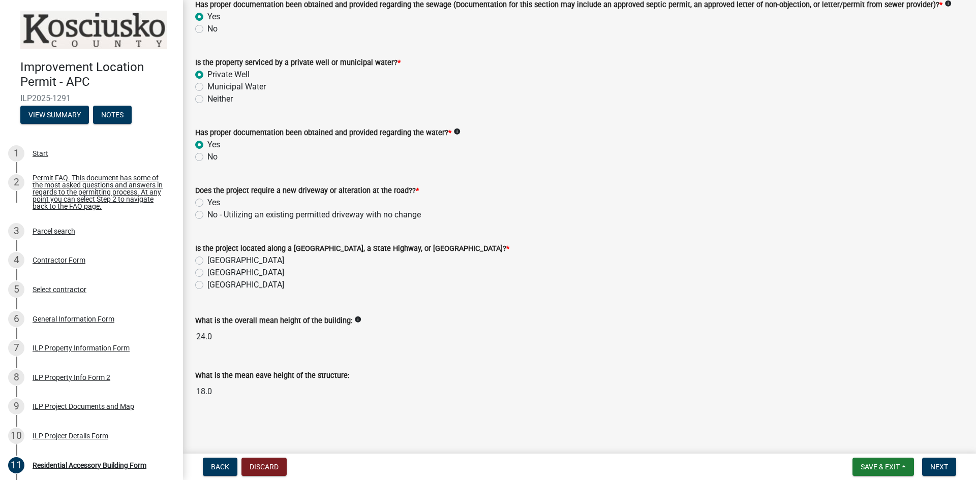
click at [205, 201] on div "Yes" at bounding box center [579, 203] width 769 height 12
click at [207, 201] on label "Yes" at bounding box center [213, 203] width 13 height 12
click at [207, 201] on input "Yes" at bounding box center [210, 200] width 7 height 7
radio input "true"
click at [207, 262] on label "County Road" at bounding box center [245, 261] width 77 height 12
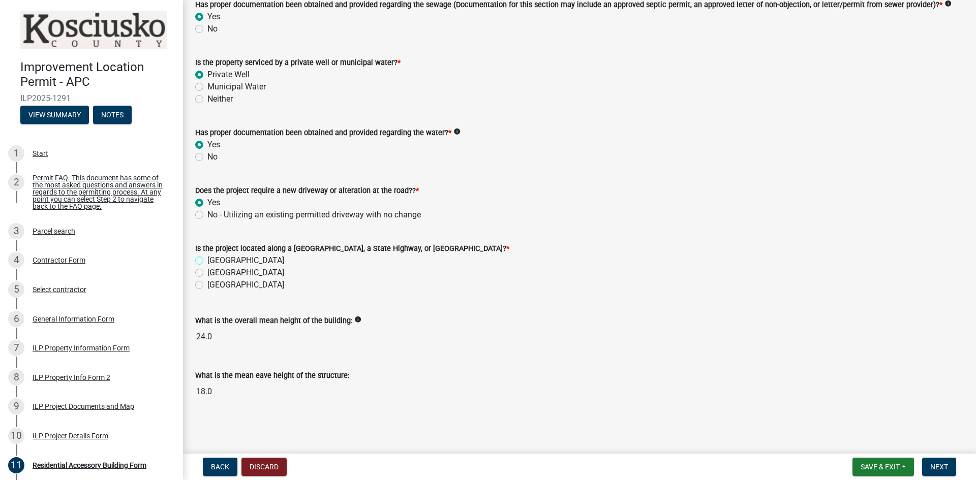
click at [207, 261] on input "County Road" at bounding box center [210, 258] width 7 height 7
radio input "true"
click at [938, 463] on span "Next" at bounding box center [939, 467] width 18 height 8
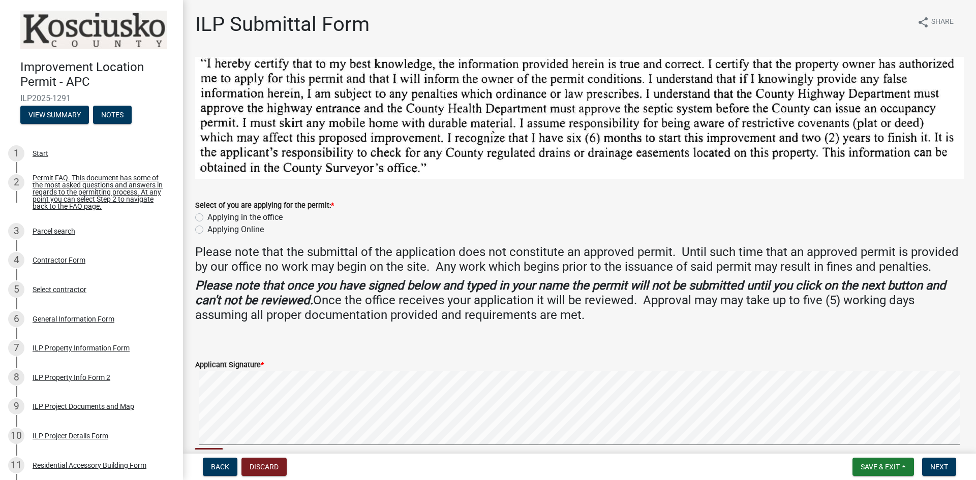
click at [207, 230] on label "Applying Online" at bounding box center [235, 230] width 56 height 12
click at [207, 230] on input "Applying Online" at bounding box center [210, 227] width 7 height 7
radio input "true"
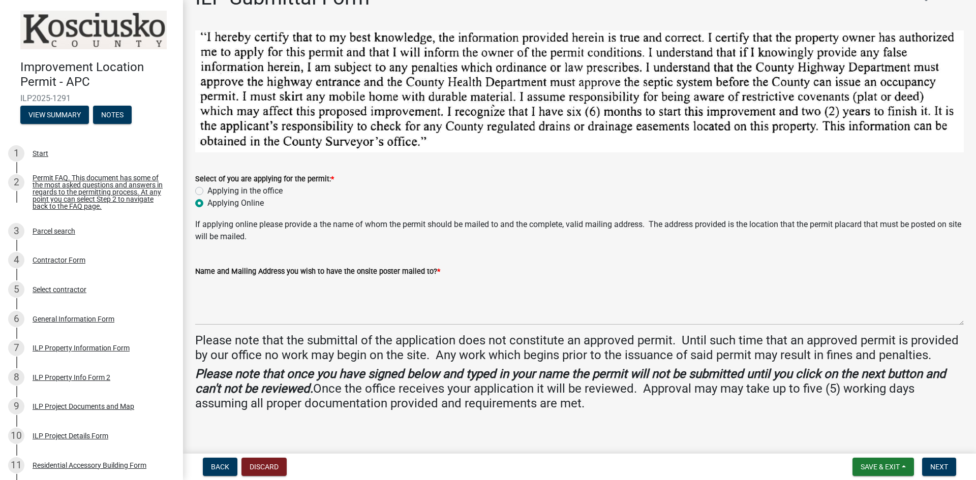
scroll to position [51, 0]
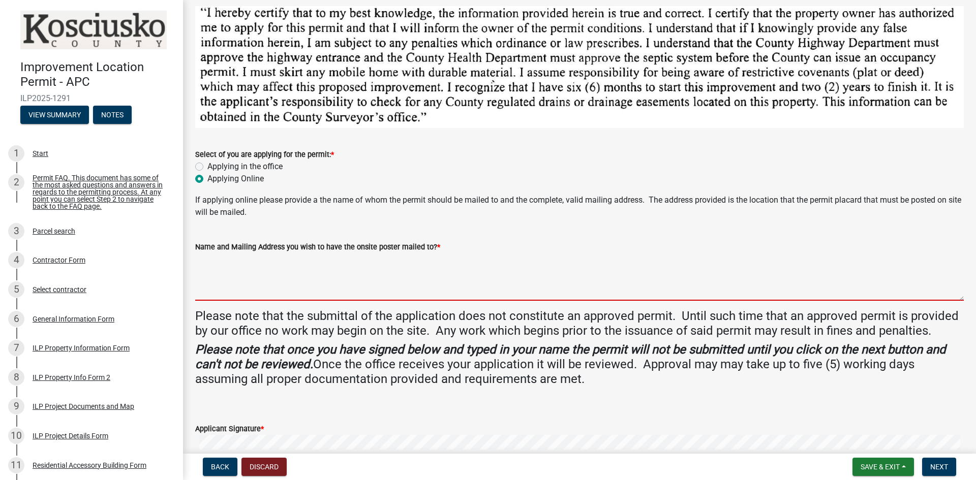
click at [239, 277] on textarea "Name and Mailing Address you wish to have the onsite poster mailed to? *" at bounding box center [579, 277] width 769 height 48
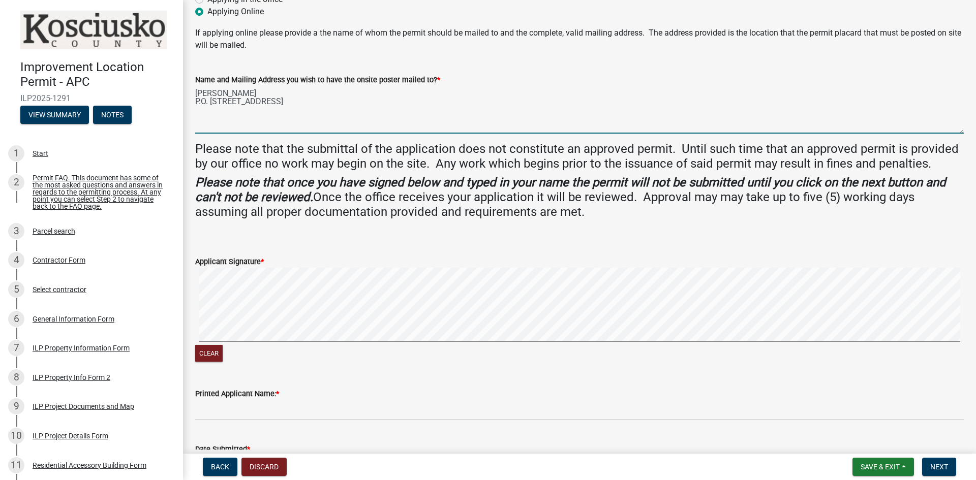
scroll to position [290, 0]
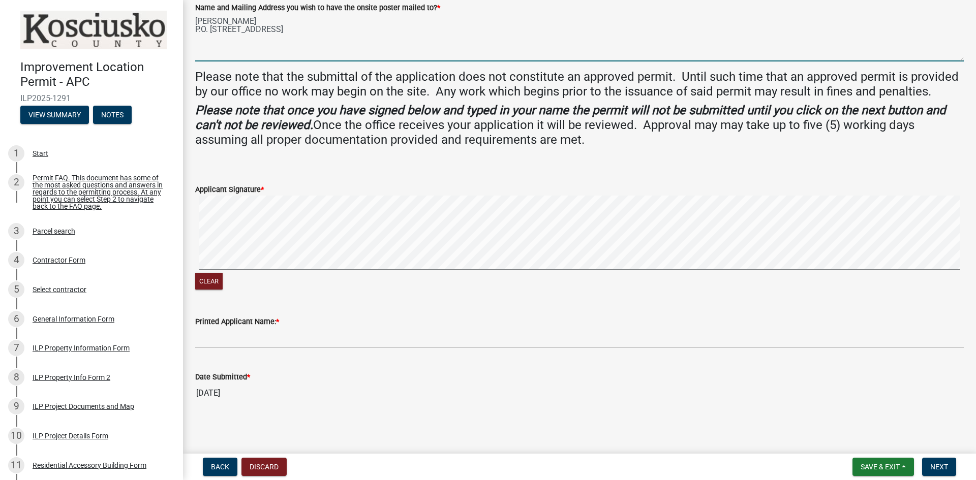
type textarea "Matt Buhrt P.O. Box 205 Syracuse, IN 46567"
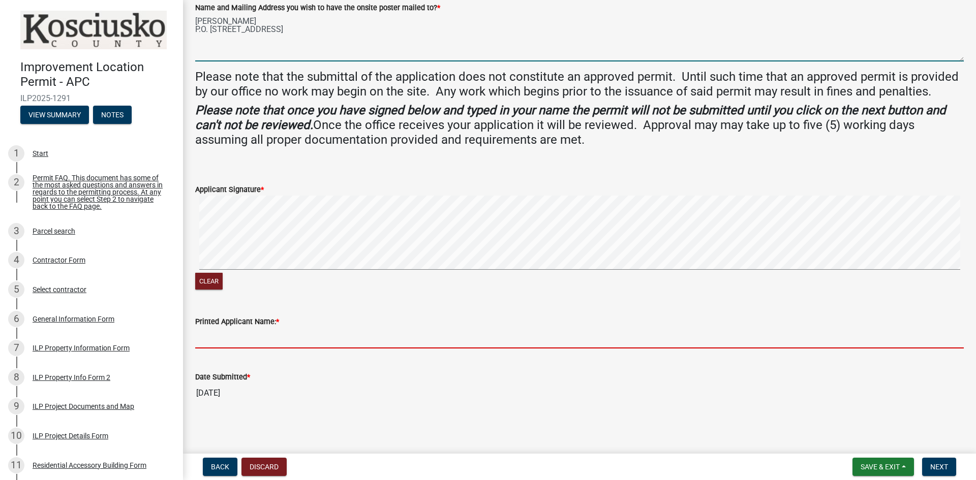
click at [258, 331] on input "Printed Applicant Name: *" at bounding box center [579, 338] width 769 height 21
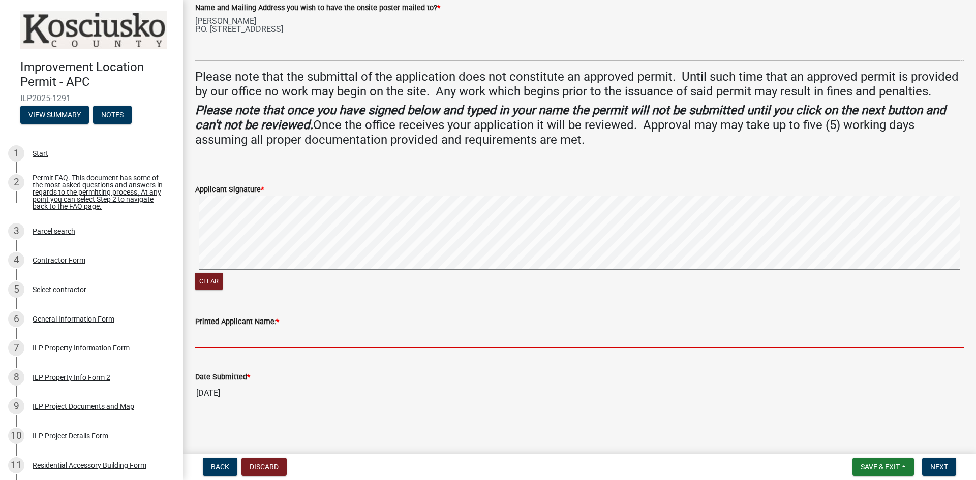
type input "[PERSON_NAME]"
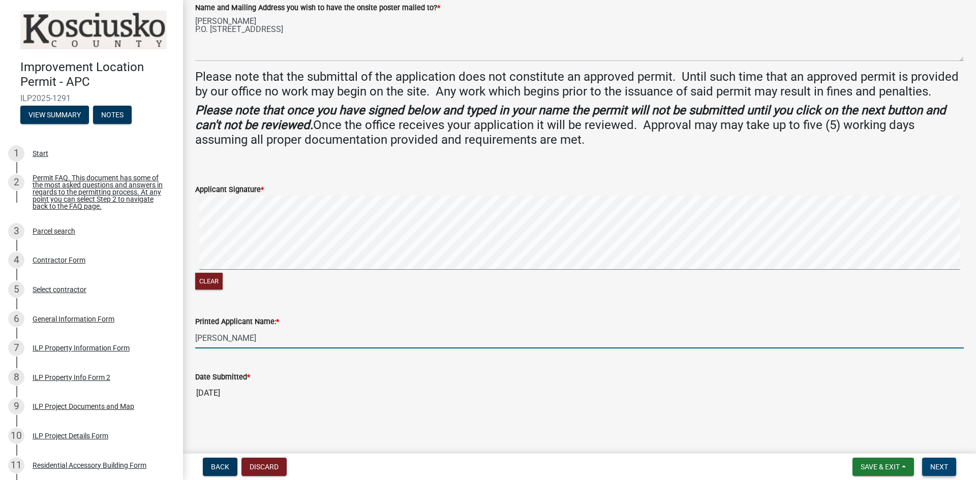
click at [935, 465] on span "Next" at bounding box center [939, 467] width 18 height 8
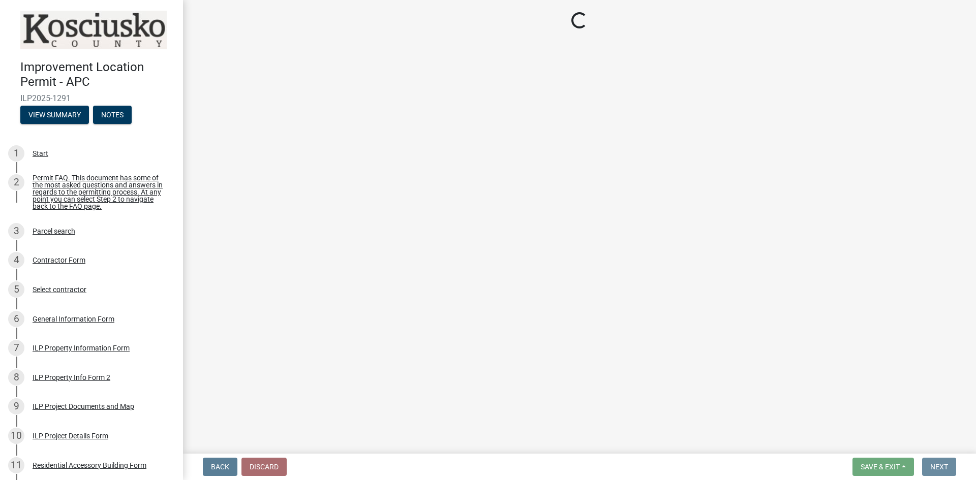
scroll to position [0, 0]
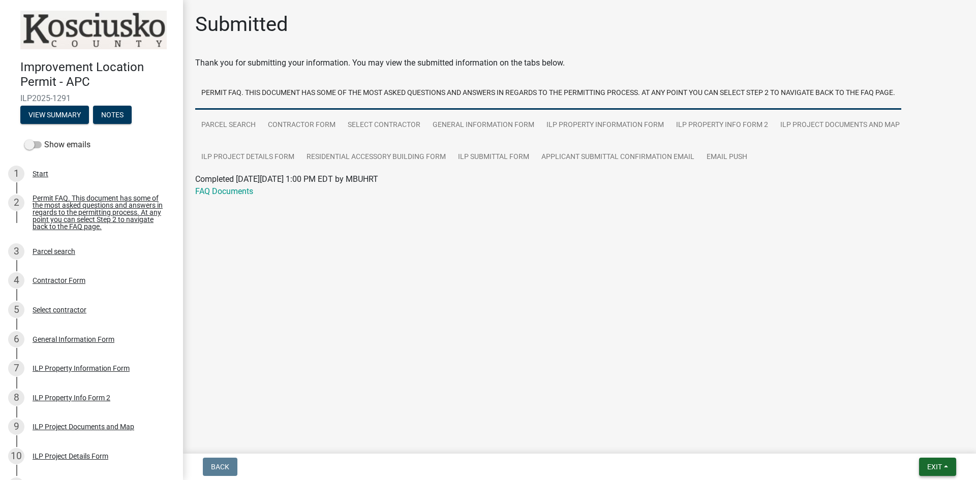
click at [942, 467] on span "Exit" at bounding box center [934, 467] width 15 height 8
click at [938, 444] on button "Save & Exit" at bounding box center [915, 441] width 81 height 24
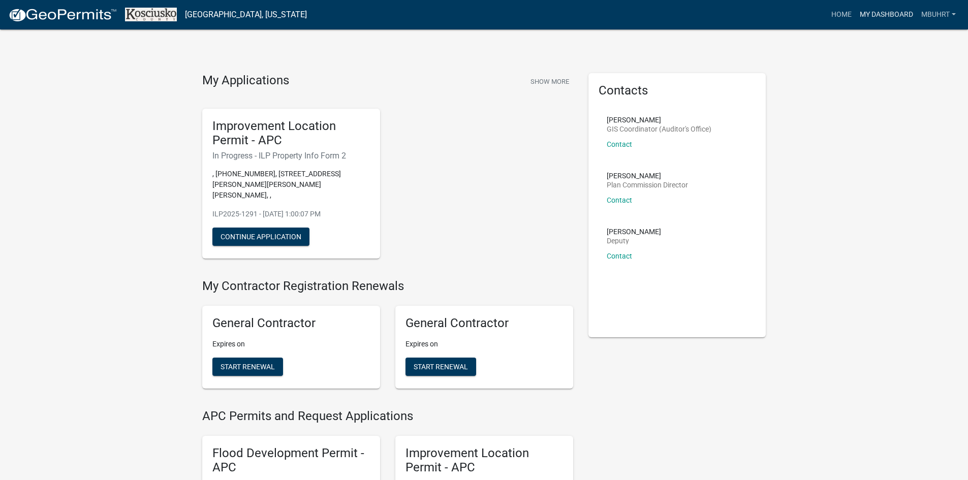
click at [875, 20] on link "My Dashboard" at bounding box center [887, 14] width 62 height 19
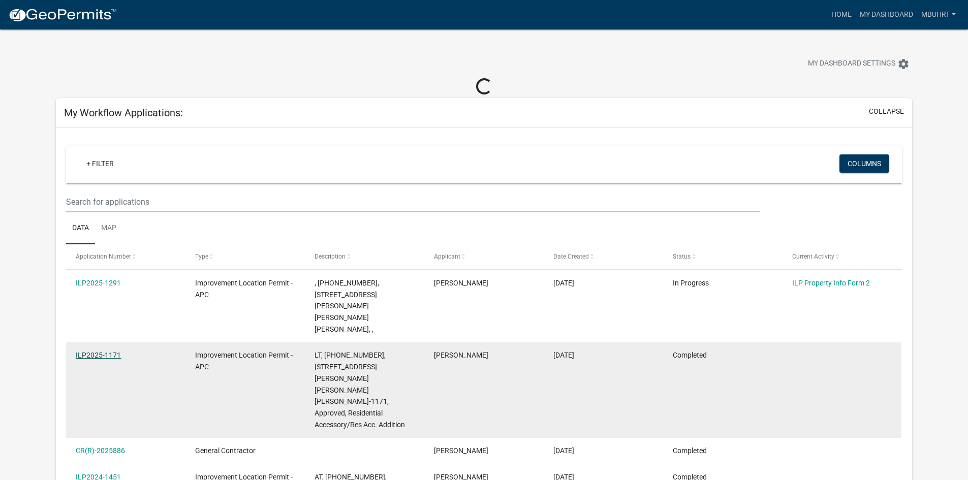
click at [102, 343] on datatable-body-cell "ILP2025-1171" at bounding box center [125, 391] width 119 height 96
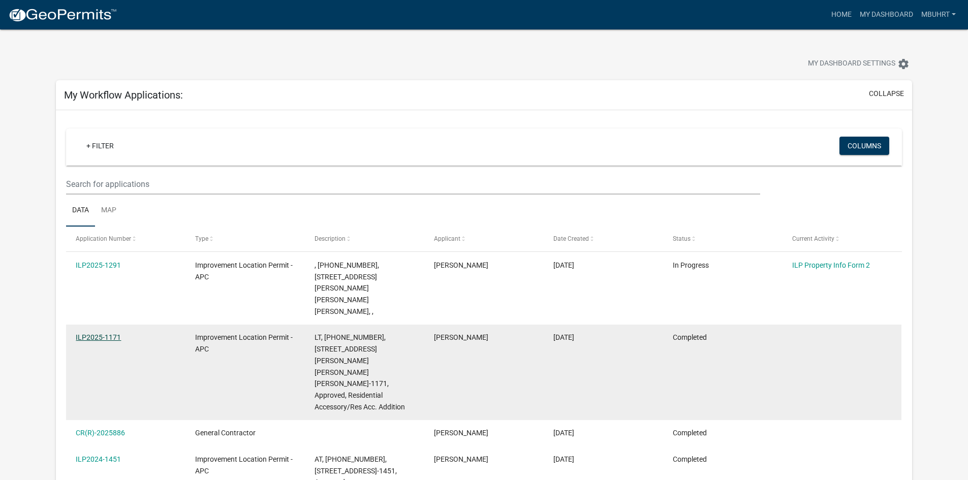
click at [107, 333] on link "ILP2025-1171" at bounding box center [98, 337] width 45 height 8
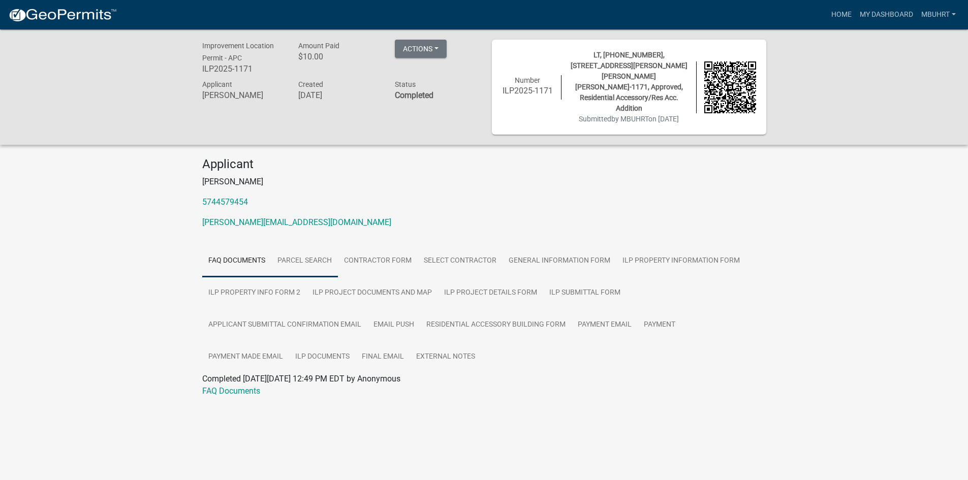
click at [295, 245] on link "Parcel search" at bounding box center [304, 261] width 67 height 33
click at [393, 245] on link "Contractor Form" at bounding box center [378, 261] width 80 height 33
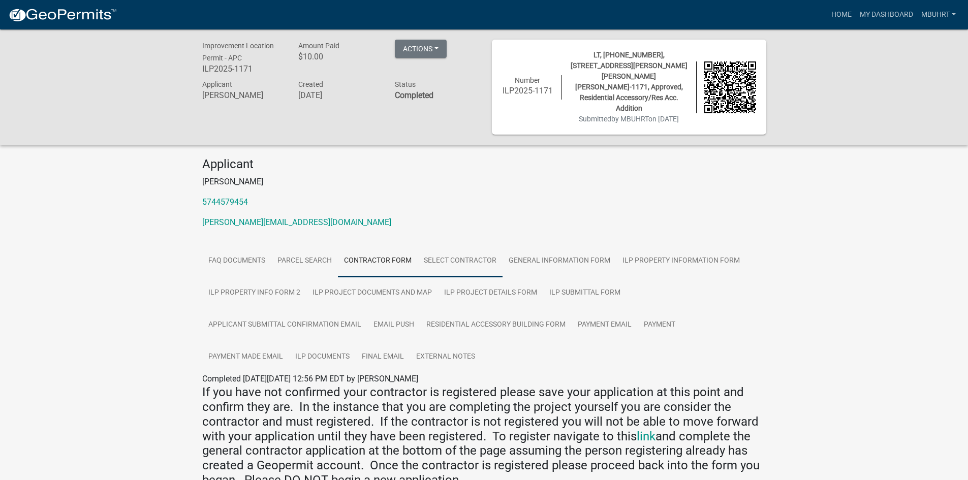
click at [456, 245] on link "Select contractor" at bounding box center [460, 261] width 85 height 33
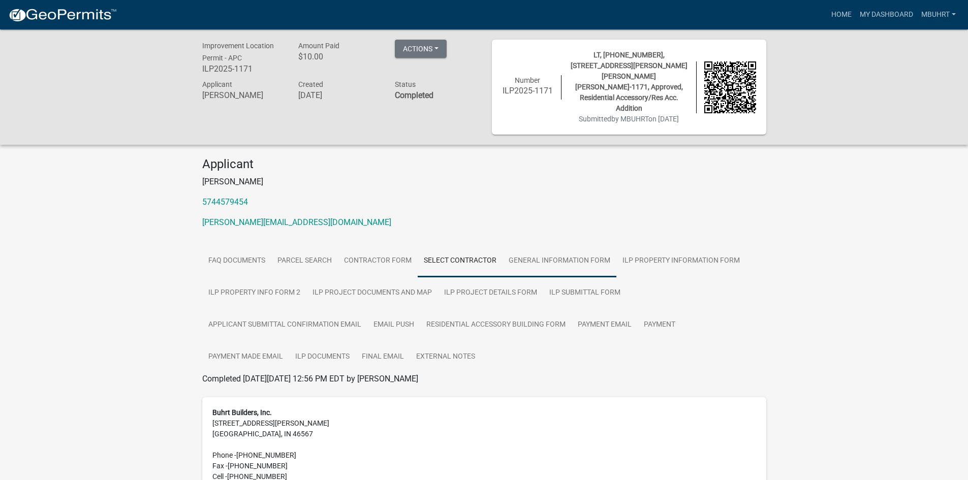
click at [552, 245] on link "General Information Form" at bounding box center [560, 261] width 114 height 33
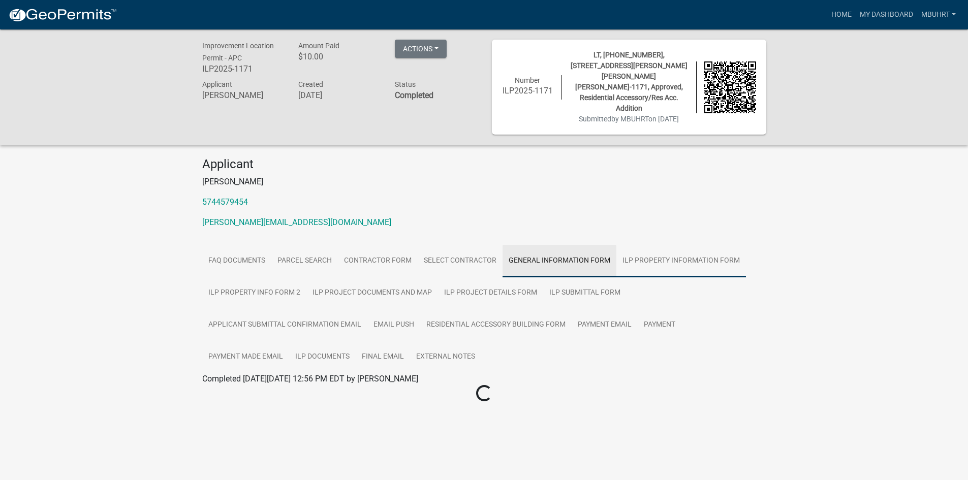
click at [679, 245] on link "ILP Property Information Form" at bounding box center [682, 261] width 130 height 33
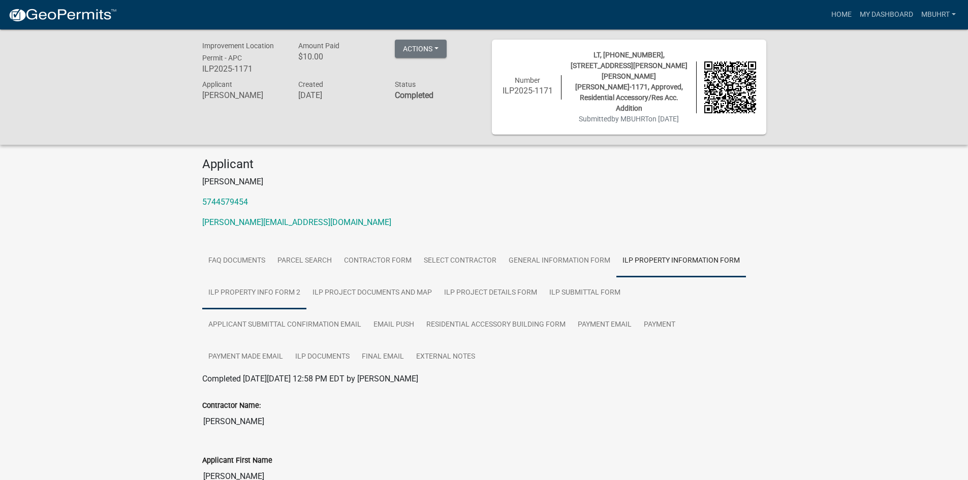
click at [280, 277] on link "ILP Property Info Form 2" at bounding box center [254, 293] width 104 height 33
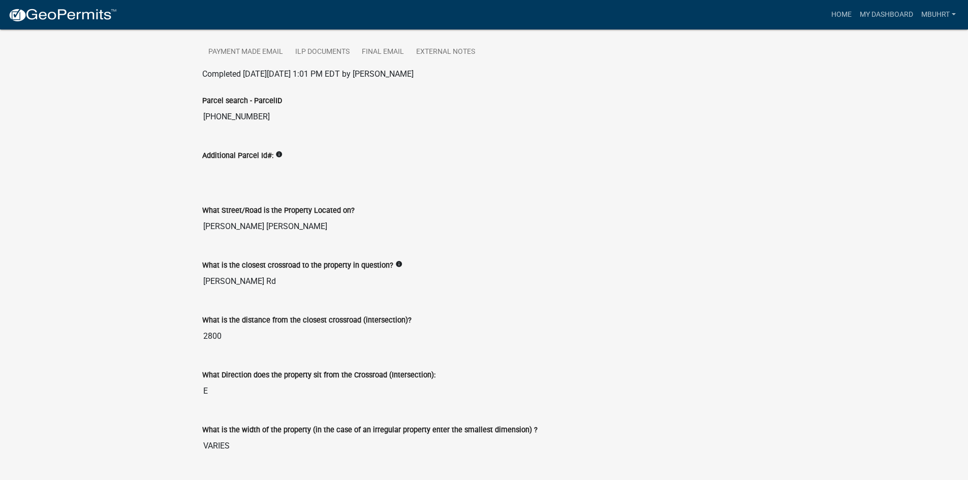
scroll to position [508, 0]
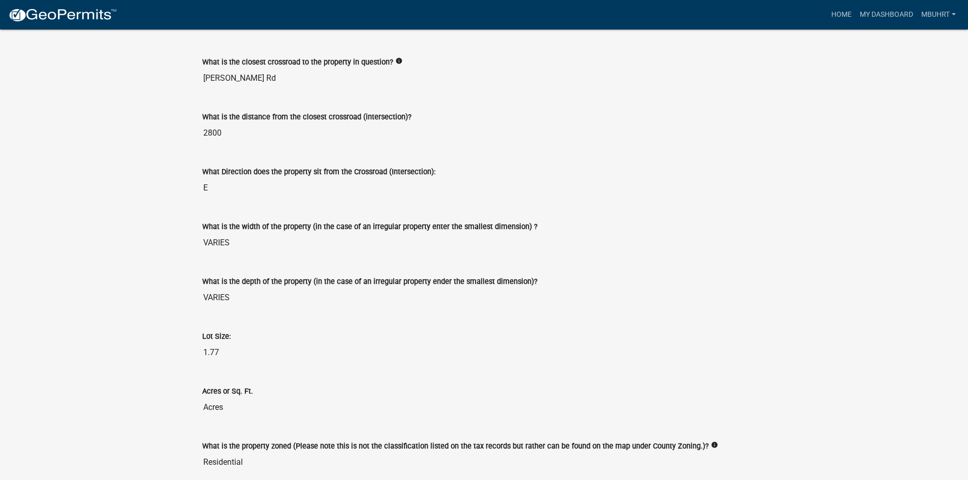
drag, startPoint x: 201, startPoint y: 331, endPoint x: 221, endPoint y: 330, distance: 19.3
click at [221, 330] on div "Lot Size: 1.77" at bounding box center [484, 343] width 579 height 55
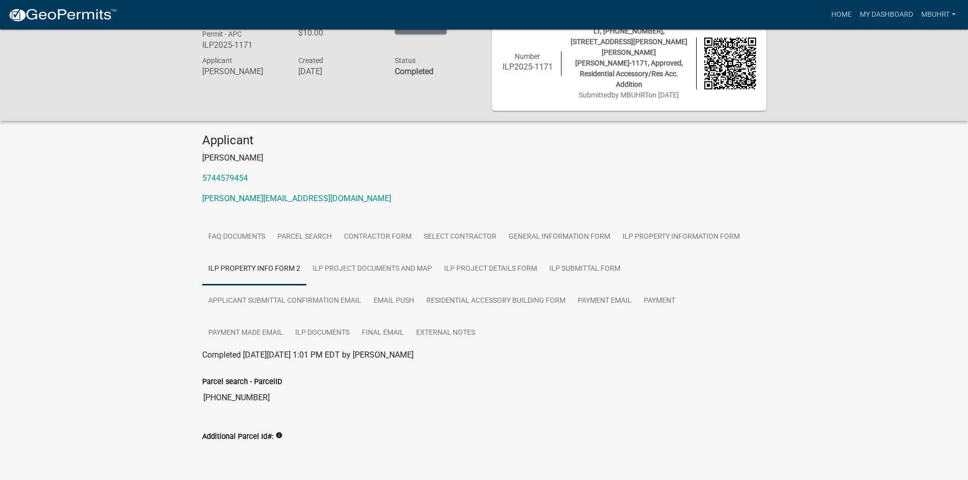
scroll to position [0, 0]
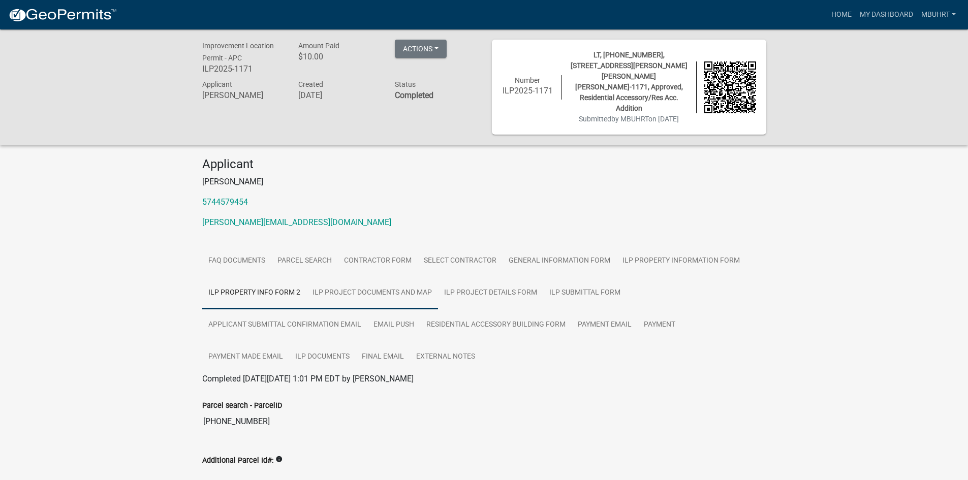
click at [361, 278] on link "ILP Project Documents and Map" at bounding box center [373, 293] width 132 height 33
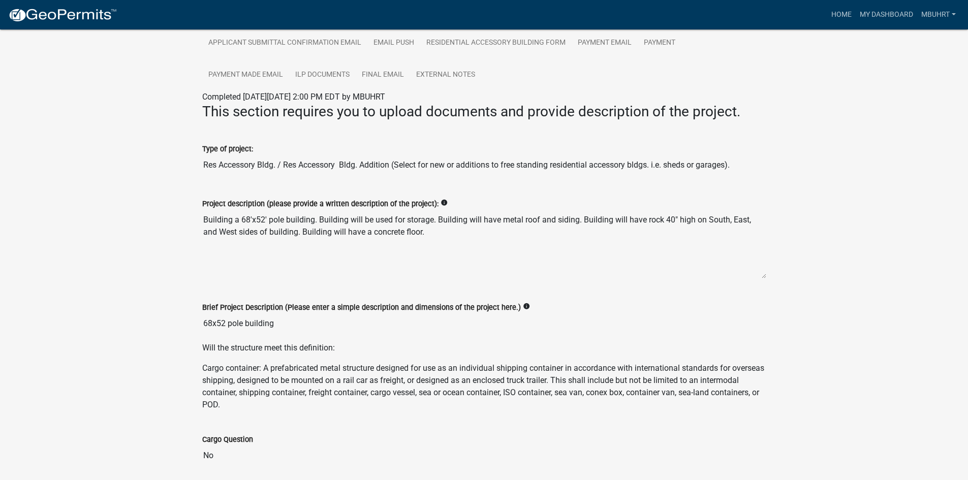
scroll to position [272, 0]
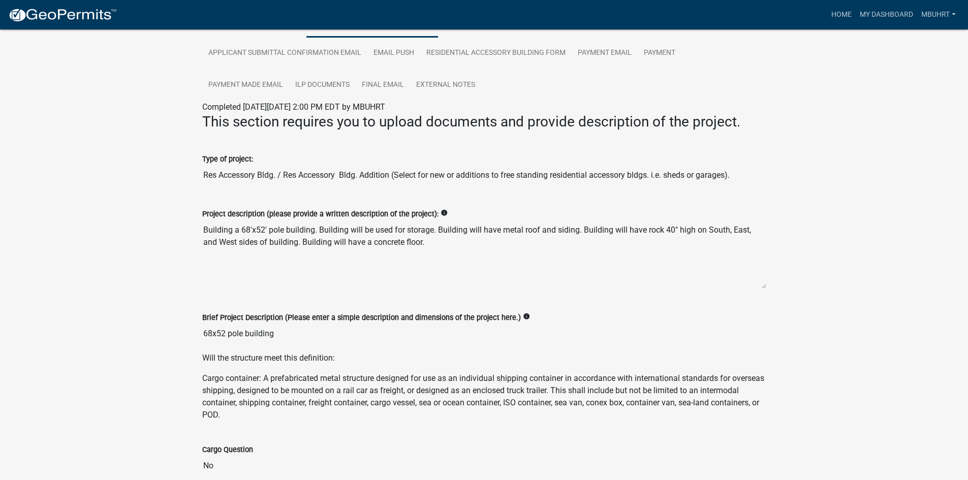
drag, startPoint x: 200, startPoint y: 310, endPoint x: 329, endPoint y: 332, distance: 130.6
drag, startPoint x: 212, startPoint y: 205, endPoint x: 454, endPoint y: 230, distance: 242.8
click at [454, 230] on div "Project description (please provide a written description of the project): info…" at bounding box center [484, 246] width 579 height 104
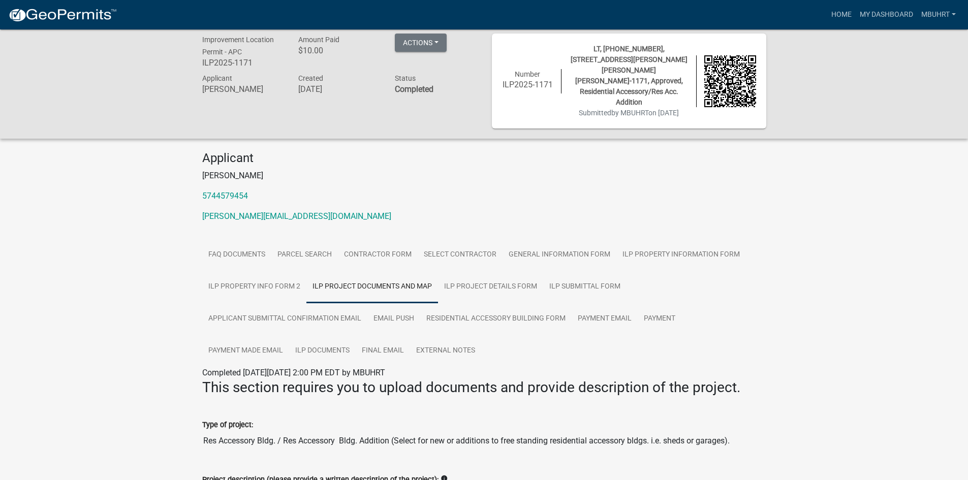
scroll to position [0, 0]
